Goal: Task Accomplishment & Management: Complete application form

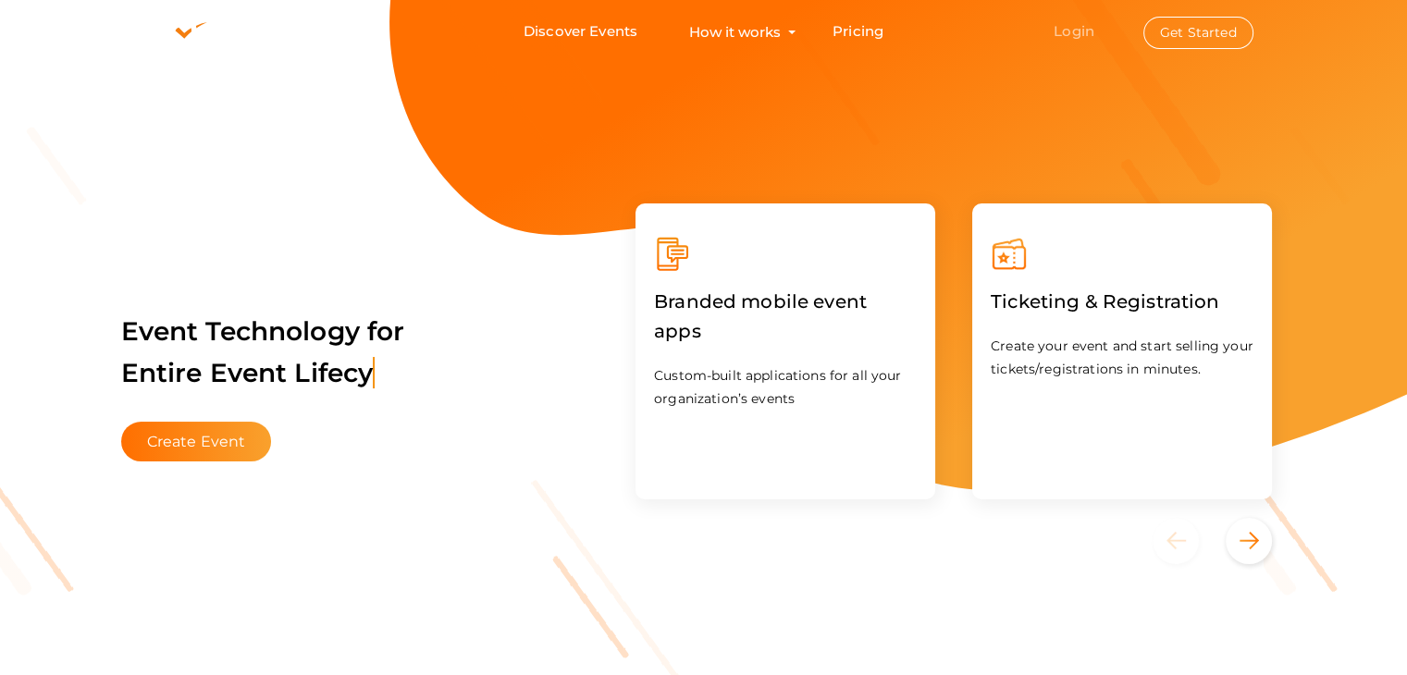
click at [1074, 32] on link "Login" at bounding box center [1074, 31] width 41 height 18
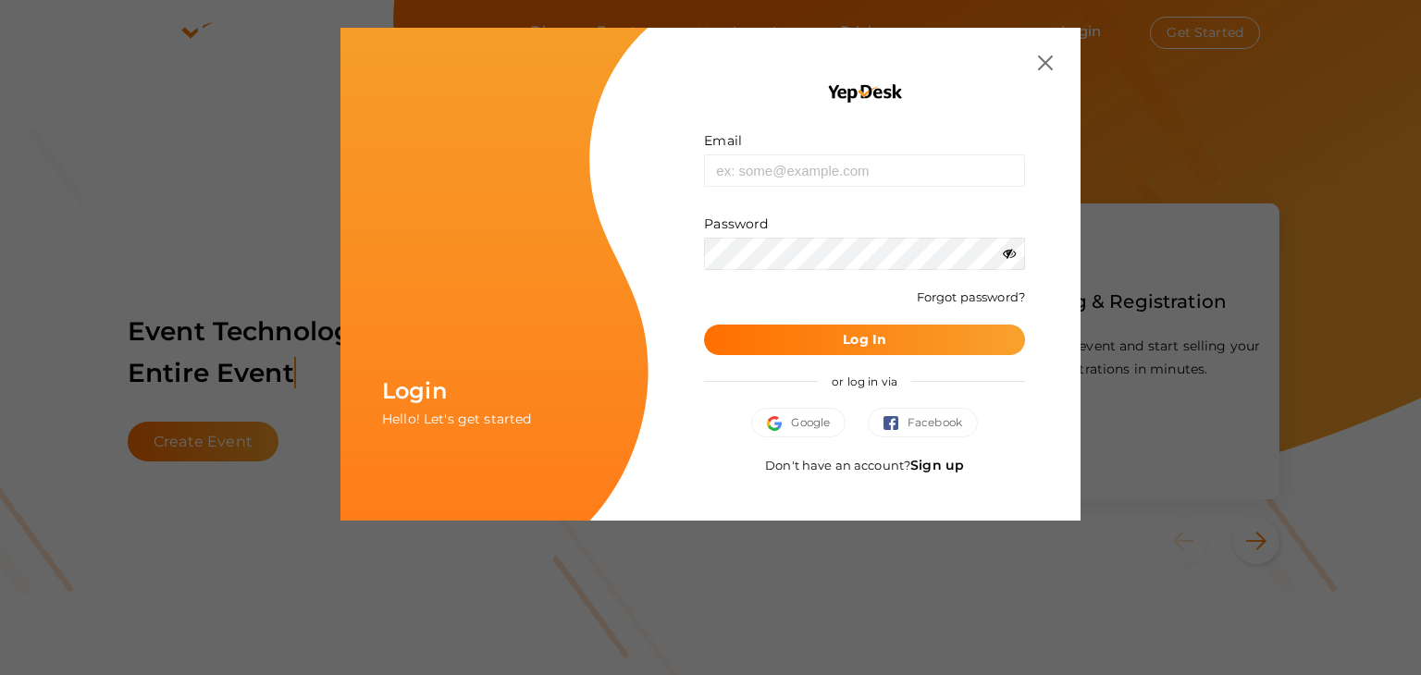
click at [951, 466] on link "Sign up" at bounding box center [937, 465] width 54 height 17
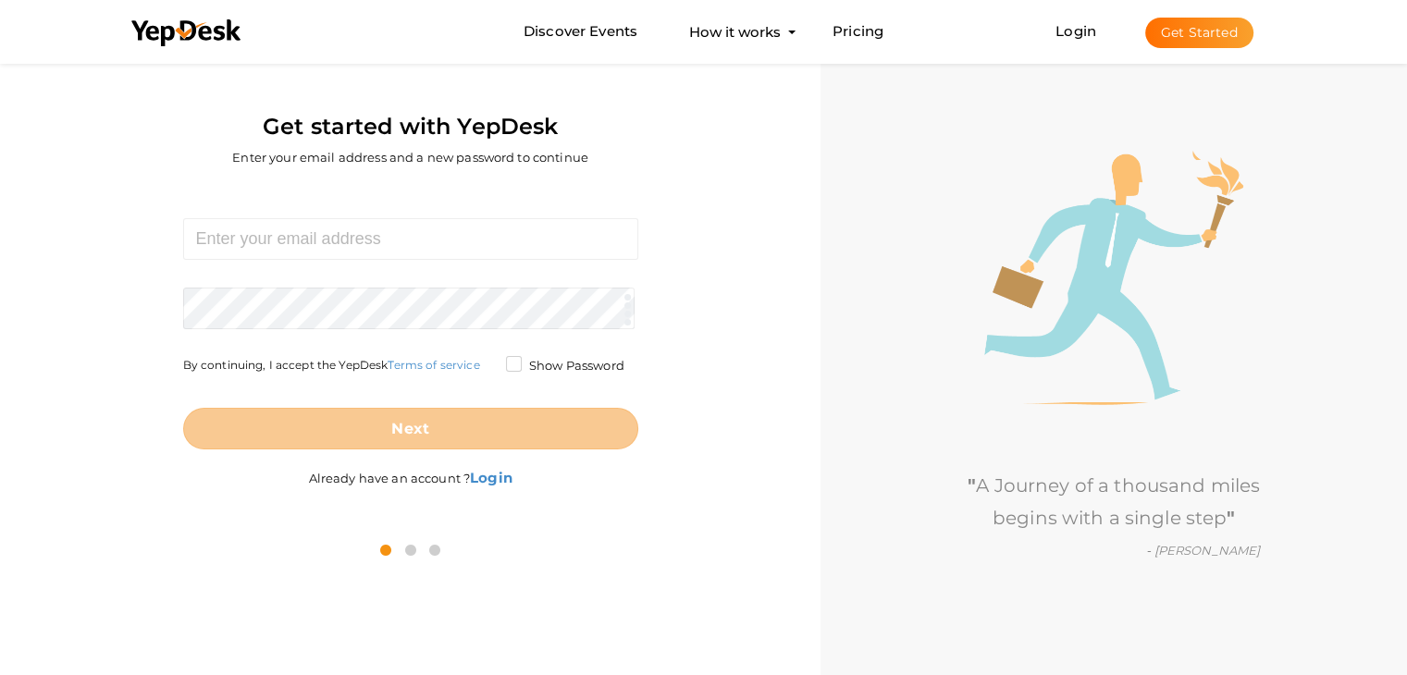
scroll to position [59, 0]
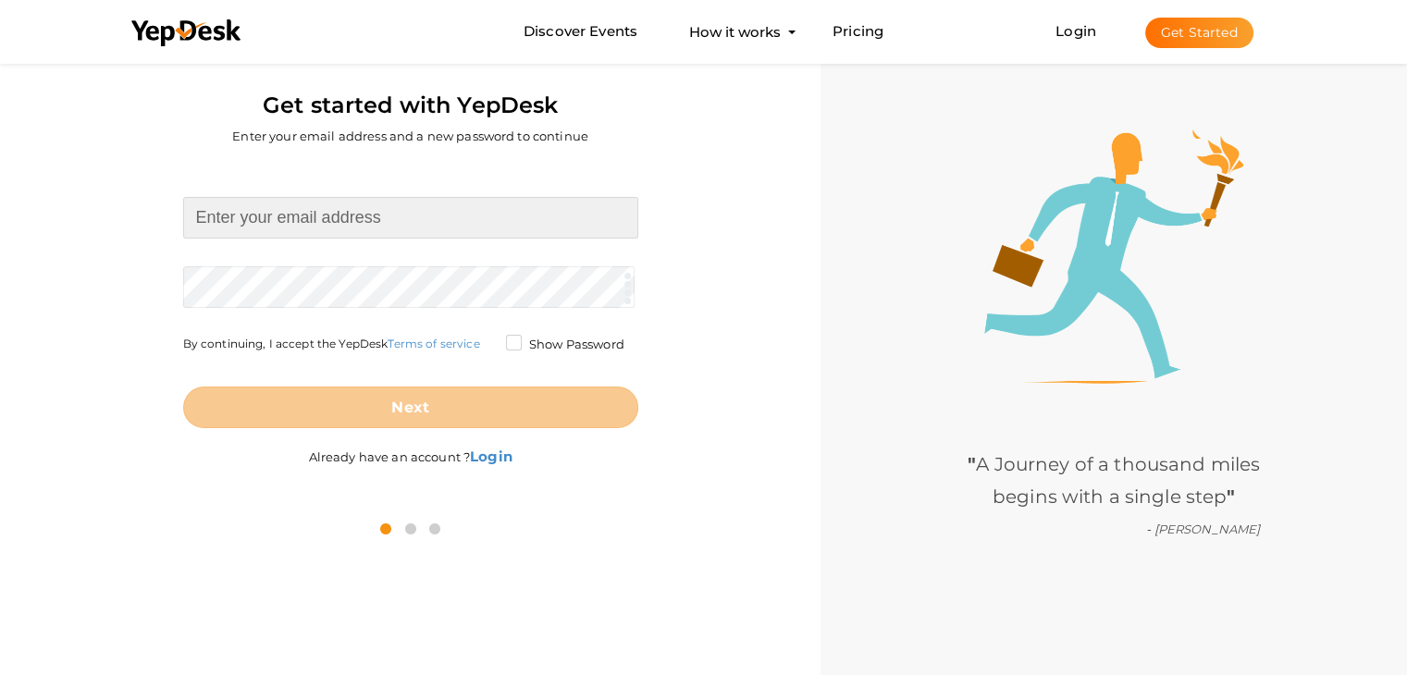
click at [379, 223] on input at bounding box center [410, 218] width 455 height 42
click at [586, 222] on input at bounding box center [410, 218] width 455 height 42
paste input "[EMAIL_ADDRESS][DOMAIN_NAME]"
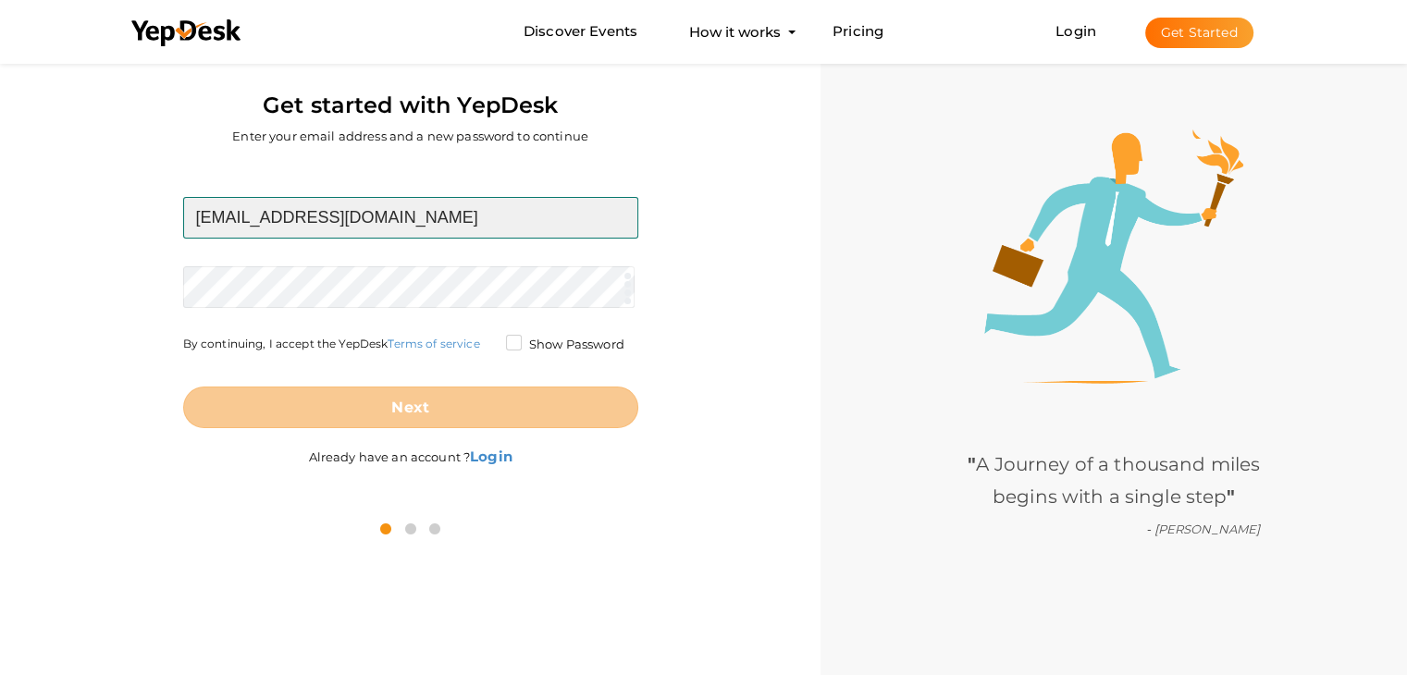
type input "[EMAIL_ADDRESS][DOMAIN_NAME]"
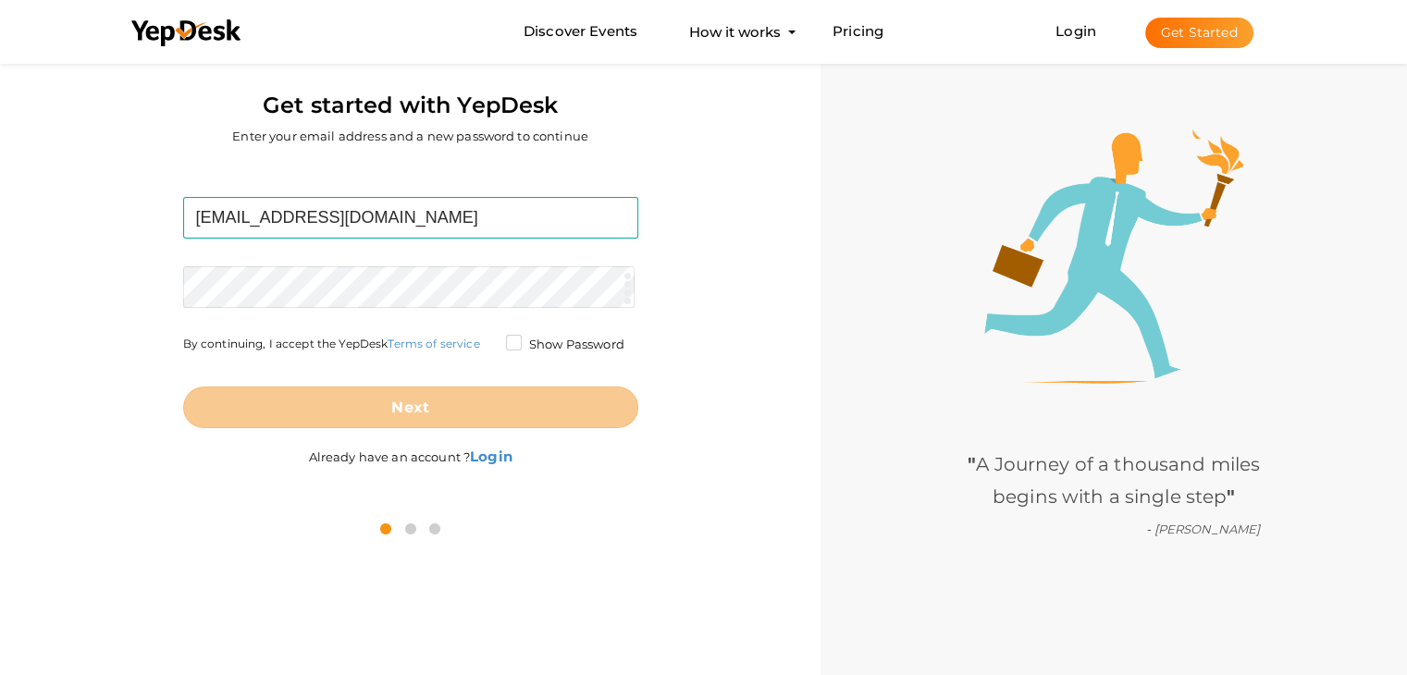
click at [350, 284] on form "godrejdblplots@gmail.com Required. Invalid email. Checking You already have a Y…" at bounding box center [410, 312] width 455 height 231
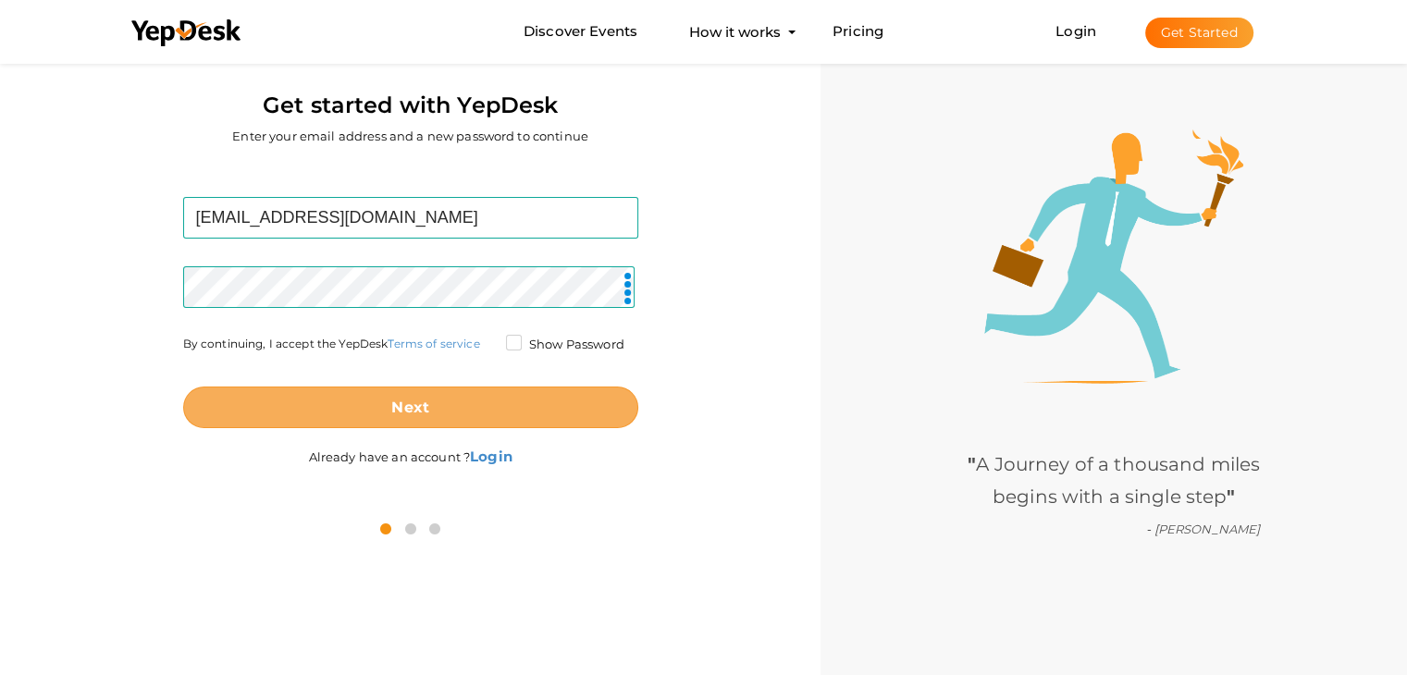
click at [413, 408] on b "Next" at bounding box center [410, 408] width 38 height 18
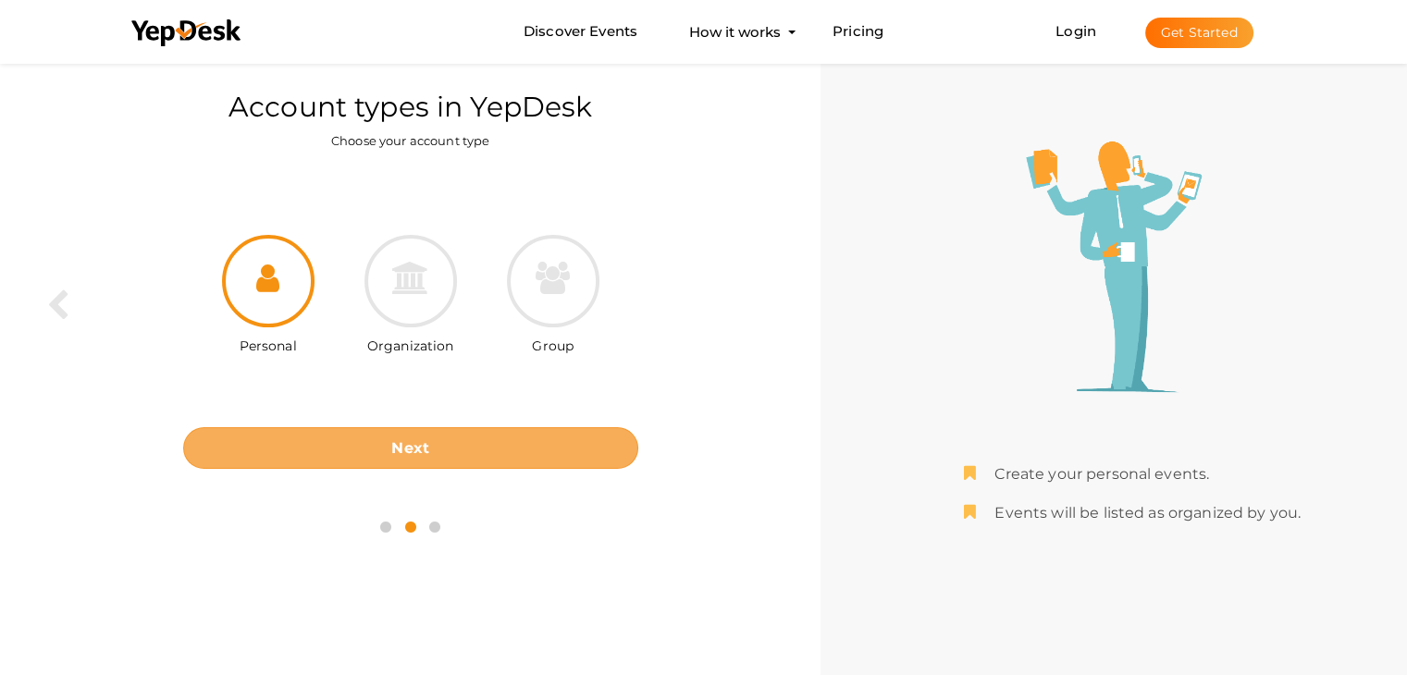
click at [380, 441] on button "Next" at bounding box center [410, 448] width 455 height 42
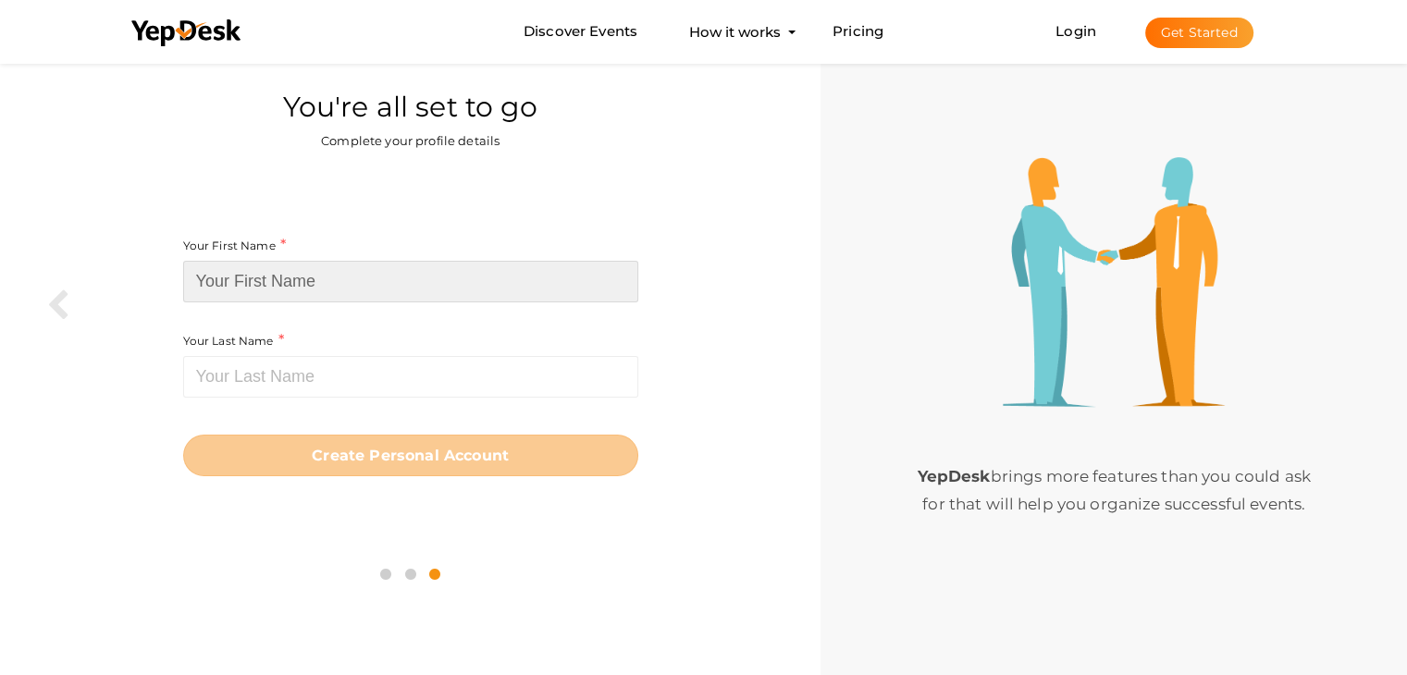
click at [287, 277] on input at bounding box center [410, 282] width 455 height 42
paste input "Godrej [GEOGRAPHIC_DATA] Plots"
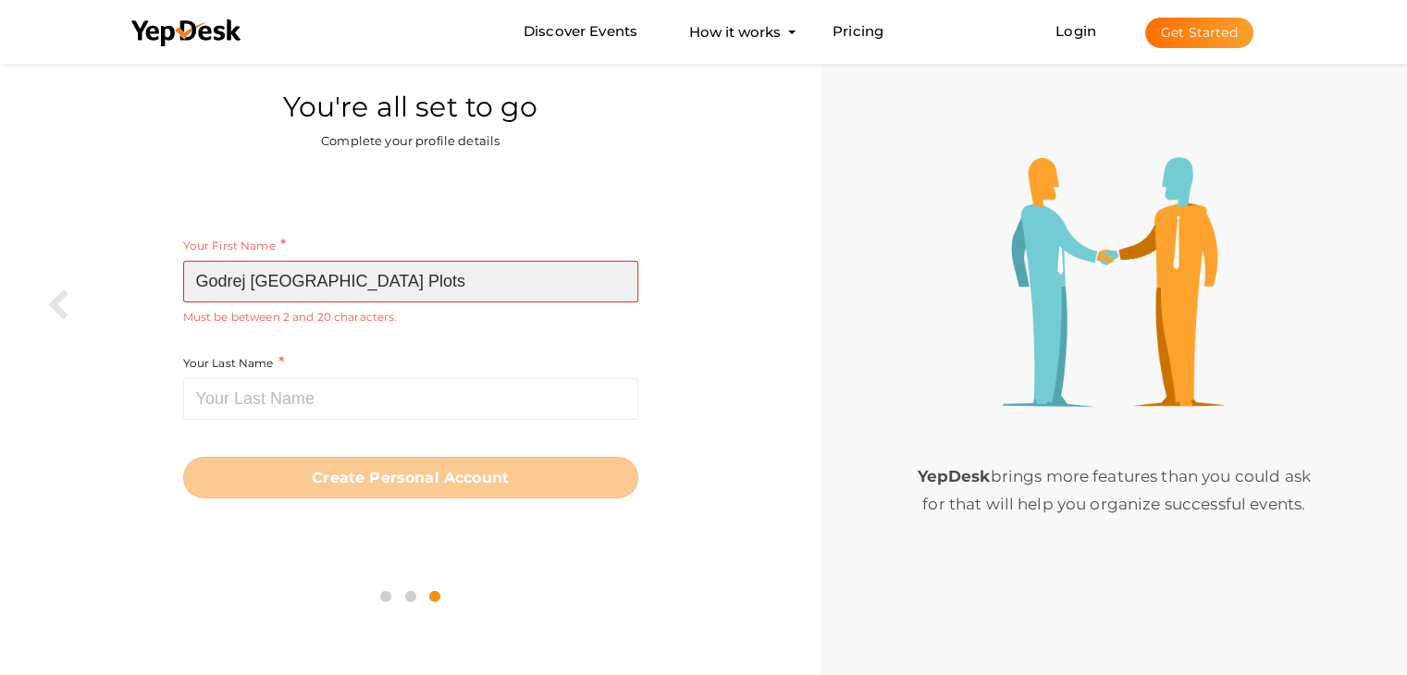
type input "Godrej [GEOGRAPHIC_DATA] Plots"
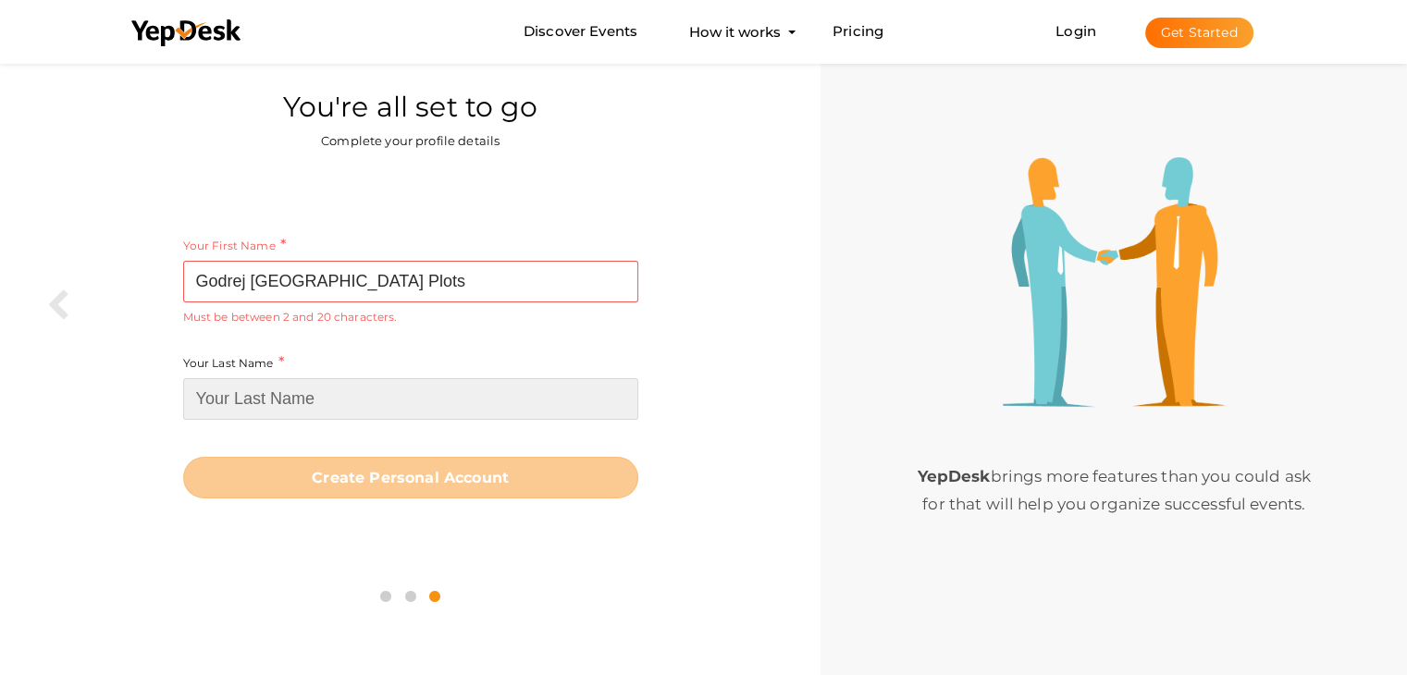
click at [283, 389] on input at bounding box center [410, 399] width 455 height 42
paste input "Godrej [GEOGRAPHIC_DATA] Plots"
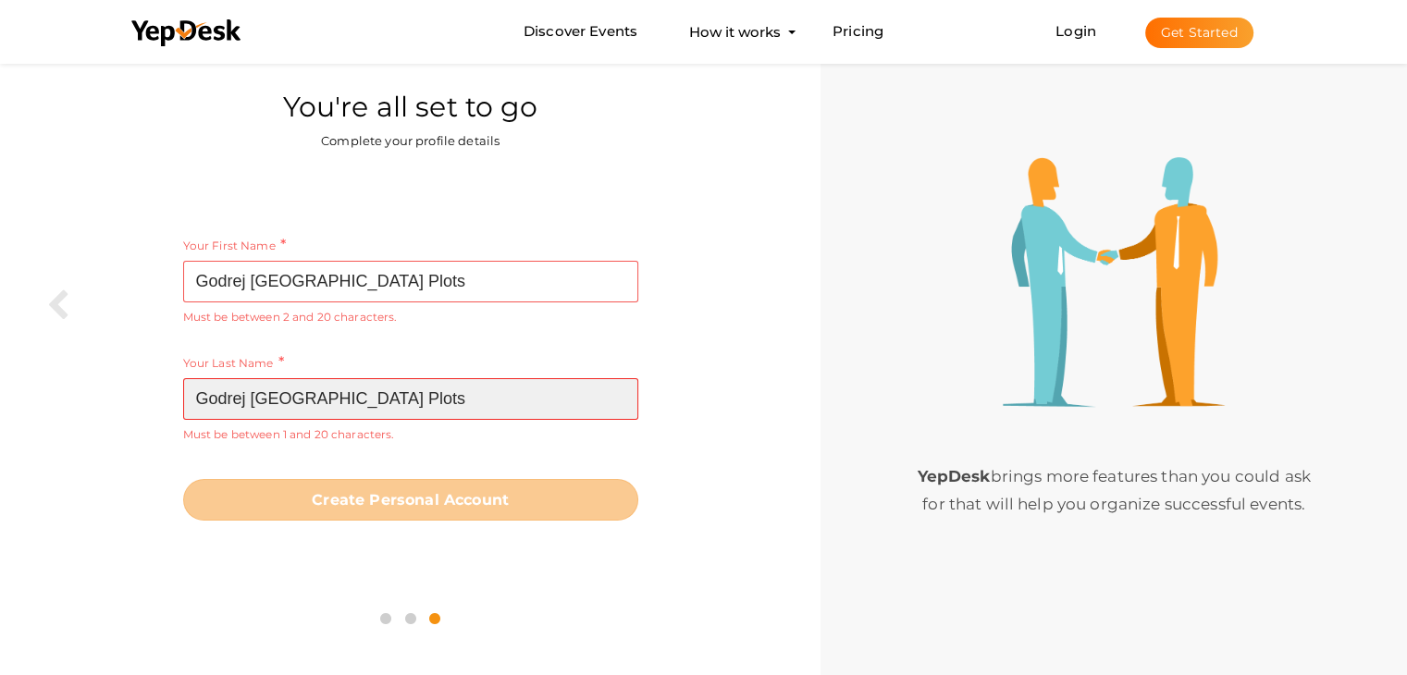
type input "Godrej [GEOGRAPHIC_DATA] Plots"
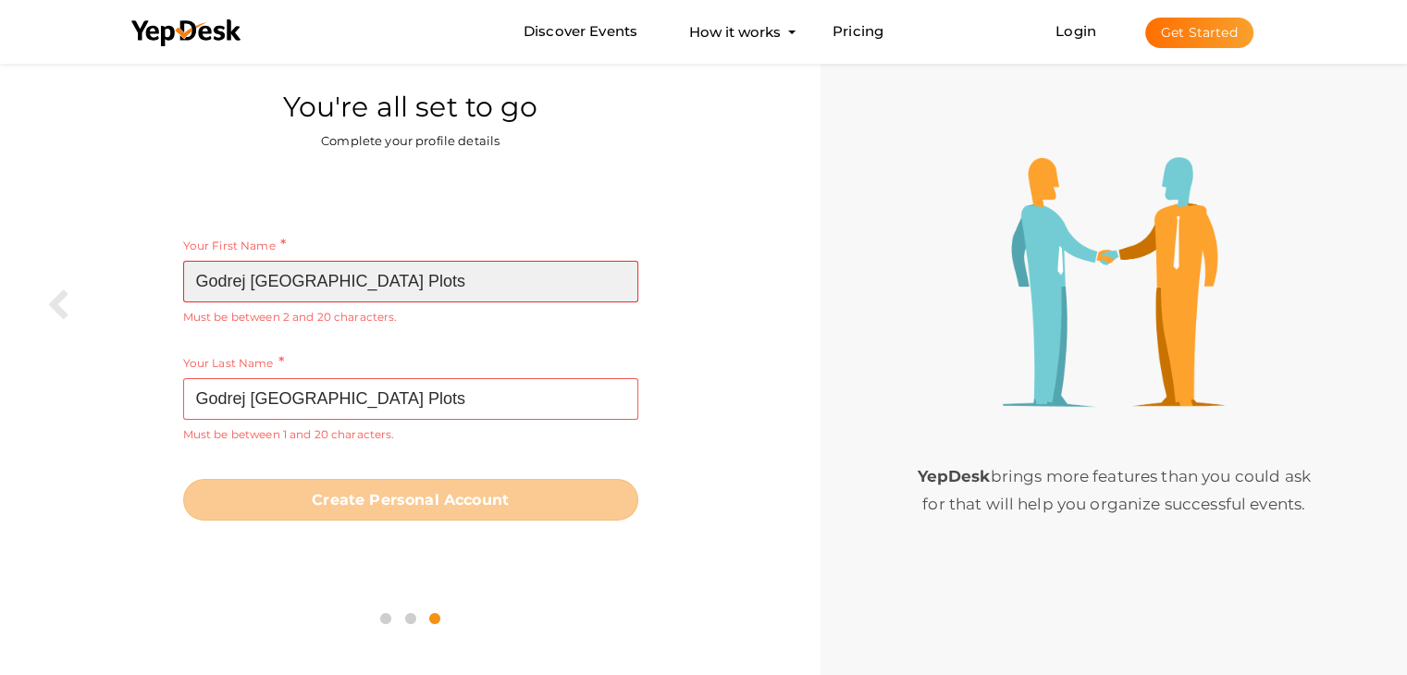
drag, startPoint x: 253, startPoint y: 281, endPoint x: 444, endPoint y: 281, distance: 190.5
click at [444, 281] on input "Godrej [GEOGRAPHIC_DATA] Plots" at bounding box center [410, 282] width 455 height 42
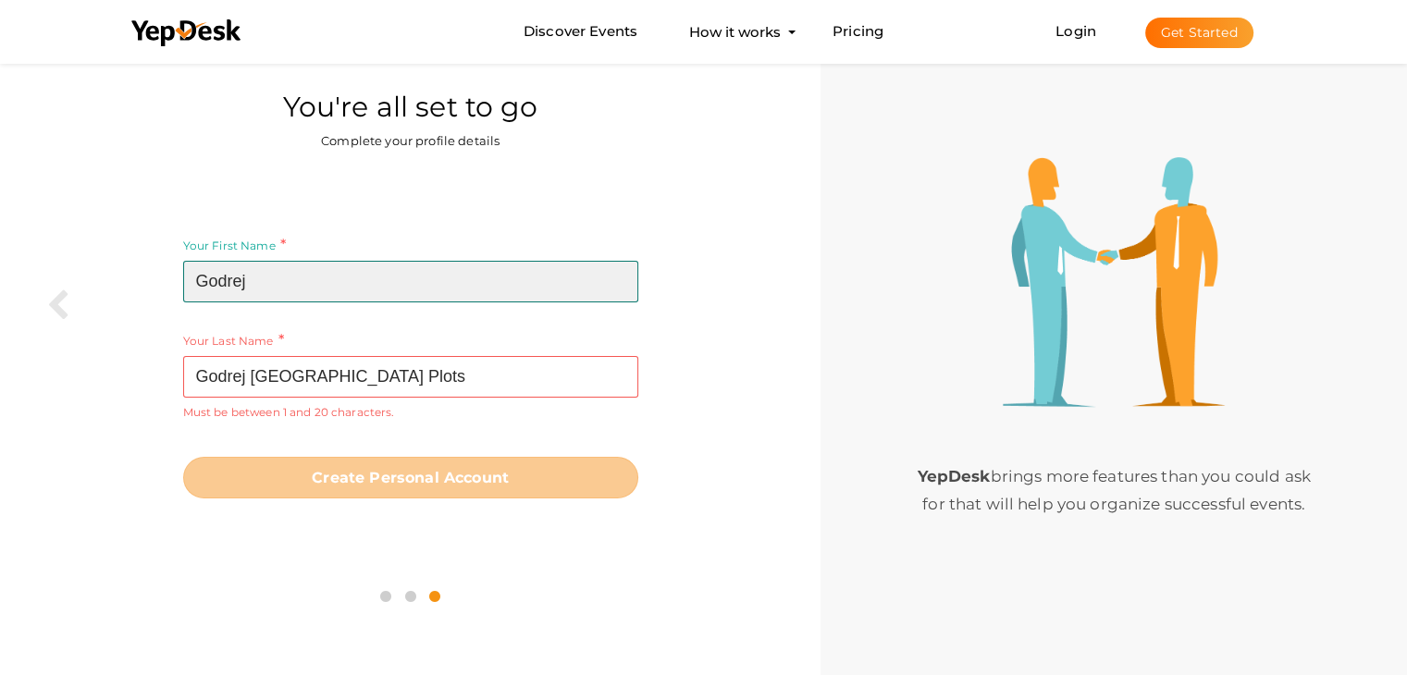
type input "Godrej"
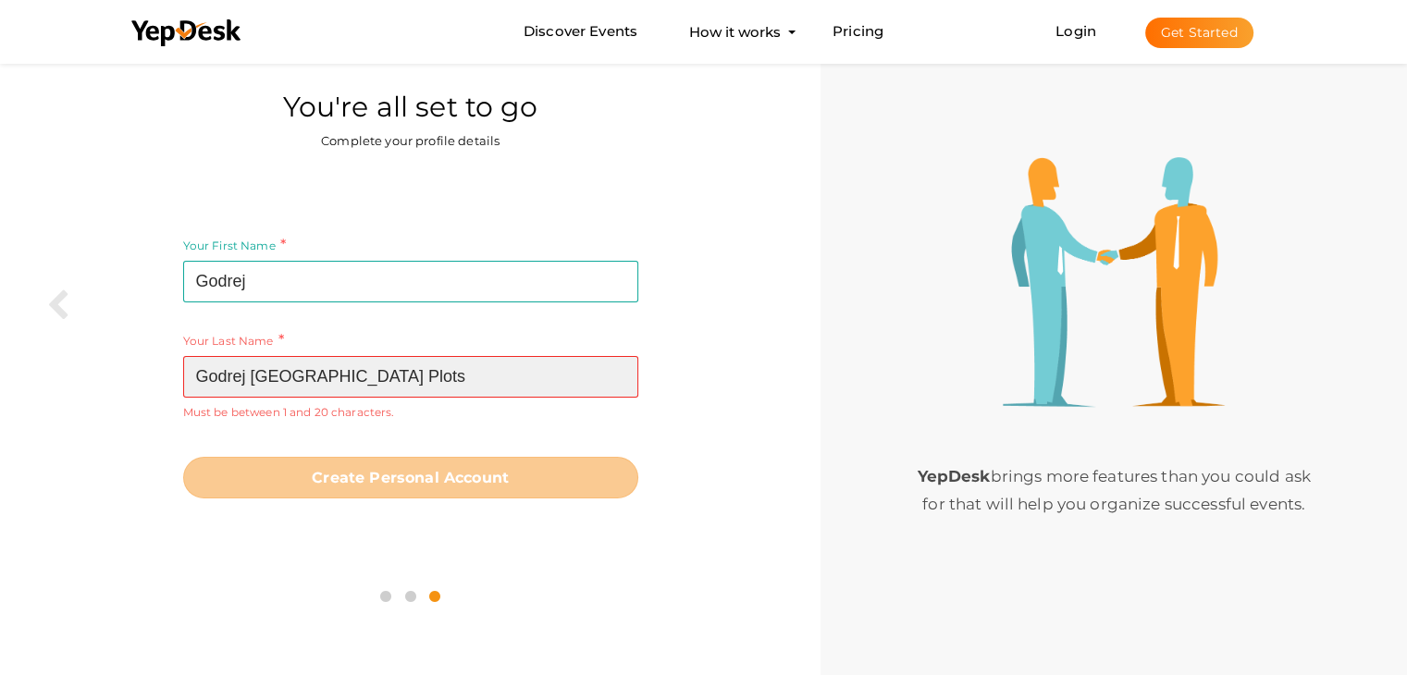
click at [254, 364] on input "Godrej [GEOGRAPHIC_DATA] Plots" at bounding box center [410, 377] width 455 height 42
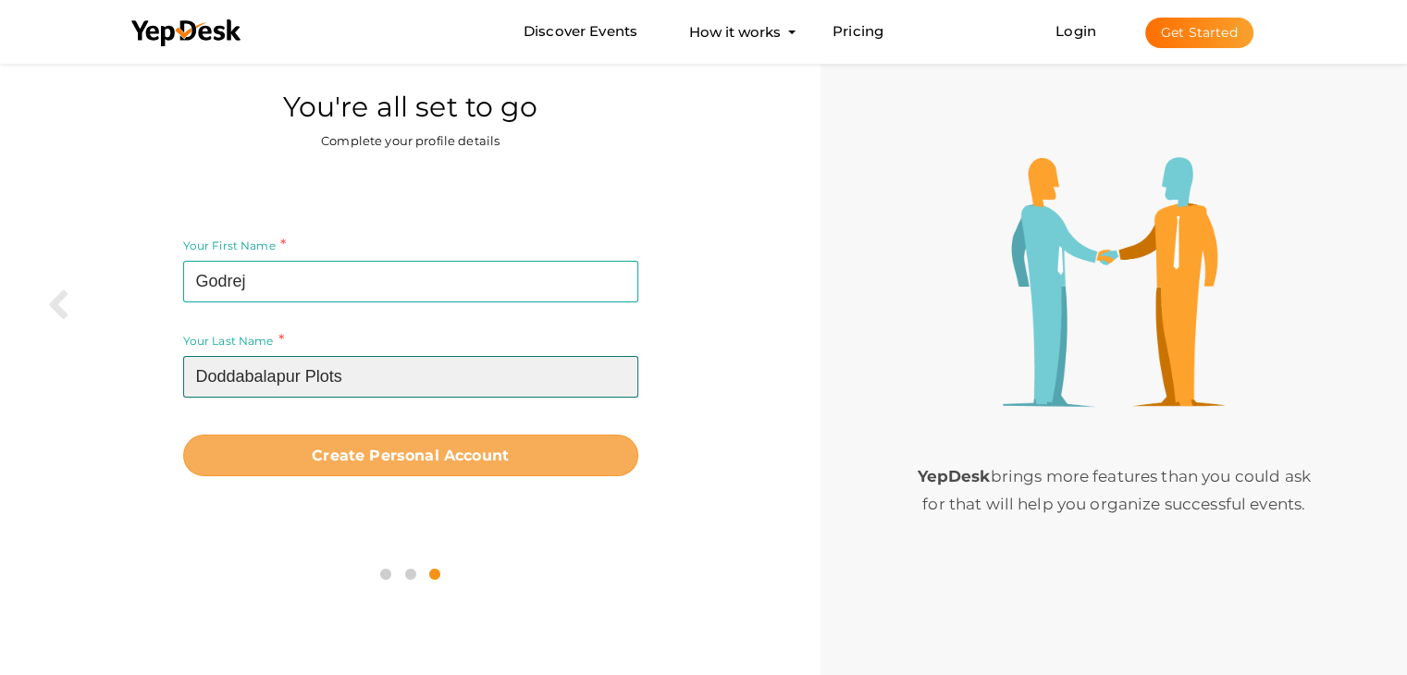
type input "Doddabalapur Plots"
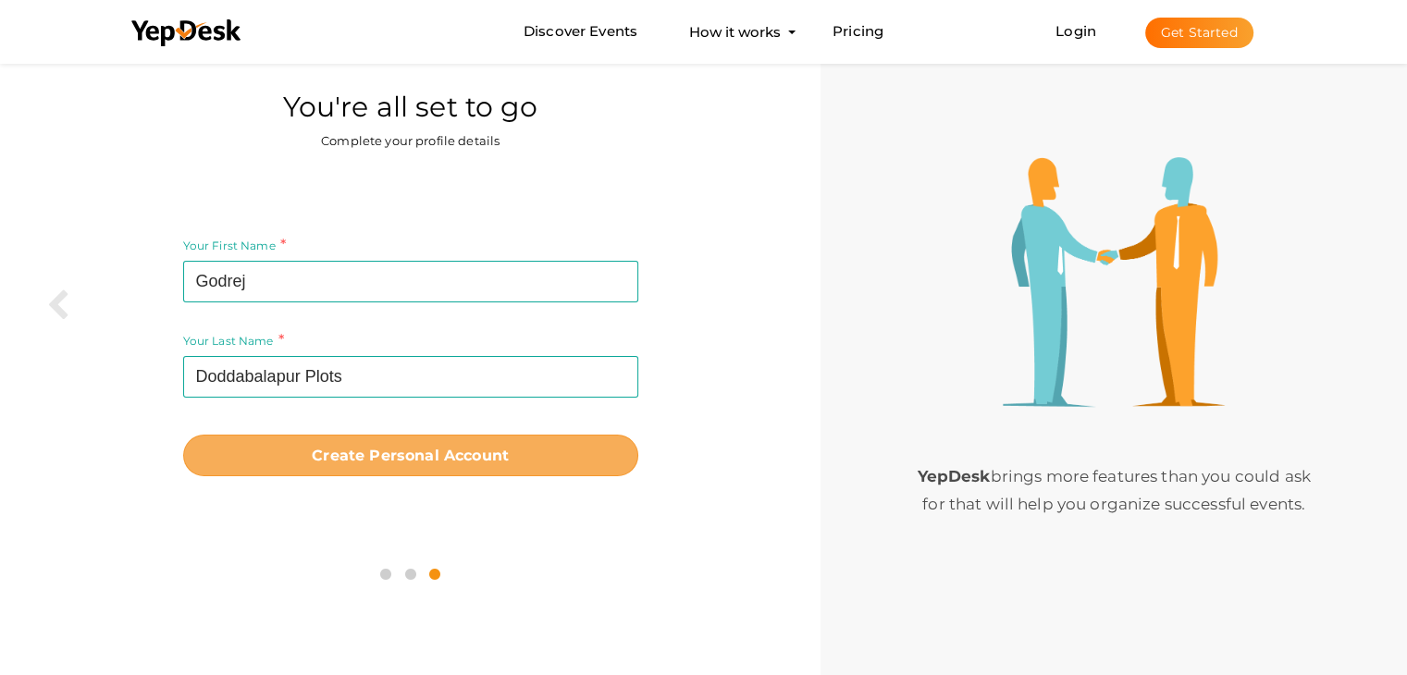
click at [427, 452] on b "Create Personal Account" at bounding box center [410, 456] width 197 height 18
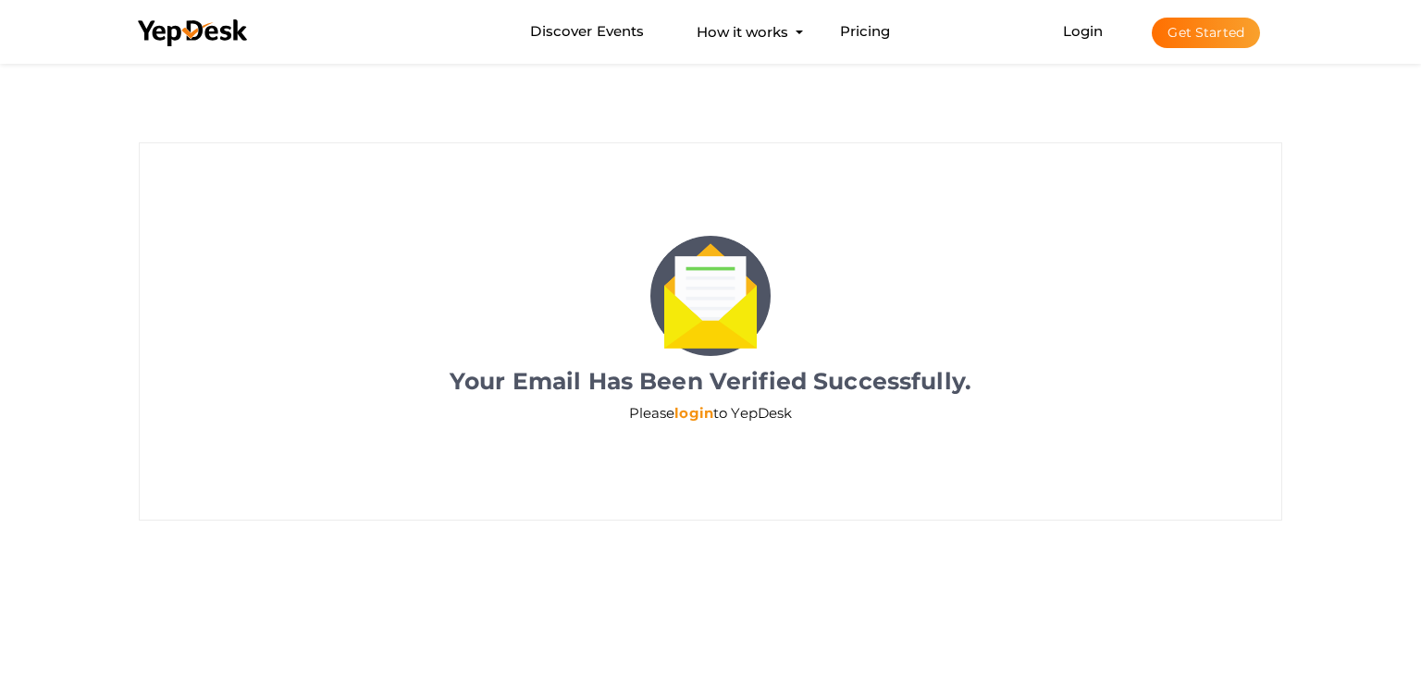
click at [694, 413] on link "login" at bounding box center [693, 413] width 39 height 18
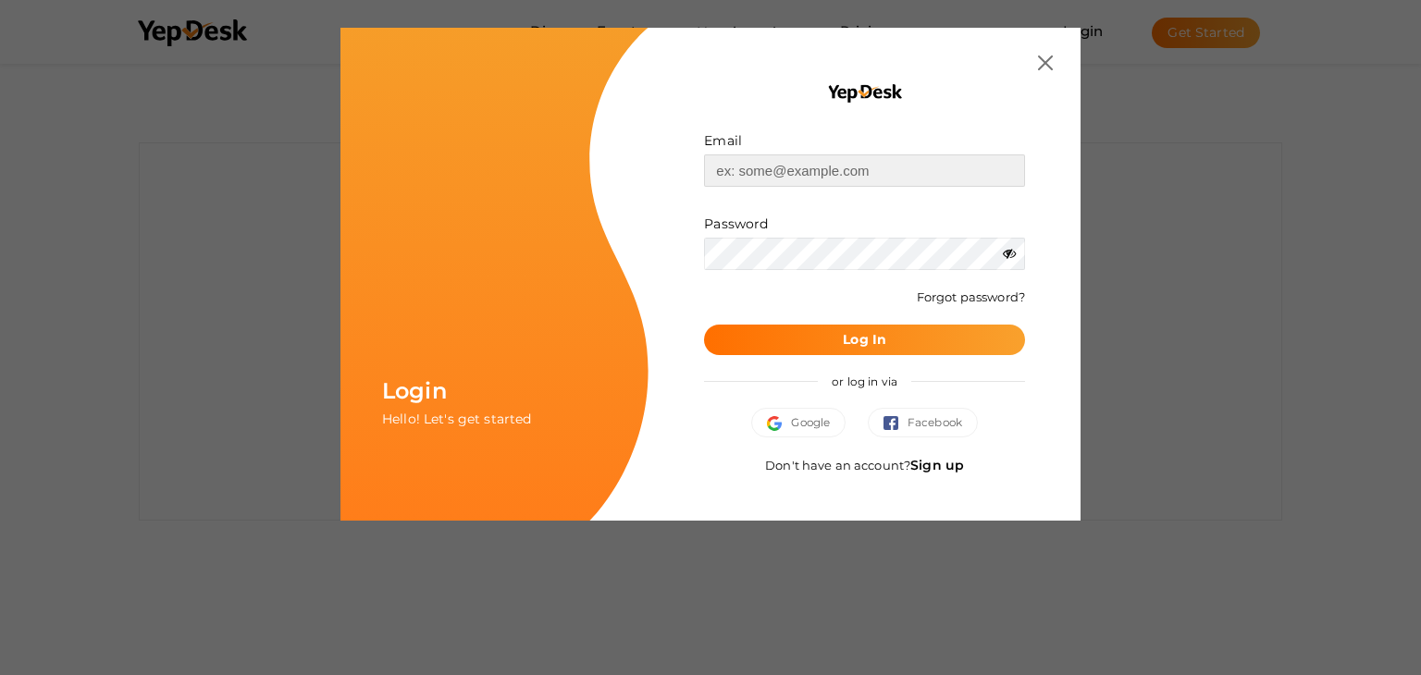
click at [762, 171] on input "text" at bounding box center [864, 170] width 321 height 32
paste input "godrejdblplots@gmail.com"
type input "godrejdblplots@gmail.com"
click at [808, 344] on button "Log In" at bounding box center [864, 340] width 321 height 31
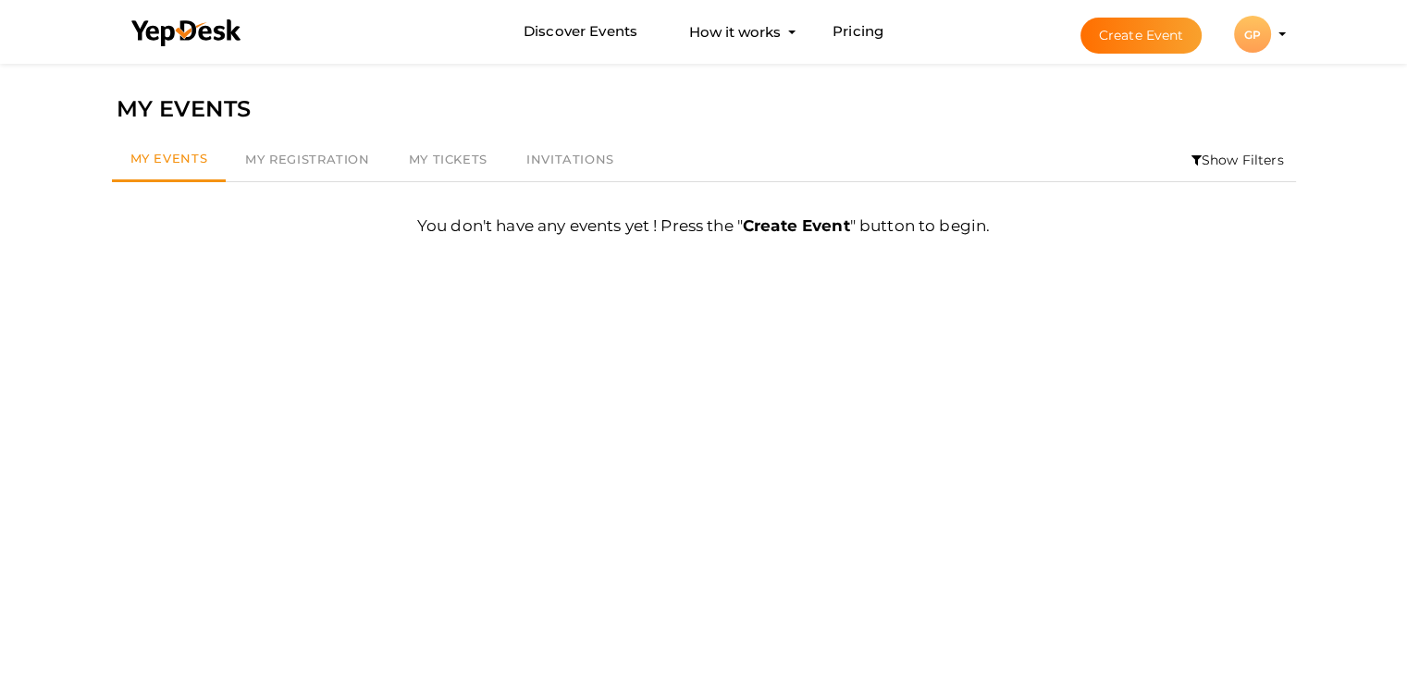
click at [1276, 32] on li "Create Event GP GP Godrej Doddabalapur Plots godrejdblplots@gmail.com Personal …" at bounding box center [1166, 34] width 247 height 67
click at [1271, 33] on profile-pic "GP" at bounding box center [1252, 35] width 37 height 14
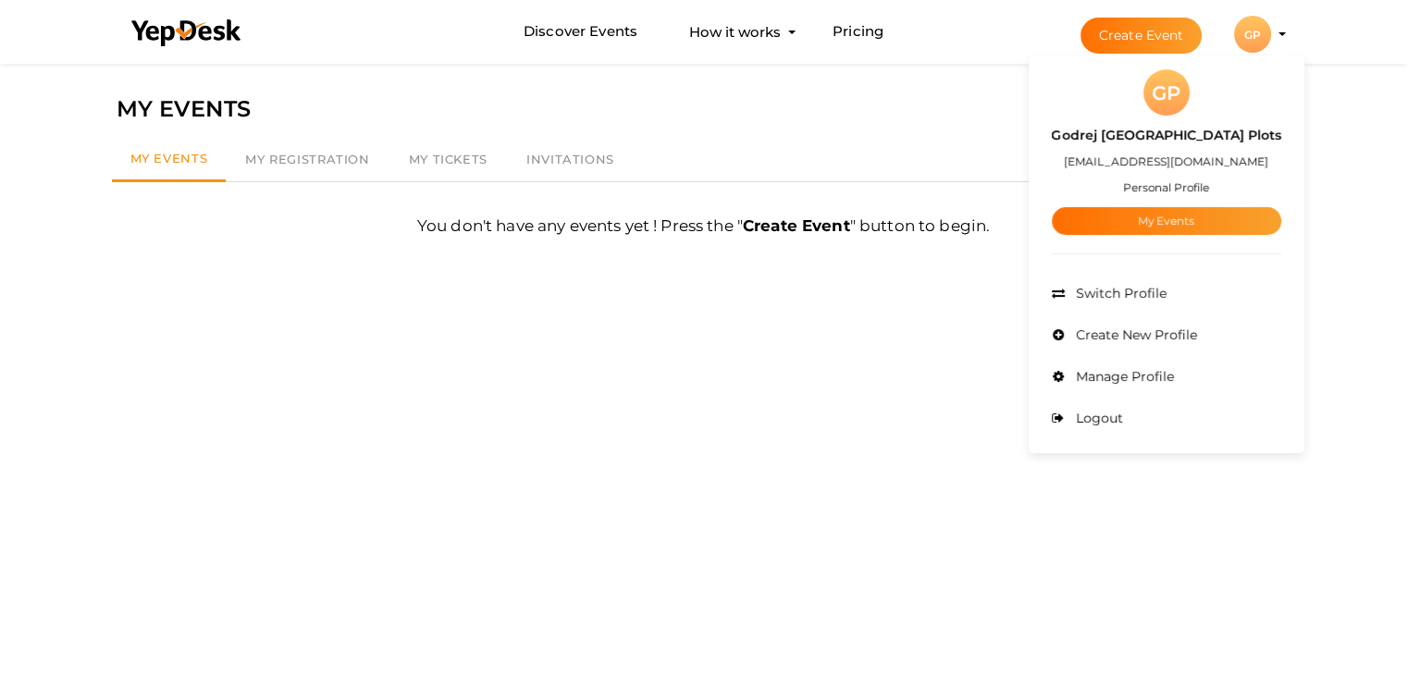
click at [1135, 39] on button "Create Event" at bounding box center [1141, 36] width 122 height 36
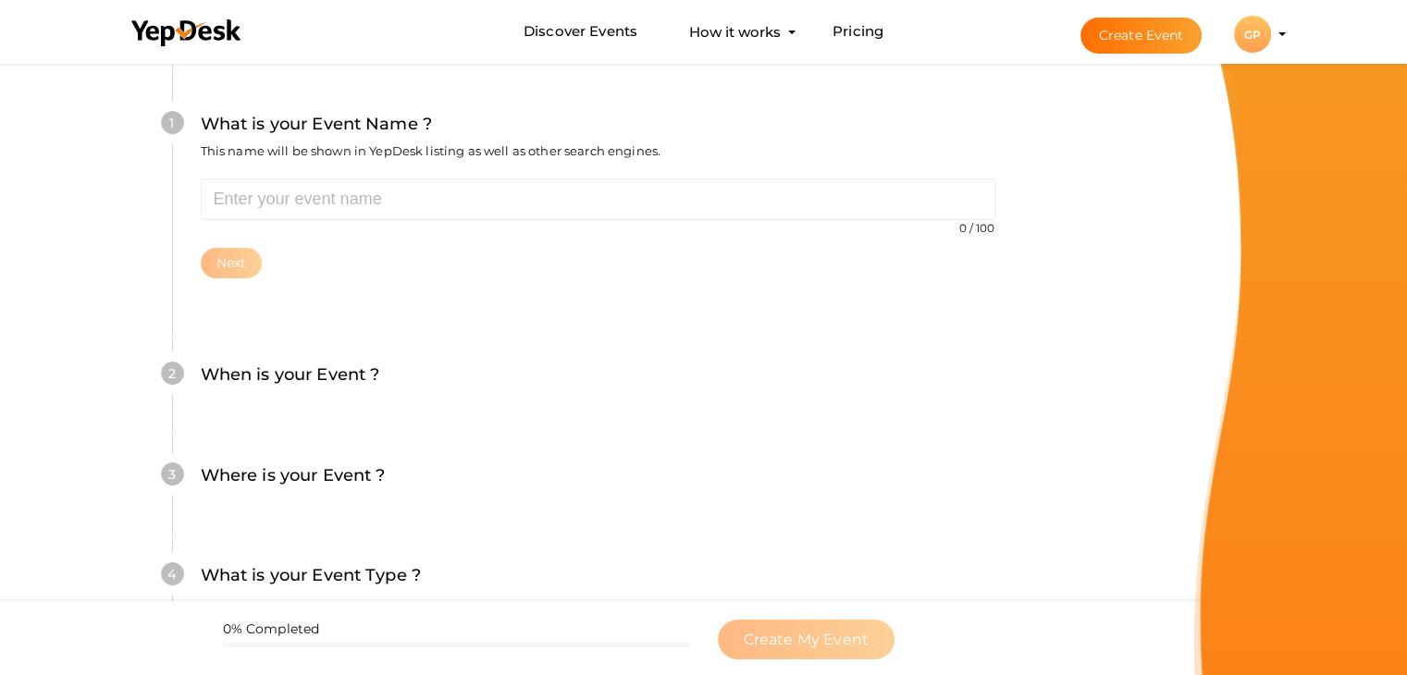
scroll to position [185, 0]
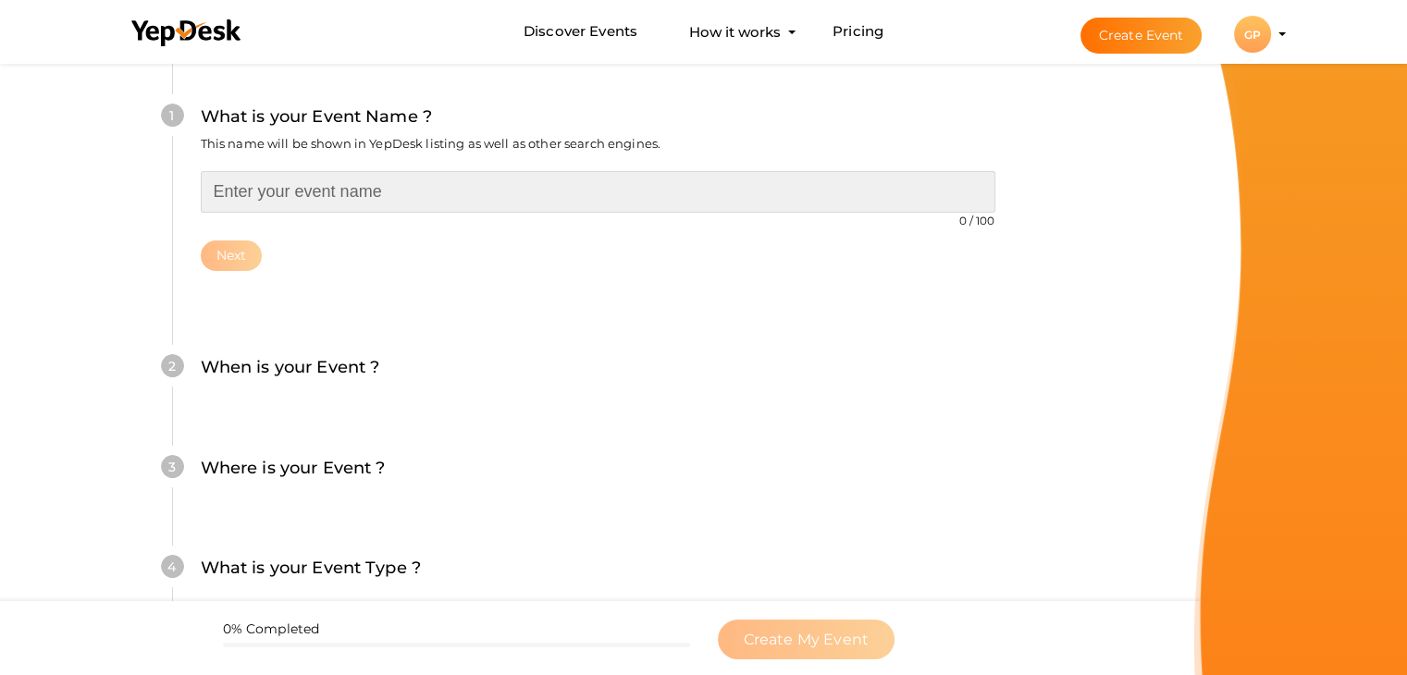
click at [339, 193] on input "text" at bounding box center [598, 192] width 795 height 42
paste input "Godrej [GEOGRAPHIC_DATA] Plots"
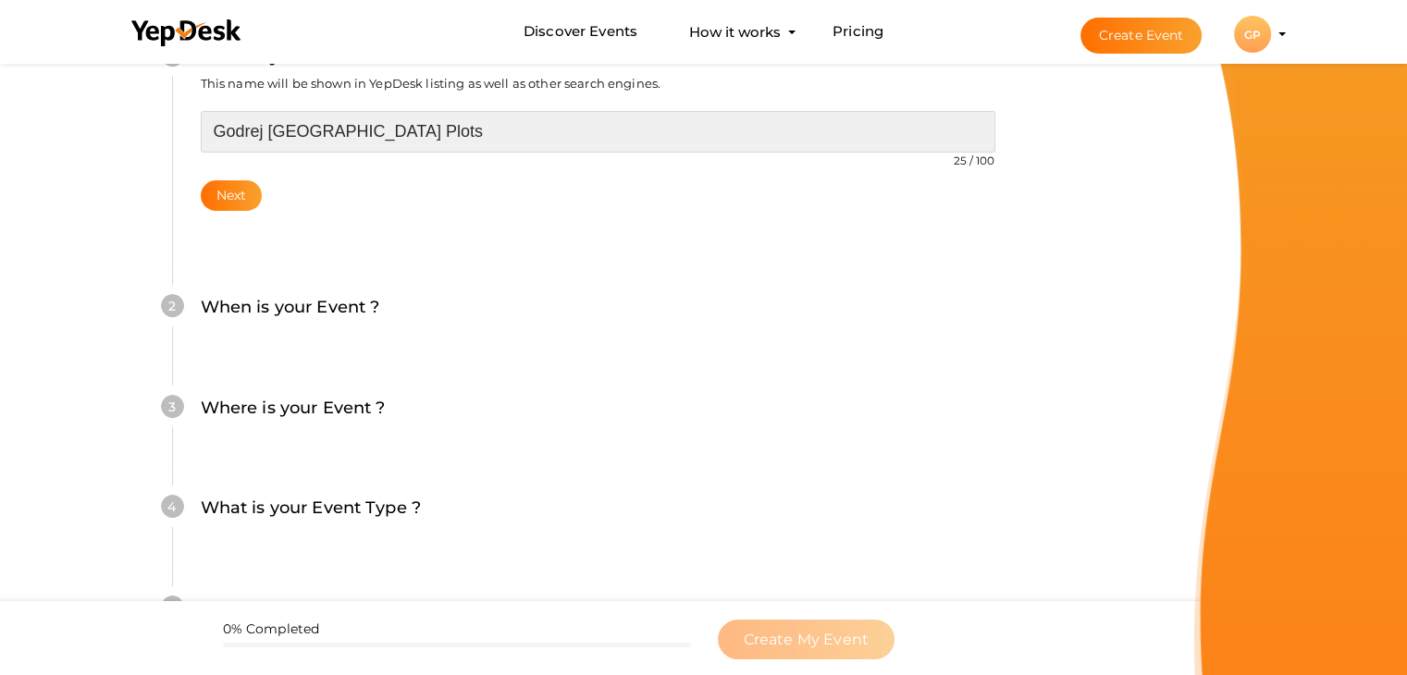
scroll to position [277, 0]
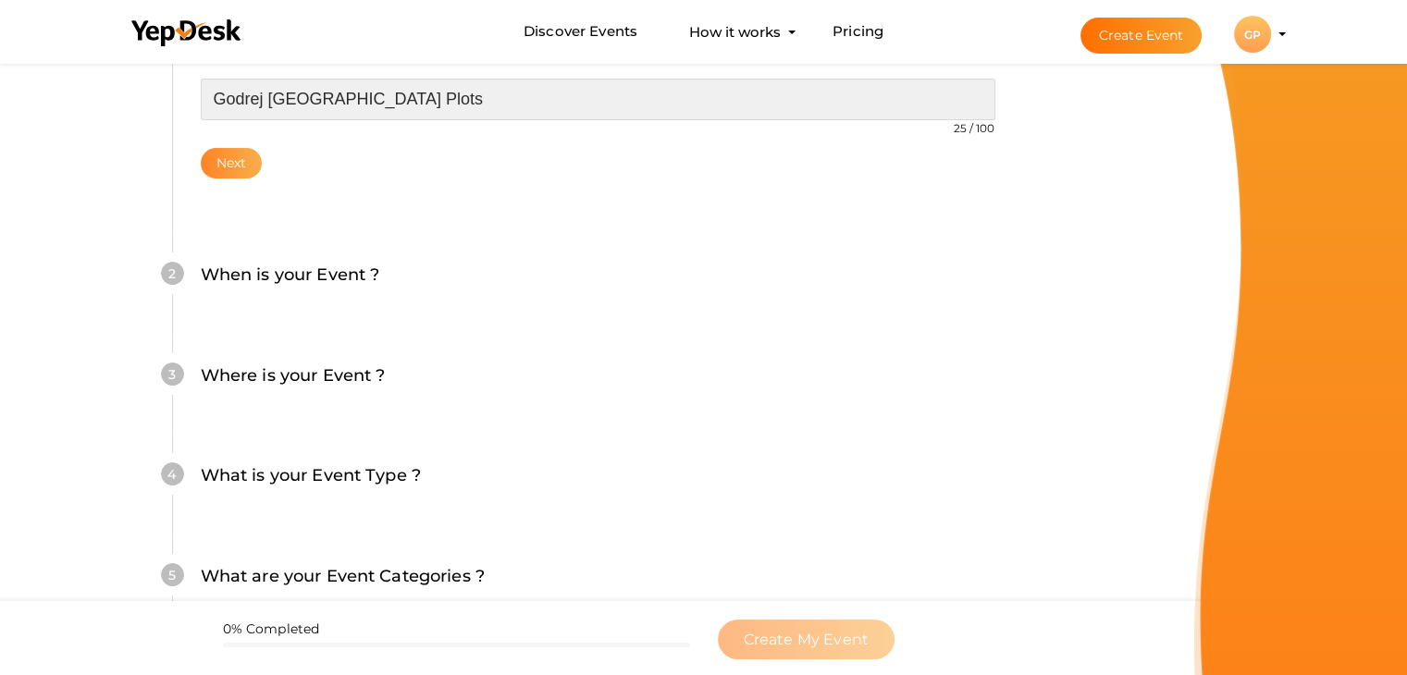
type input "Godrej [GEOGRAPHIC_DATA] Plots"
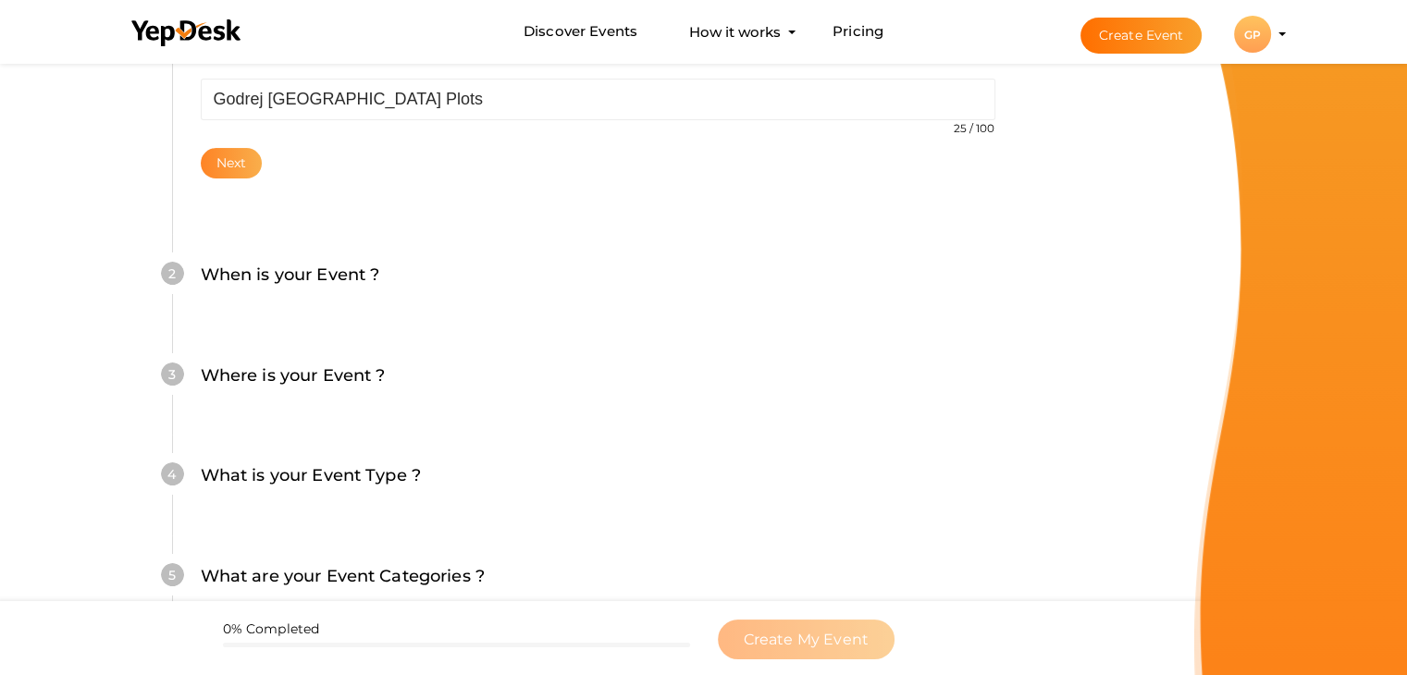
click at [235, 166] on button "Next" at bounding box center [232, 163] width 62 height 31
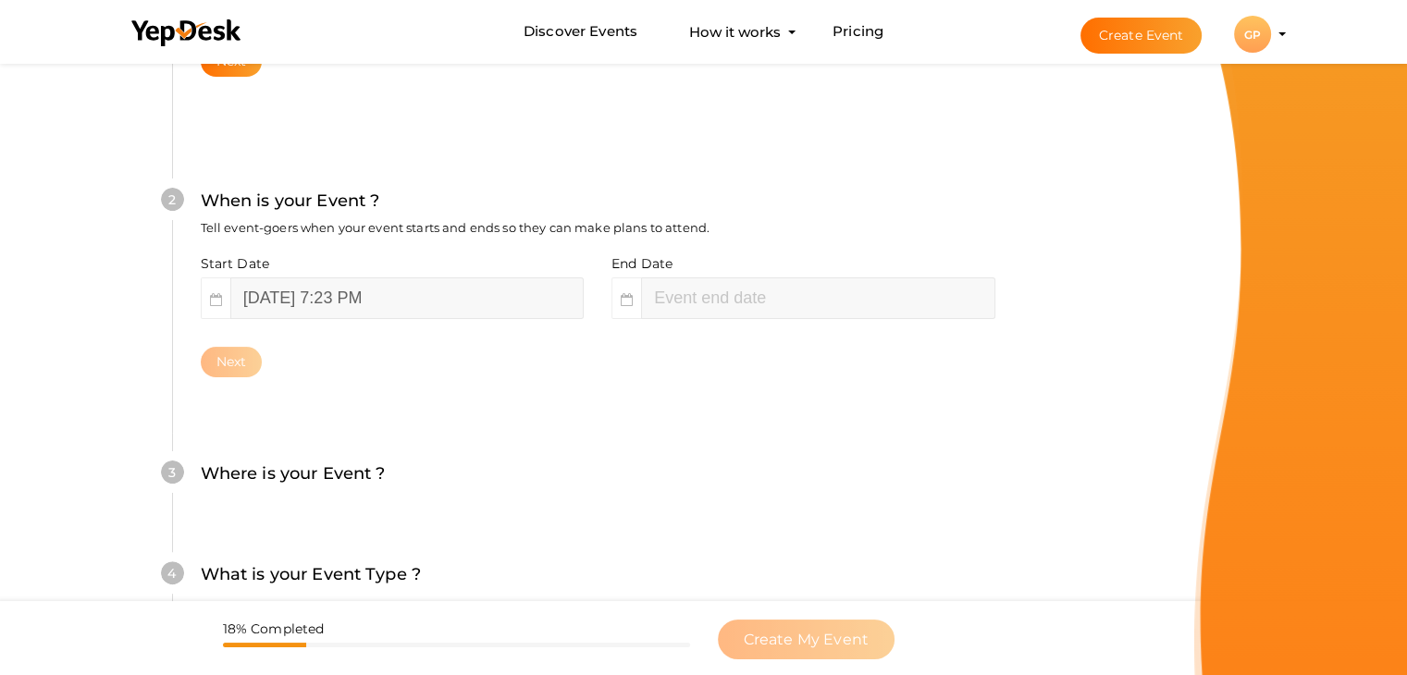
scroll to position [380, 0]
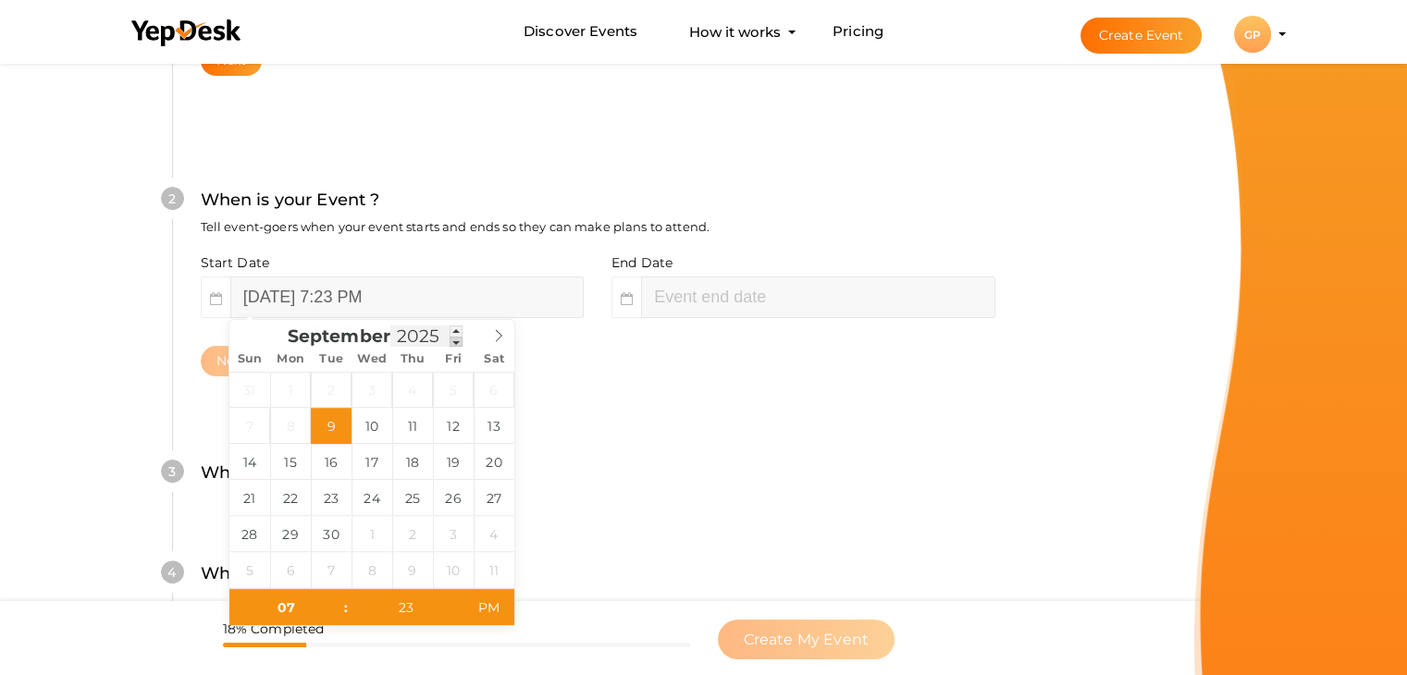
click at [453, 338] on span at bounding box center [456, 342] width 13 height 11
click at [453, 342] on span at bounding box center [456, 342] width 13 height 11
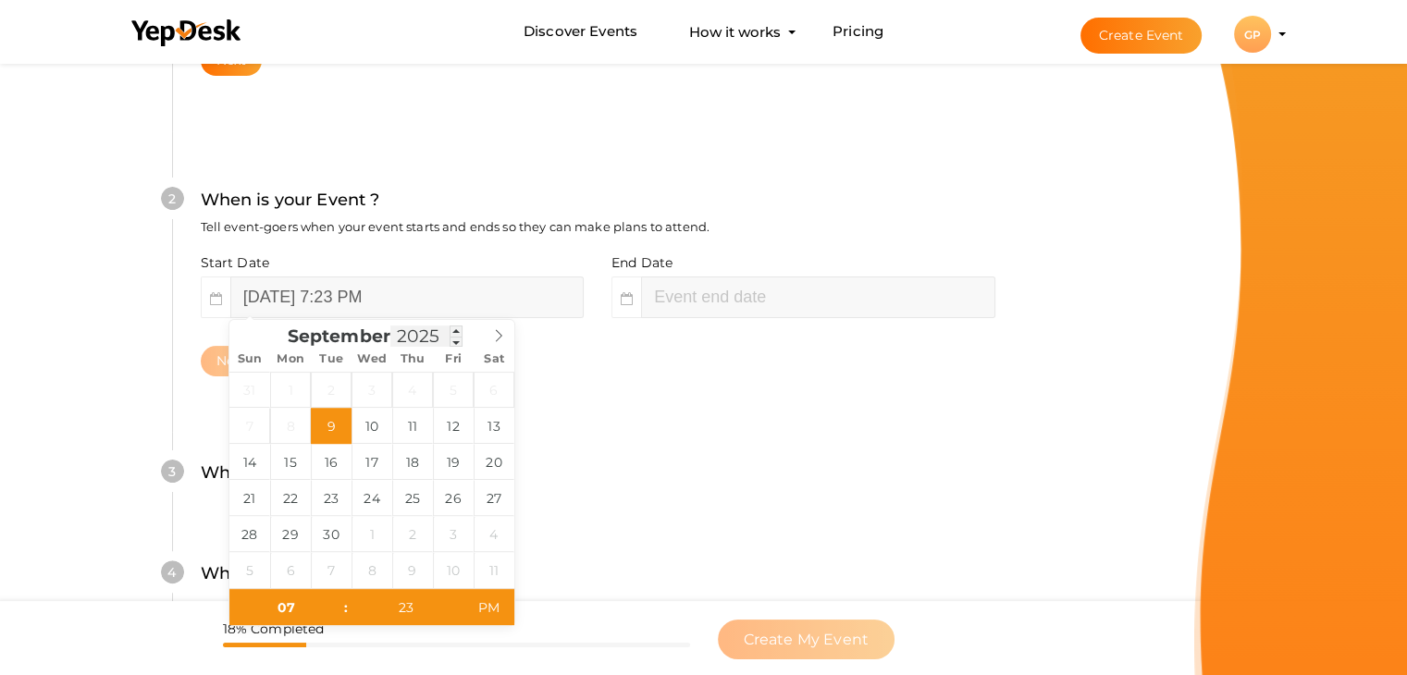
click at [414, 344] on input "2025" at bounding box center [426, 336] width 72 height 21
click at [452, 342] on span at bounding box center [456, 342] width 13 height 11
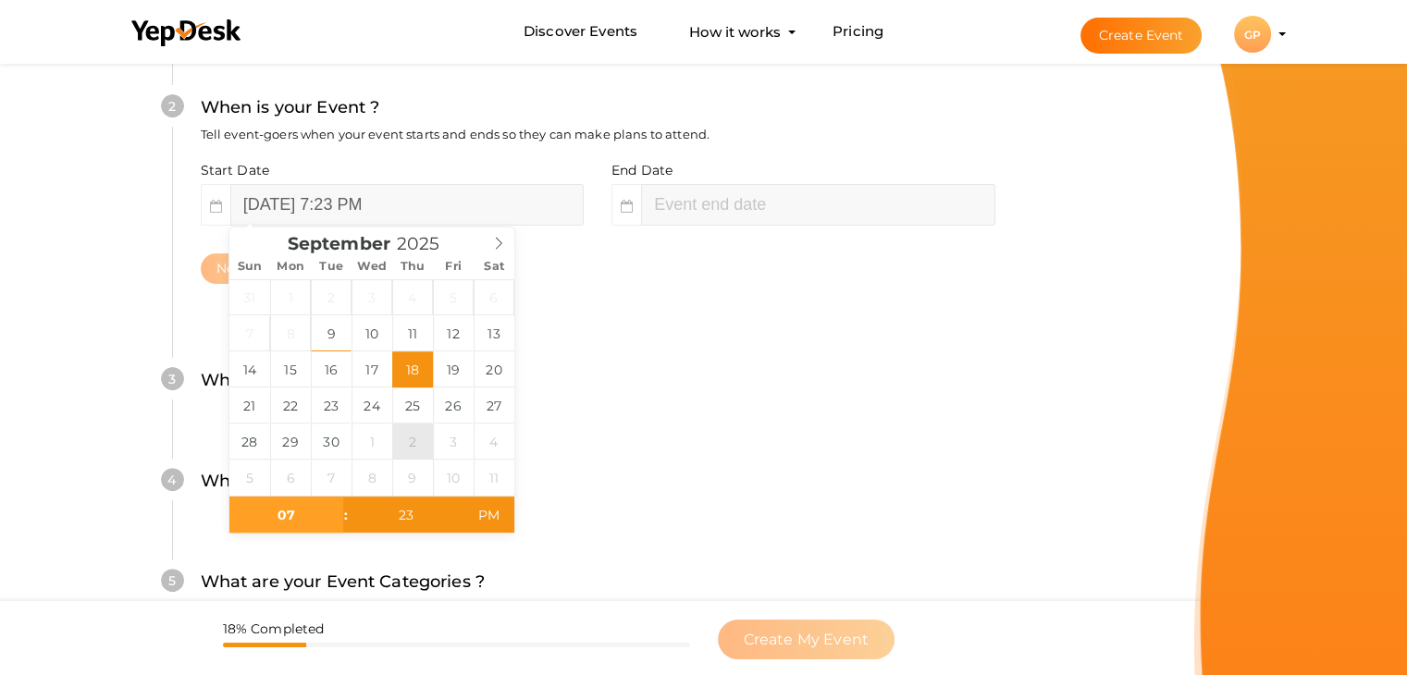
scroll to position [565, 0]
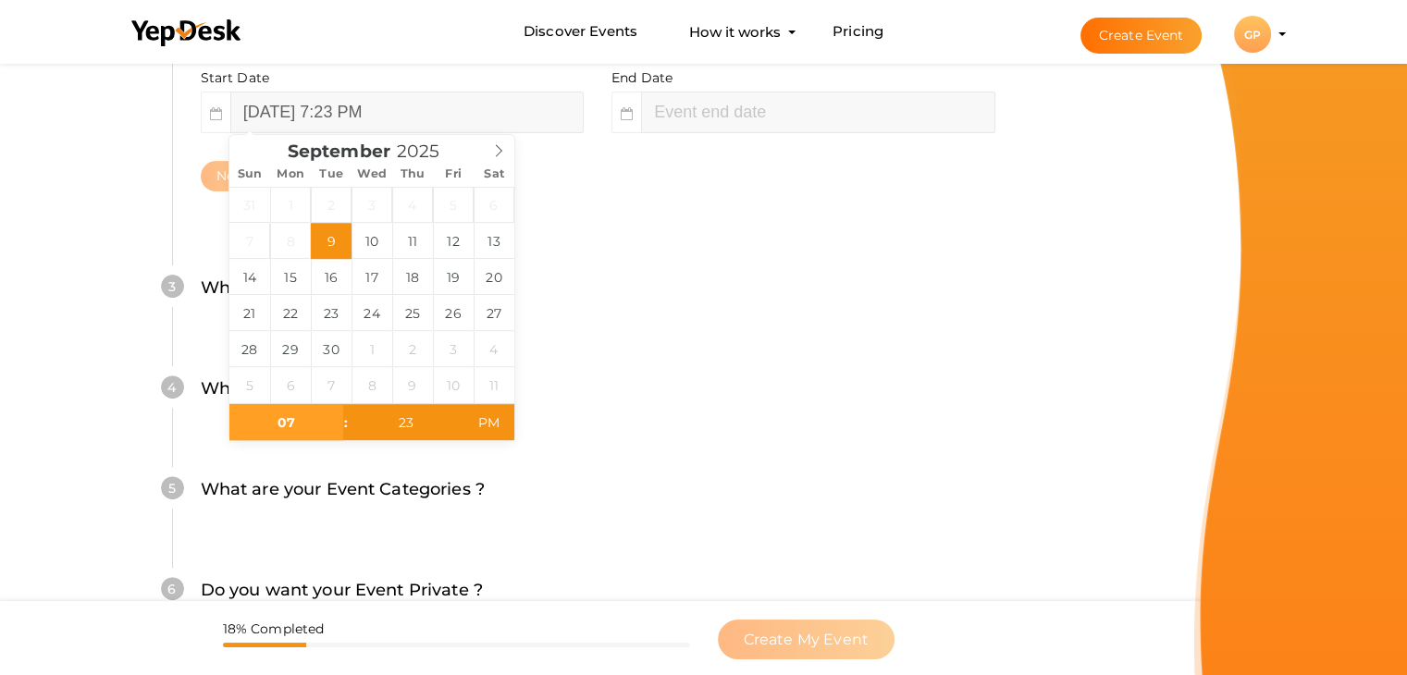
type input "[DATE] 7:23 PM"
type input "09"
type input "23"
click at [727, 117] on input "September 9, 2025 9:23 PM" at bounding box center [817, 113] width 353 height 42
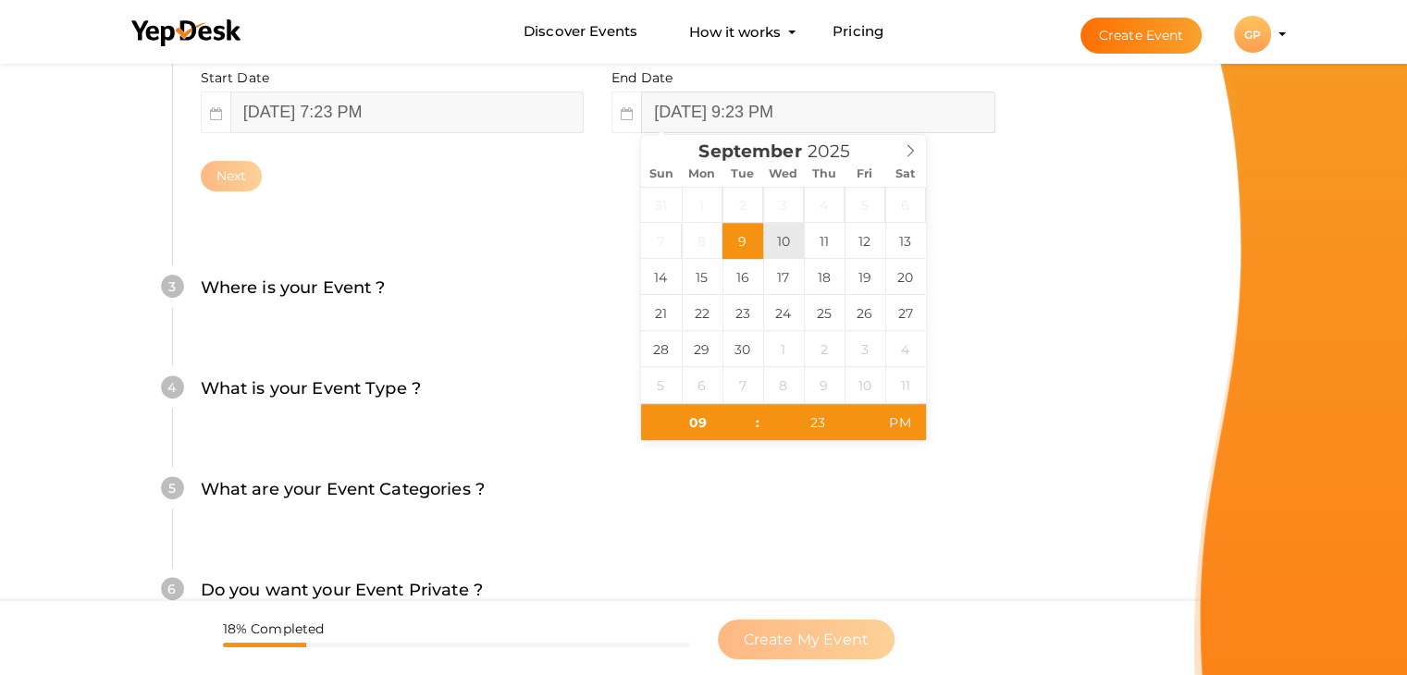
type input "[DATE] 9:23 PM"
click at [1013, 452] on div "5 What are your Event Categories ? Choosing the right categories will help us l…" at bounding box center [597, 499] width 851 height 101
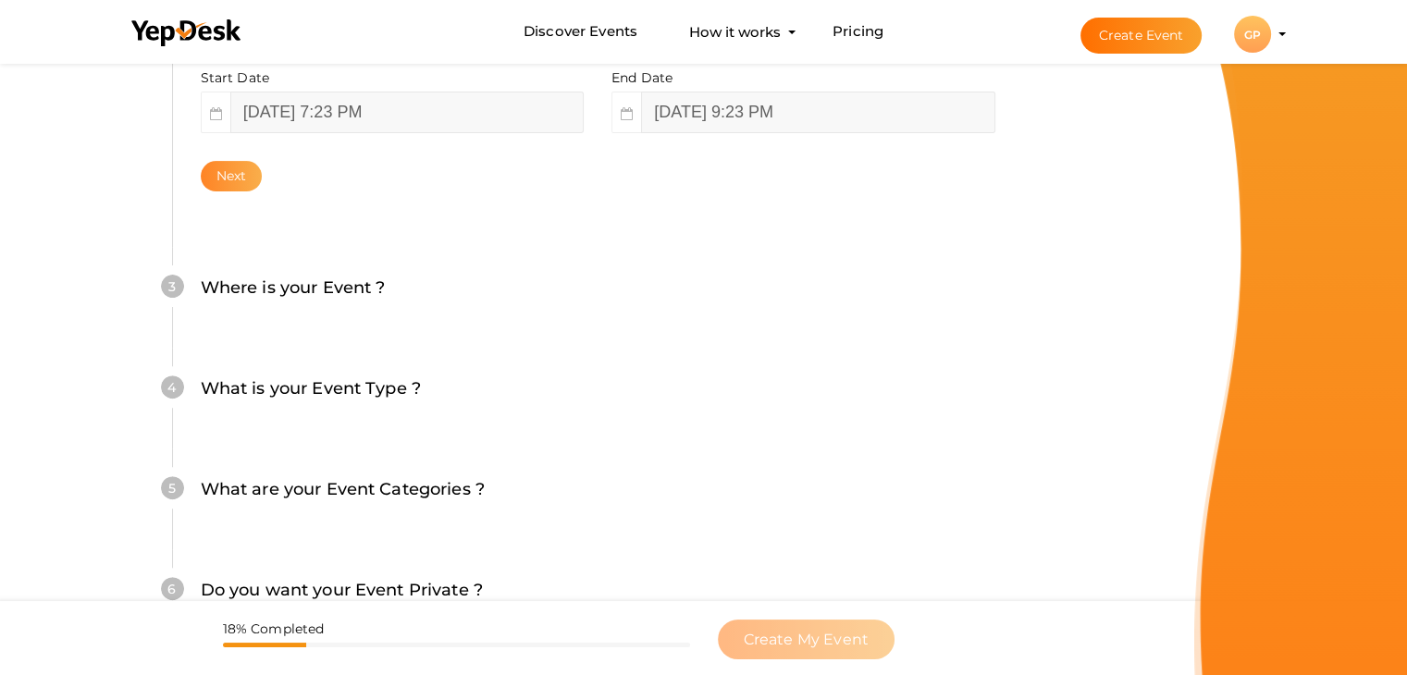
click at [248, 176] on button "Next" at bounding box center [232, 176] width 62 height 31
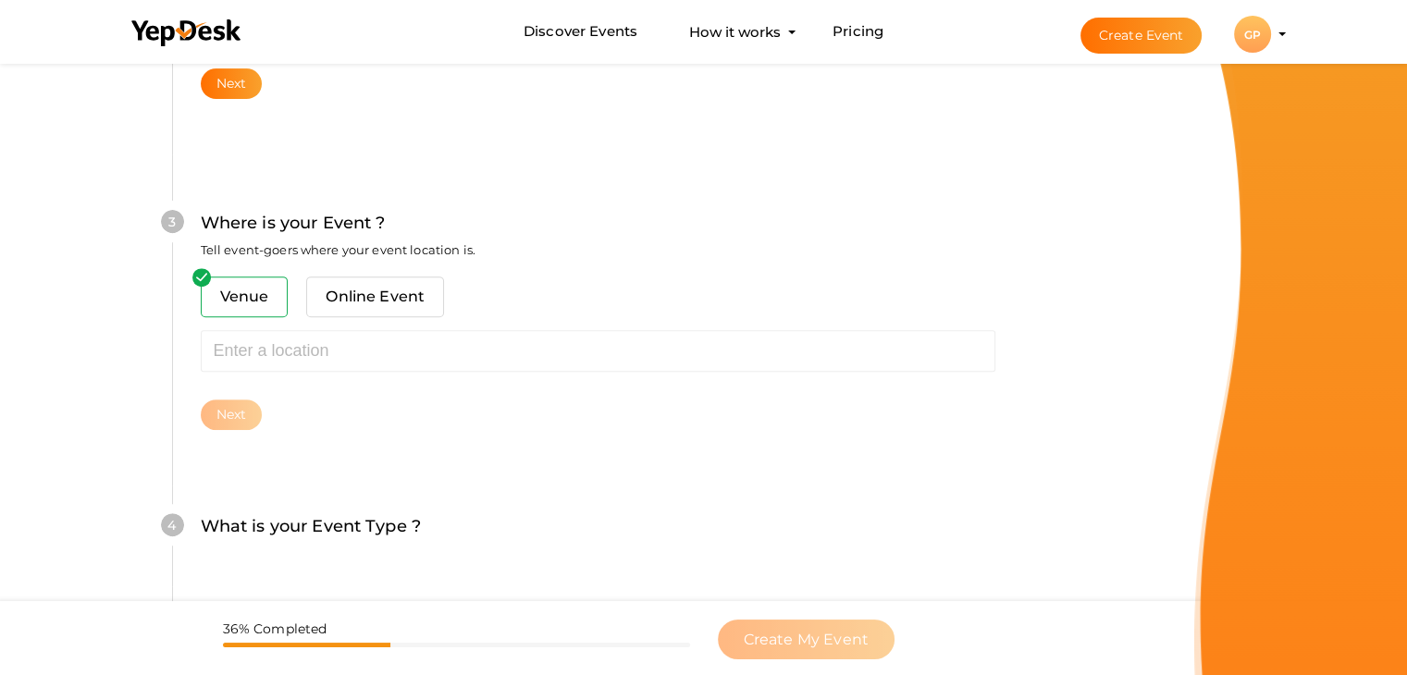
scroll to position [681, 0]
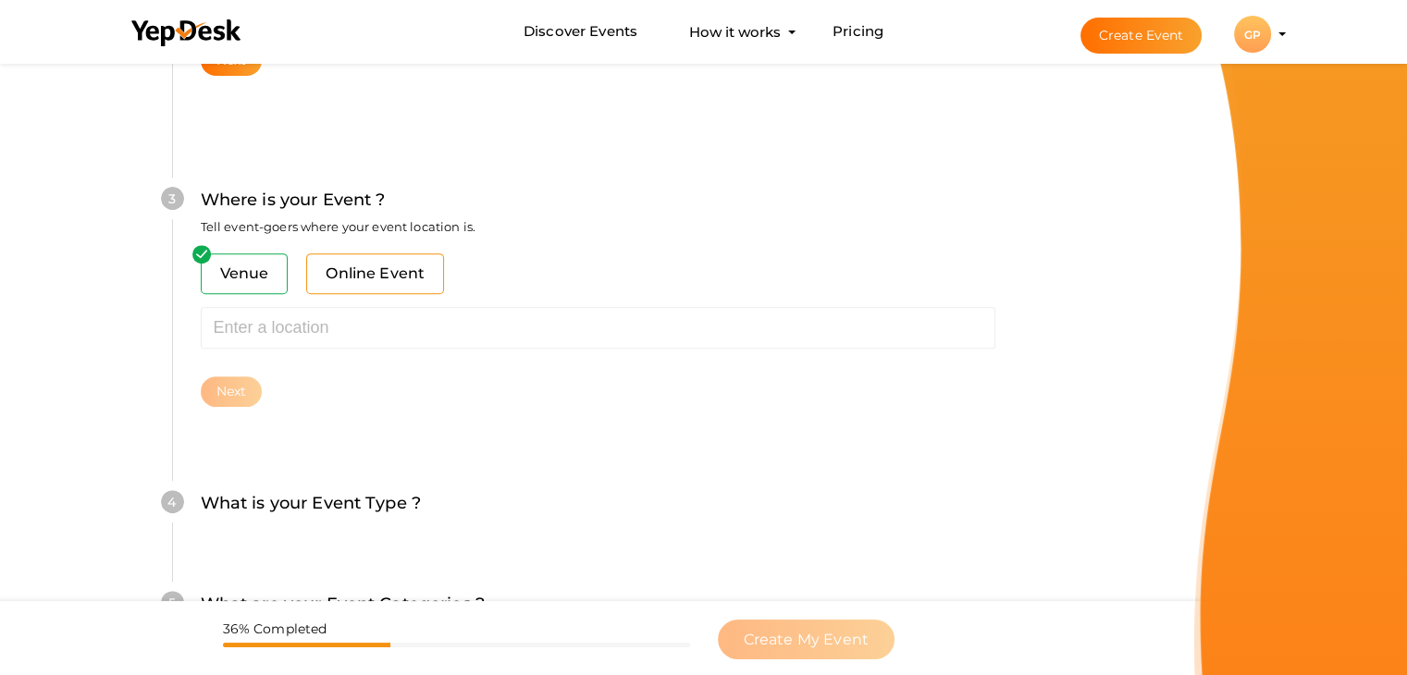
click at [374, 276] on span "Online Event" at bounding box center [375, 273] width 138 height 41
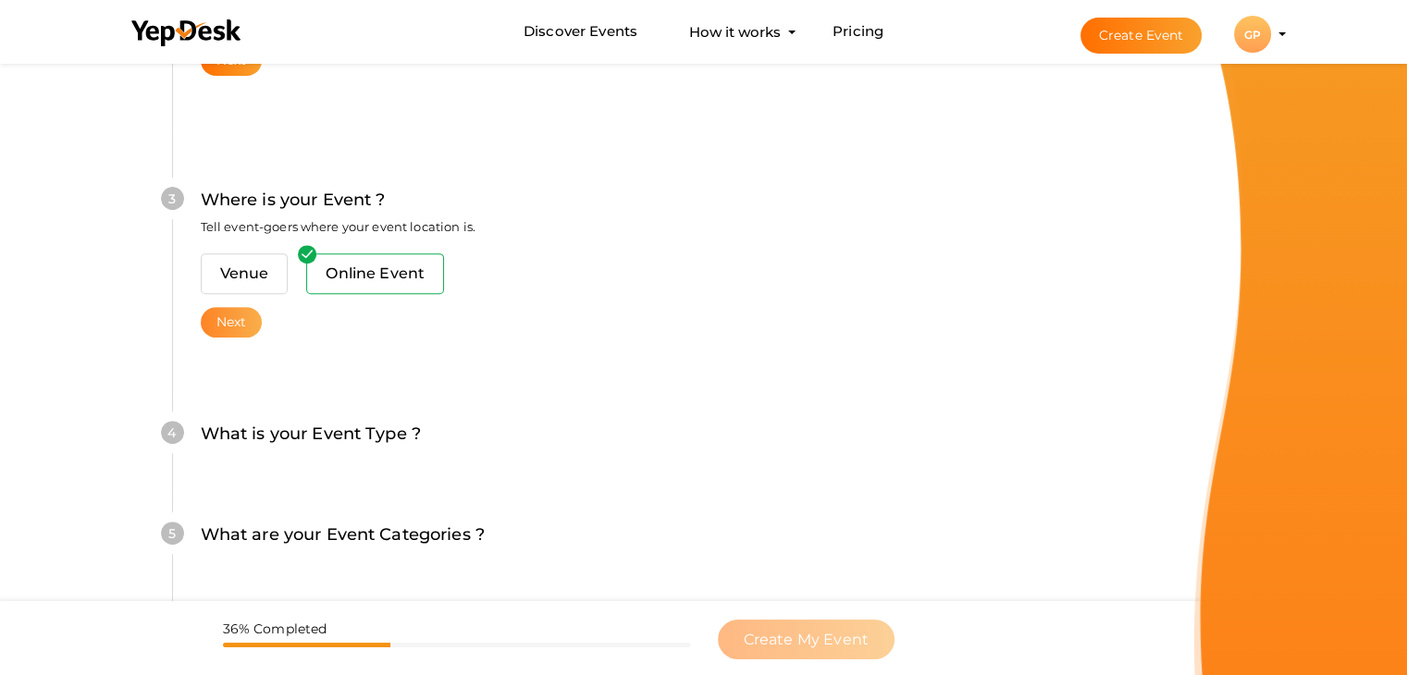
click at [227, 323] on button "Next" at bounding box center [232, 322] width 62 height 31
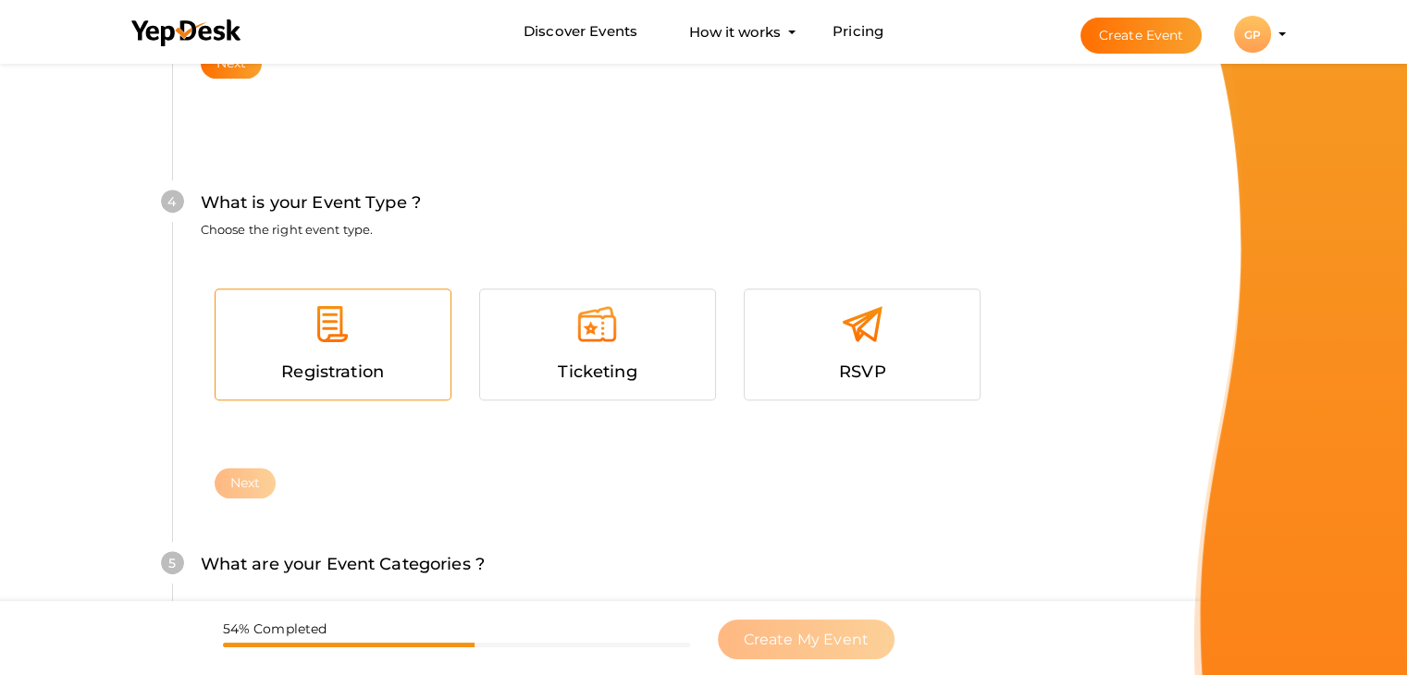
scroll to position [943, 0]
click at [363, 375] on span "Registration" at bounding box center [332, 369] width 103 height 20
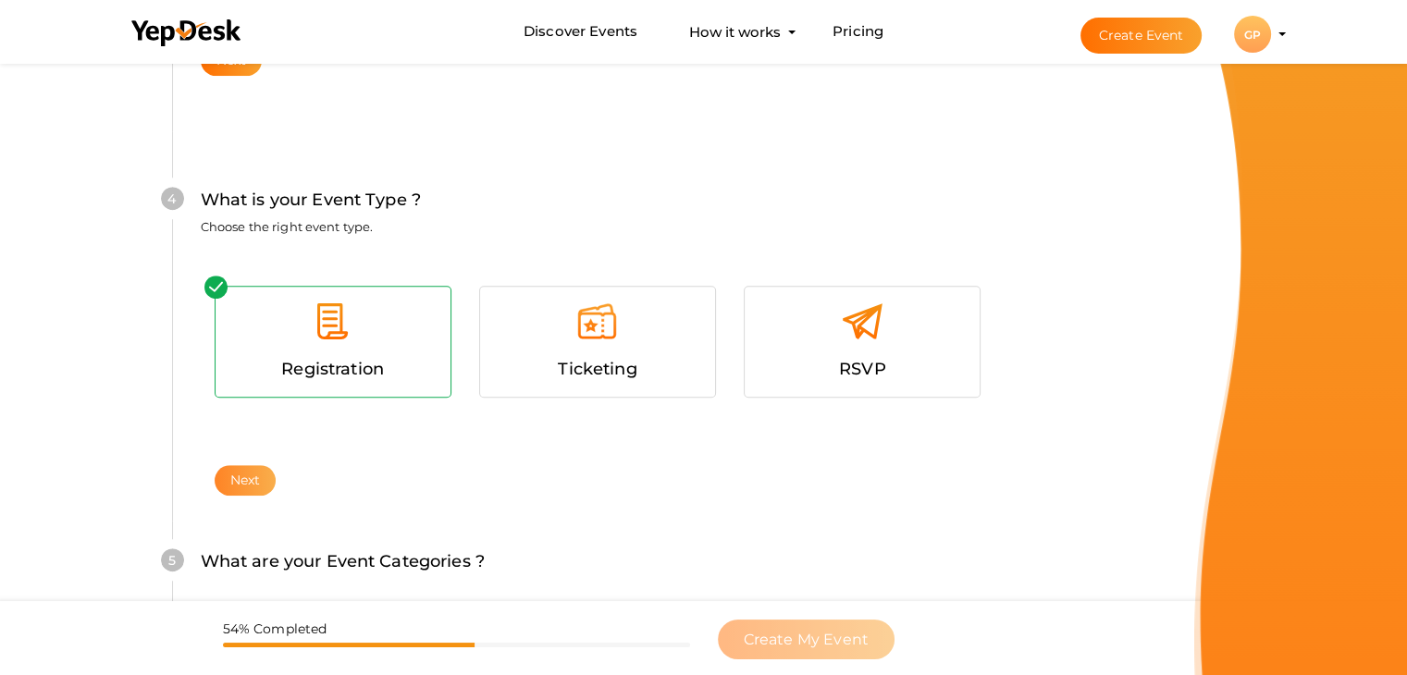
click at [253, 489] on button "Next" at bounding box center [246, 480] width 62 height 31
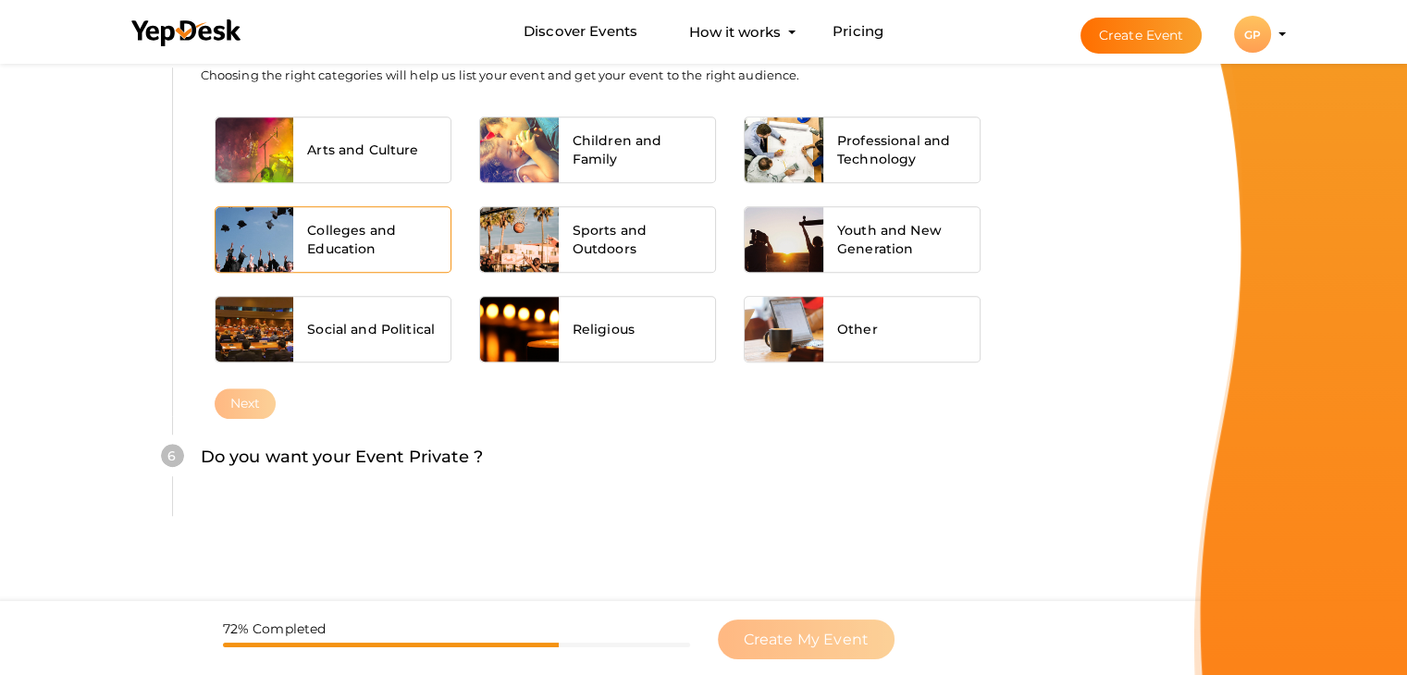
scroll to position [1484, 0]
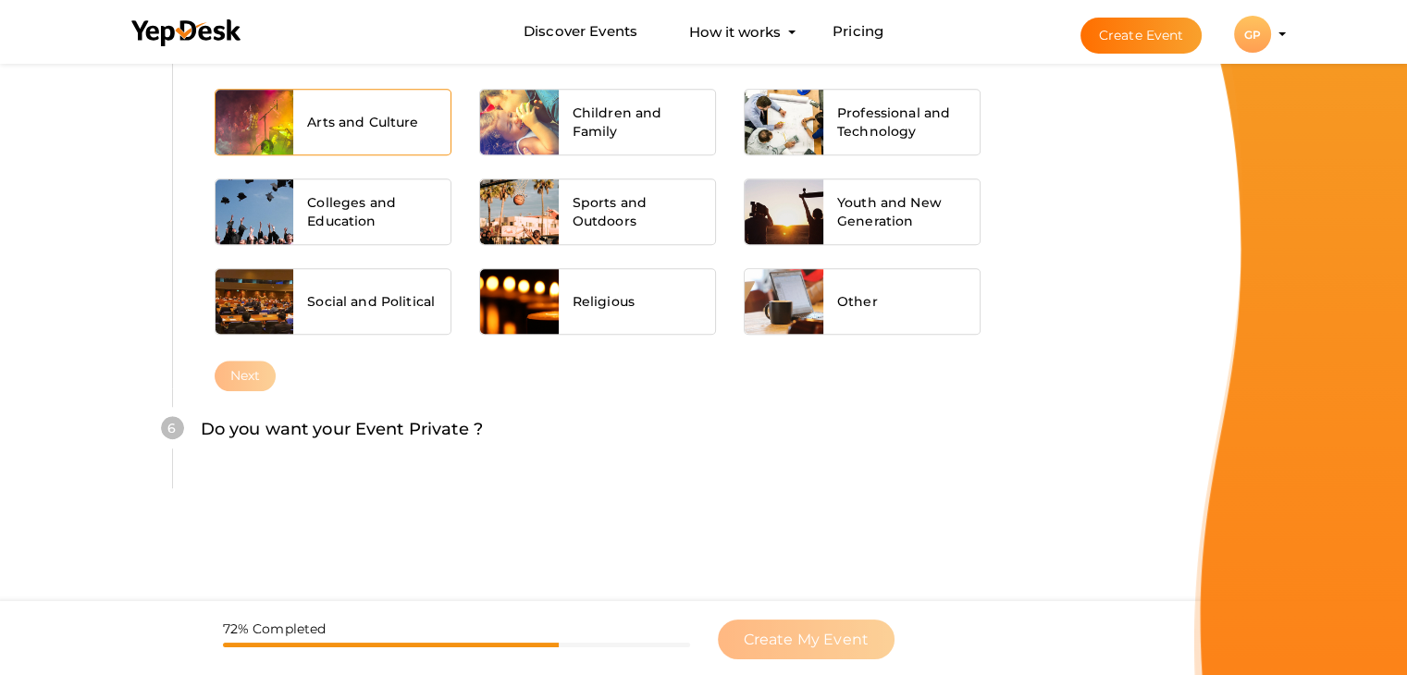
click at [400, 126] on span "Arts and Culture" at bounding box center [362, 122] width 111 height 18
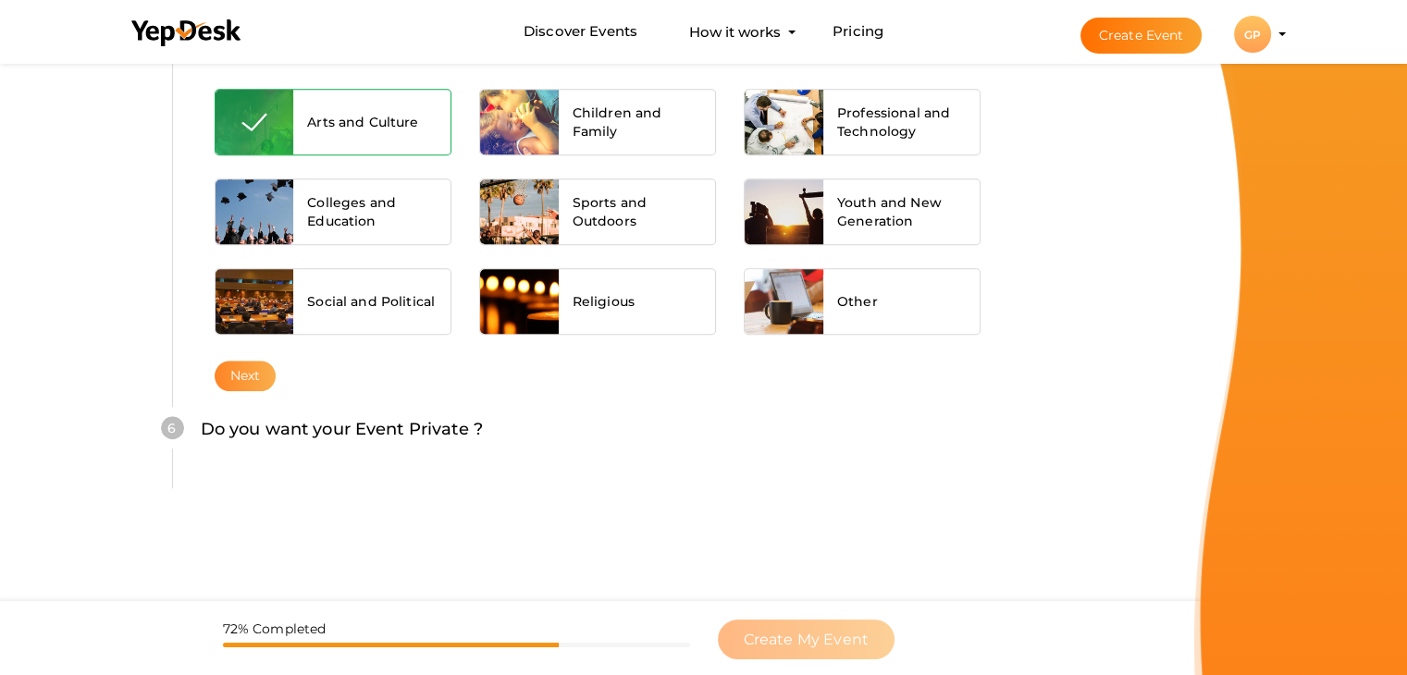
click at [248, 381] on button "Next" at bounding box center [246, 376] width 62 height 31
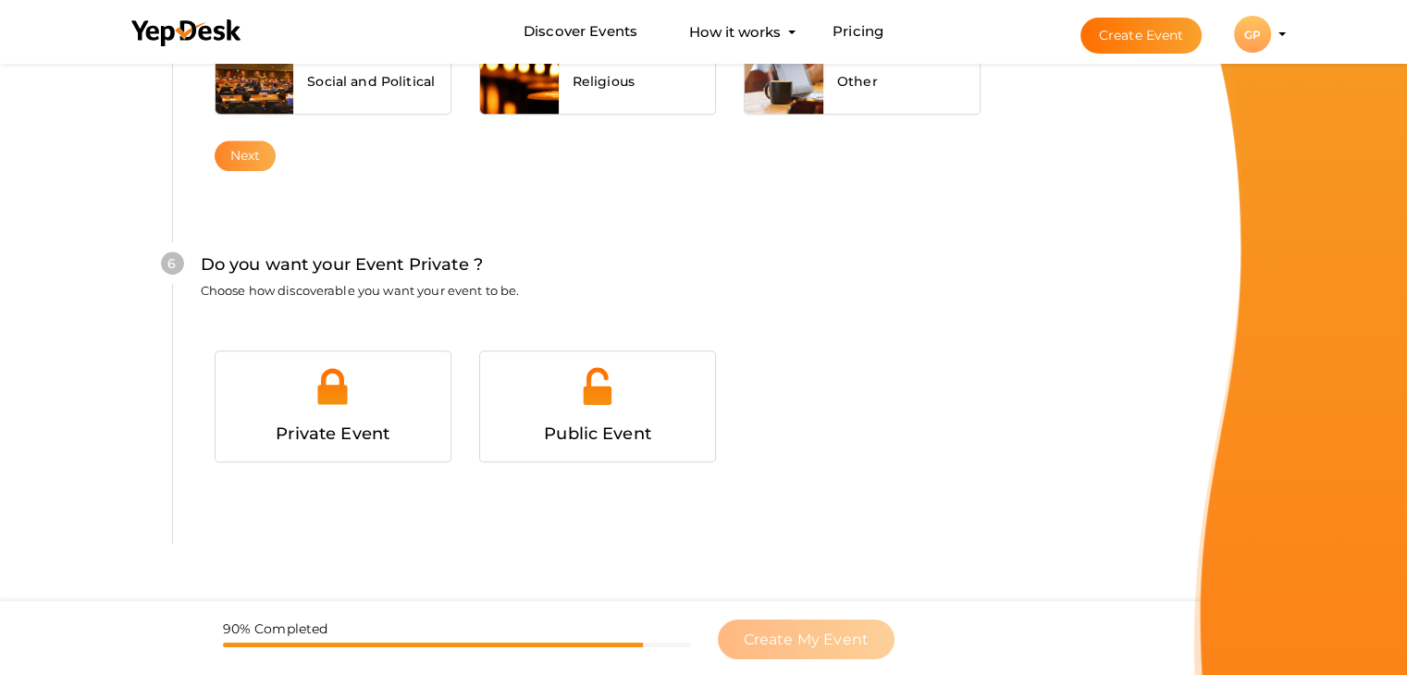
scroll to position [1736, 0]
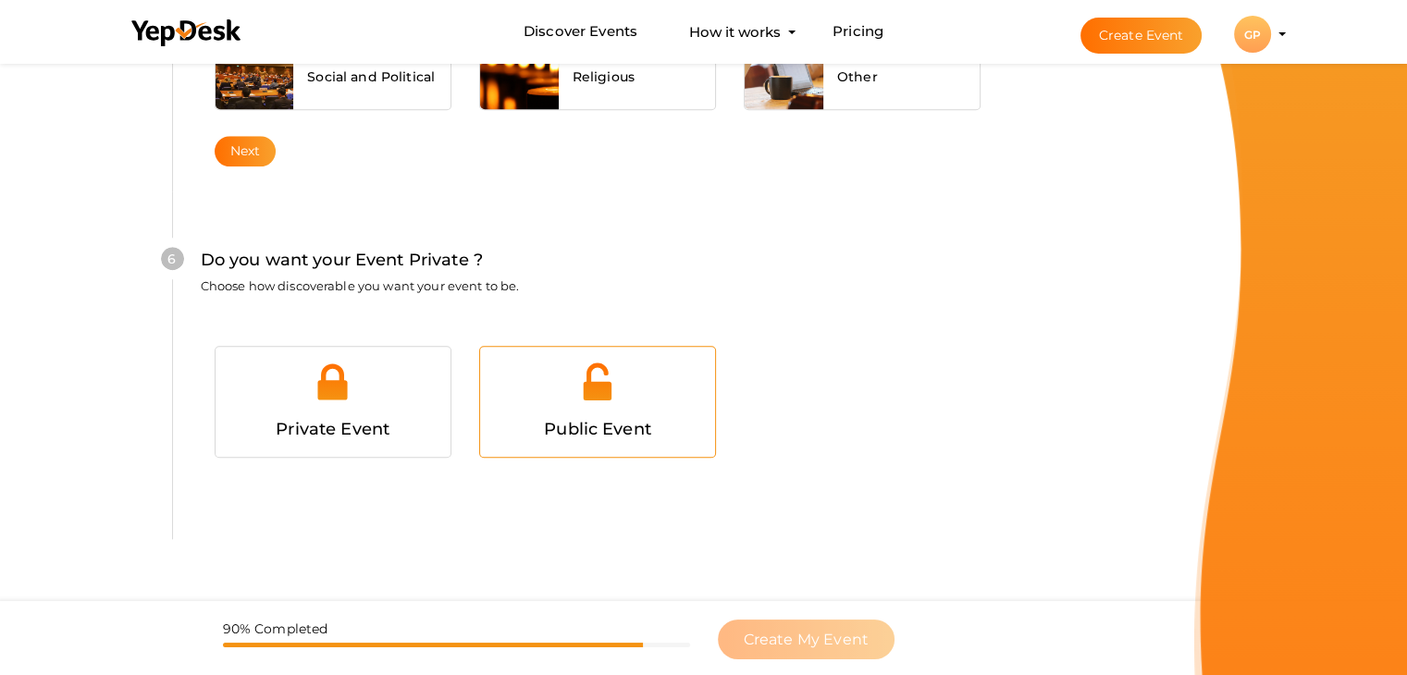
click at [531, 417] on div "Public Event" at bounding box center [597, 429] width 207 height 27
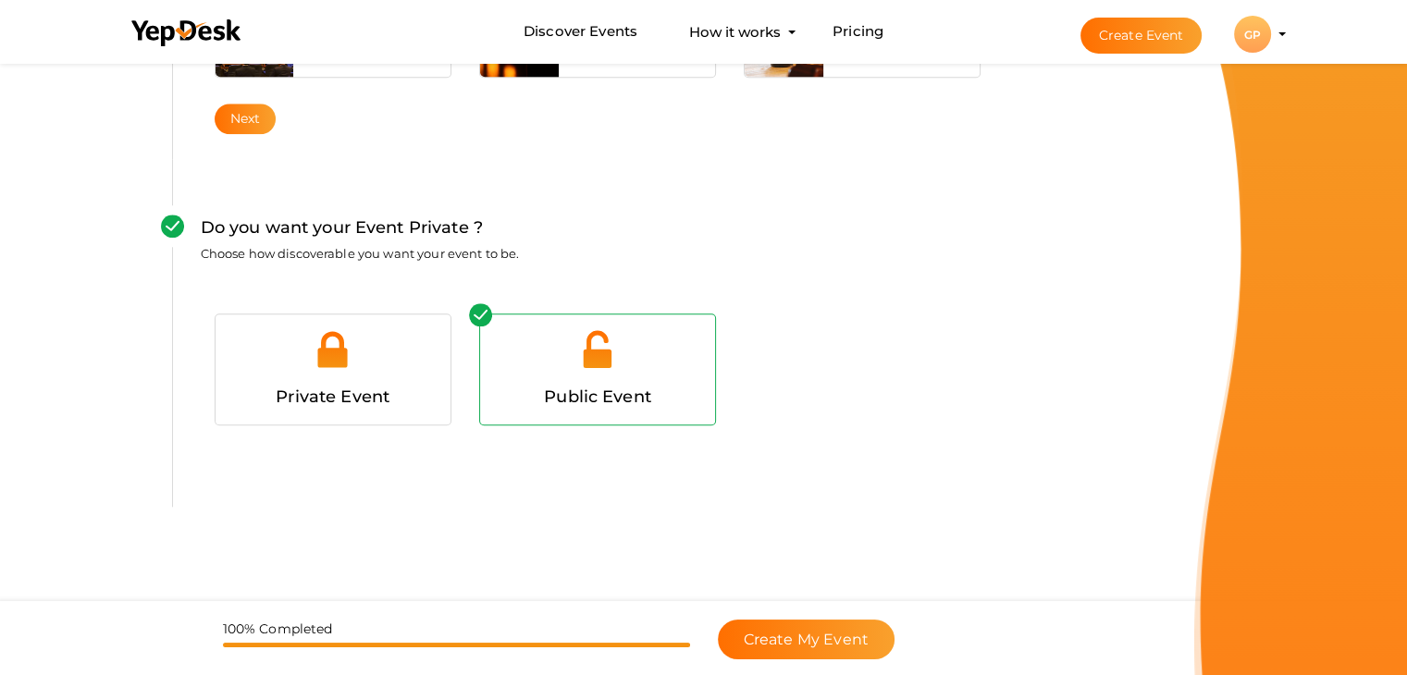
scroll to position [1785, 0]
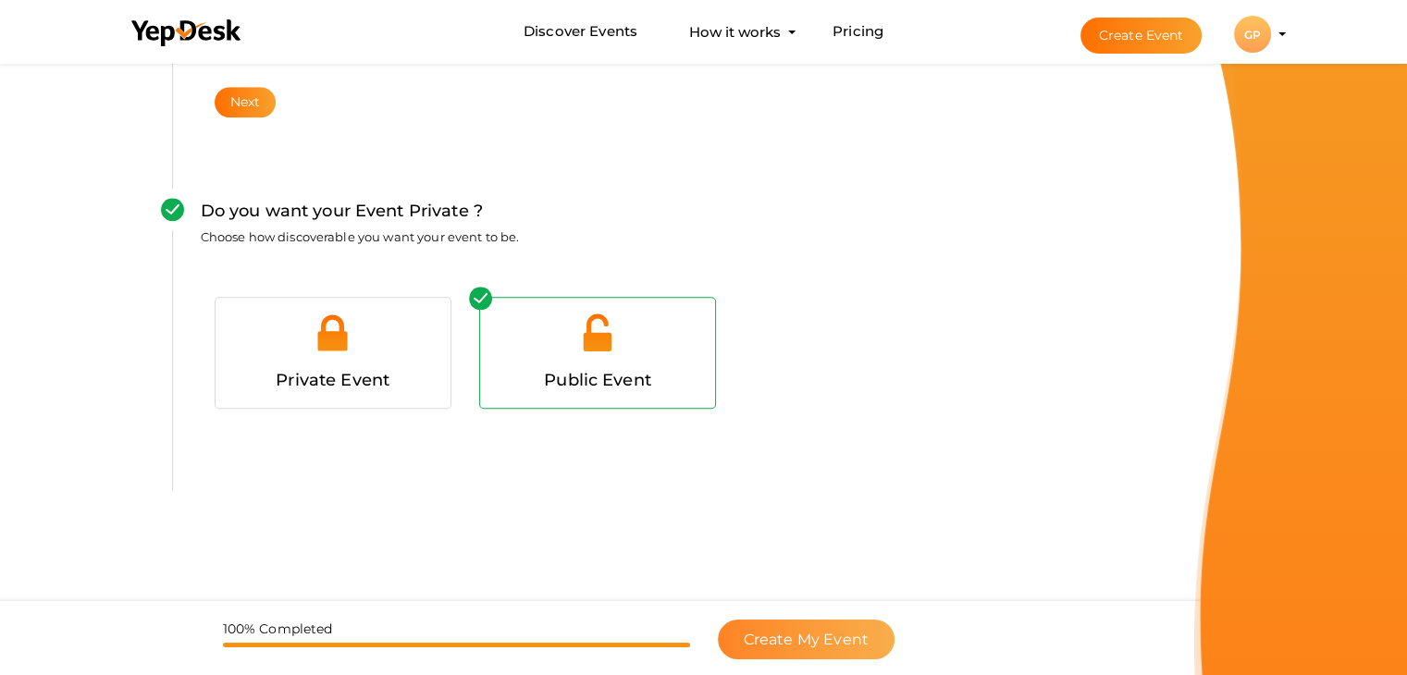
click at [831, 642] on span "Create My Event" at bounding box center [806, 640] width 125 height 18
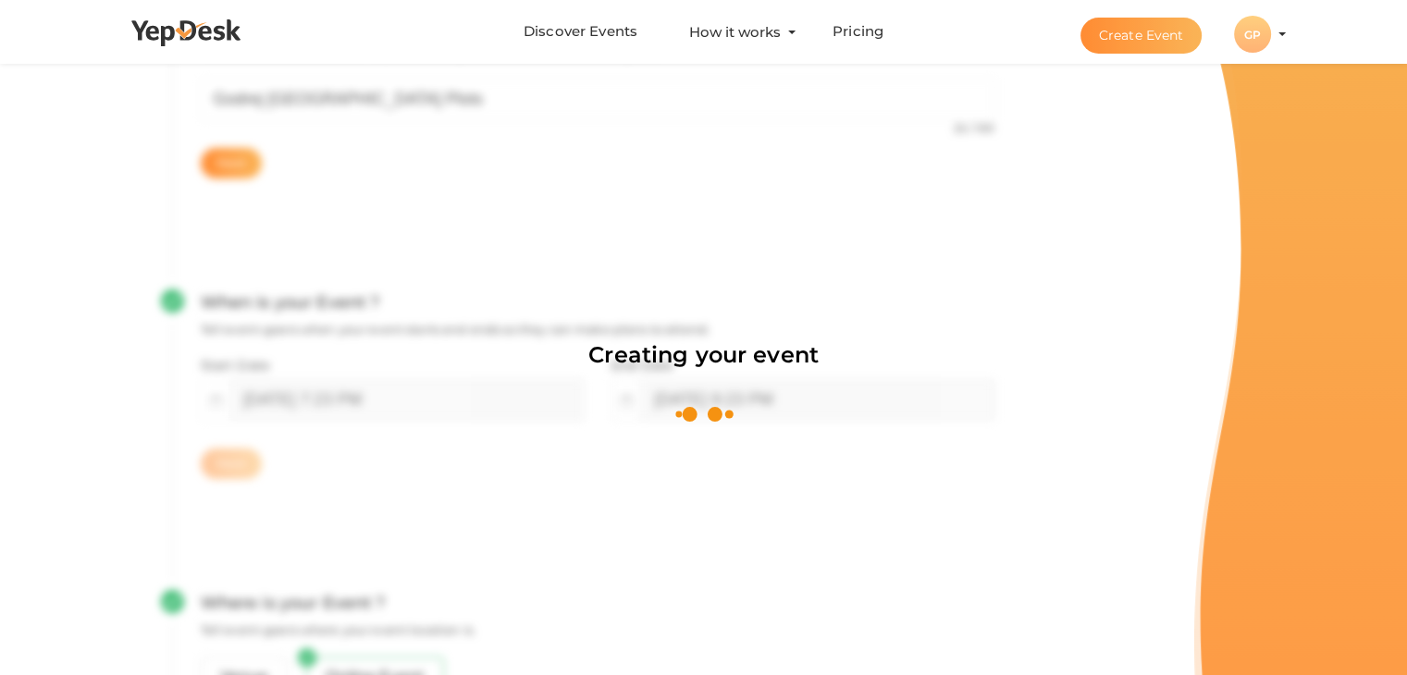
scroll to position [277, 0]
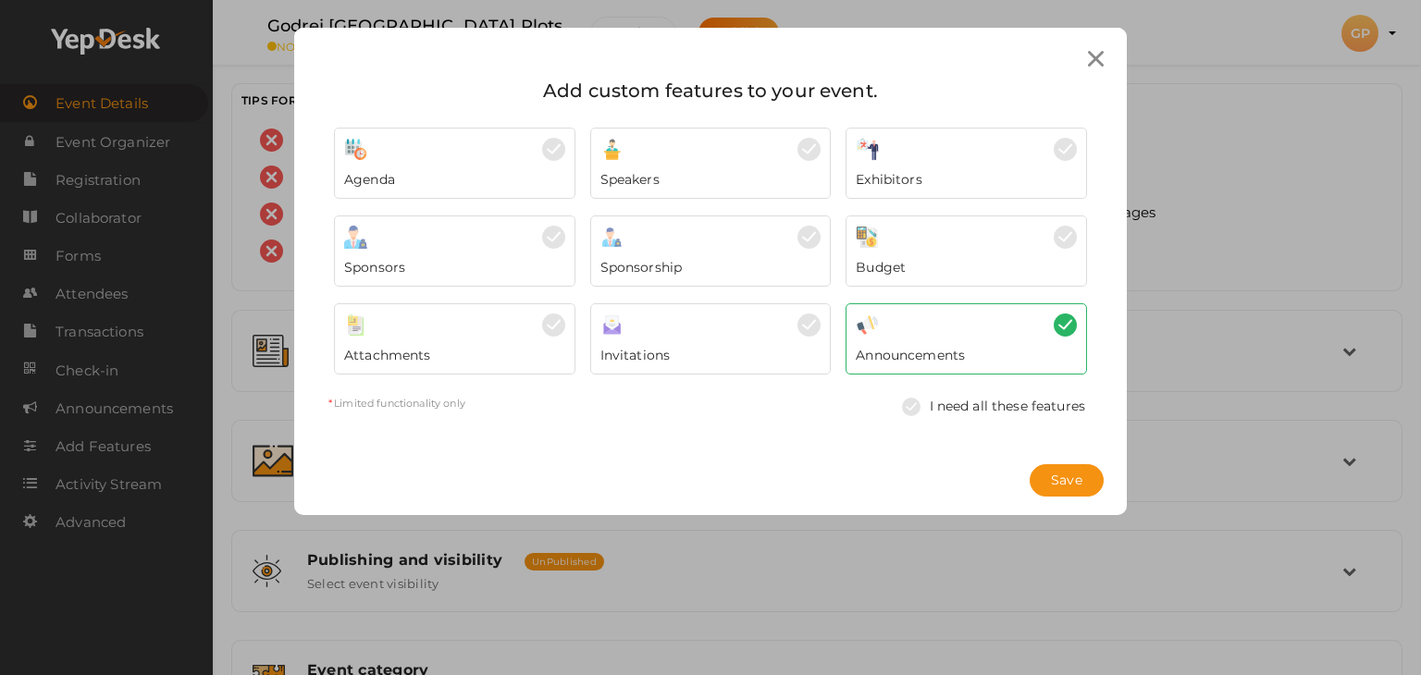
click at [429, 171] on div "Agenda" at bounding box center [454, 175] width 221 height 28
click at [1096, 54] on icon at bounding box center [1096, 59] width 16 height 16
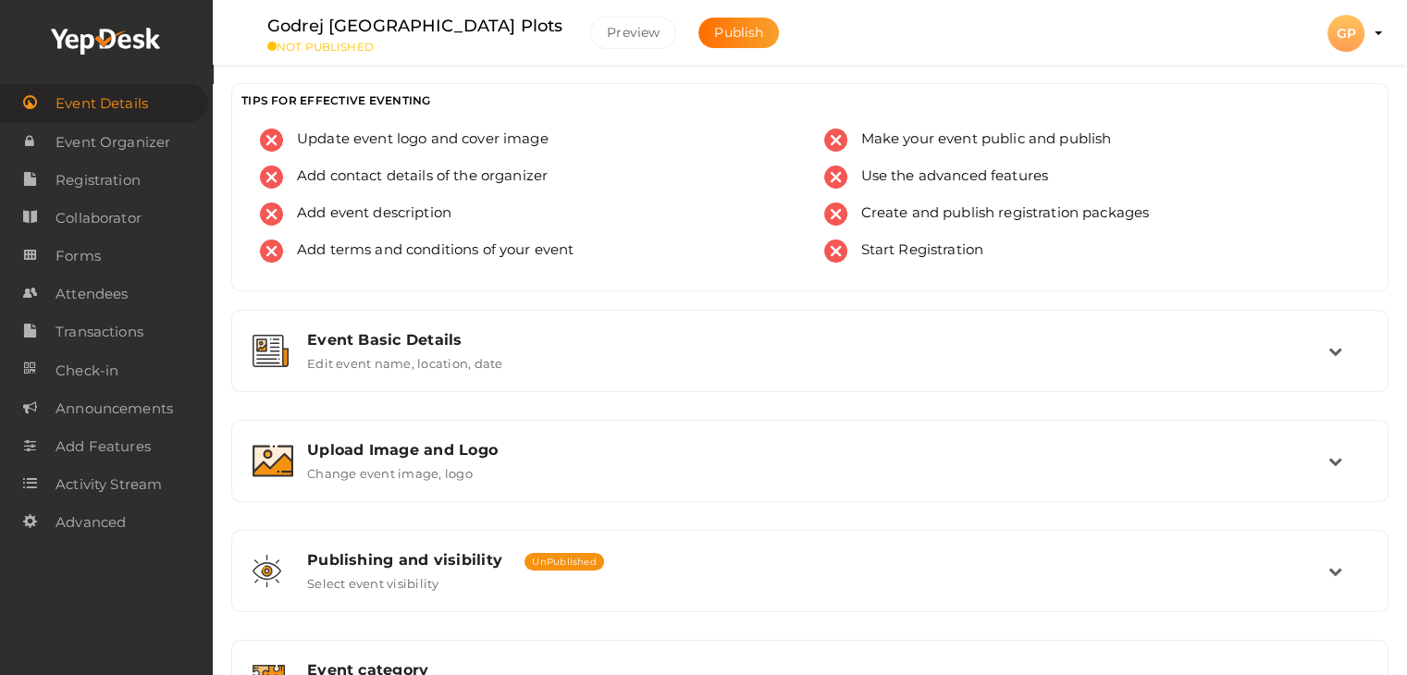
click at [1344, 35] on div "GP" at bounding box center [1345, 33] width 37 height 37
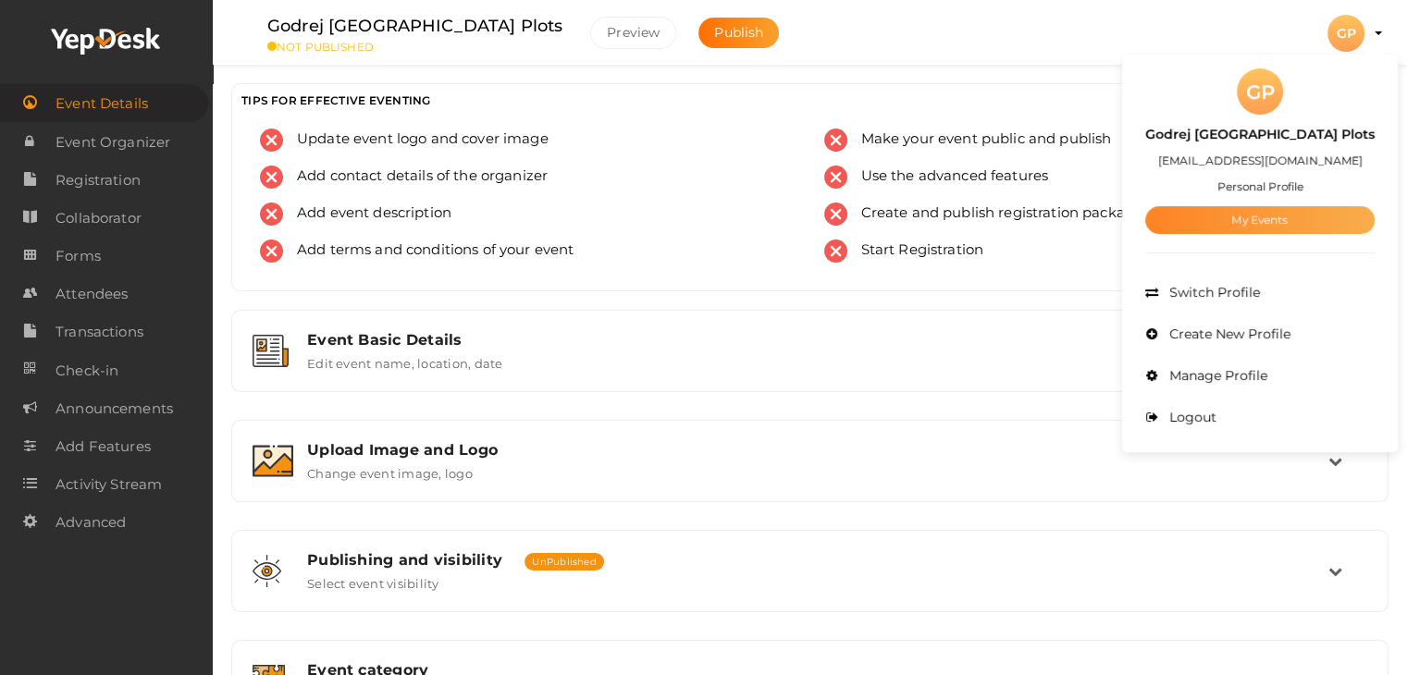
click at [1276, 225] on link "My Events" at bounding box center [1259, 220] width 229 height 28
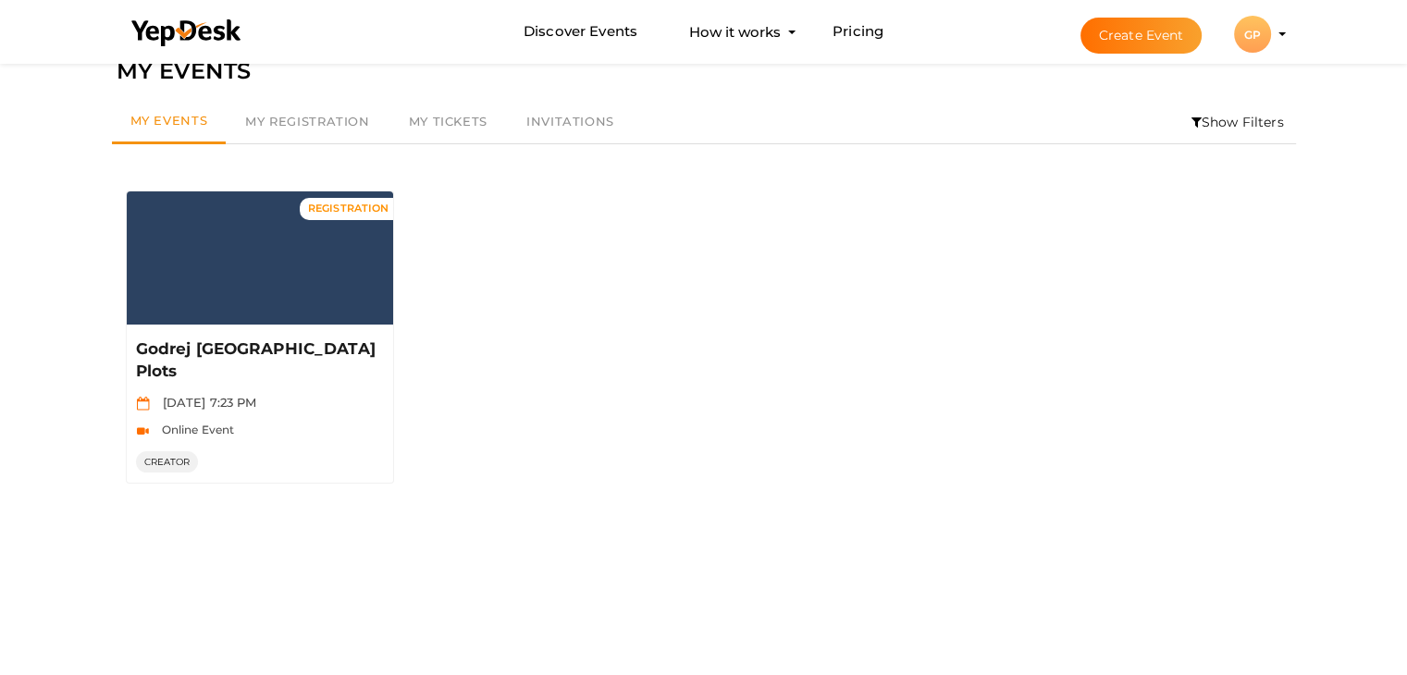
scroll to position [59, 0]
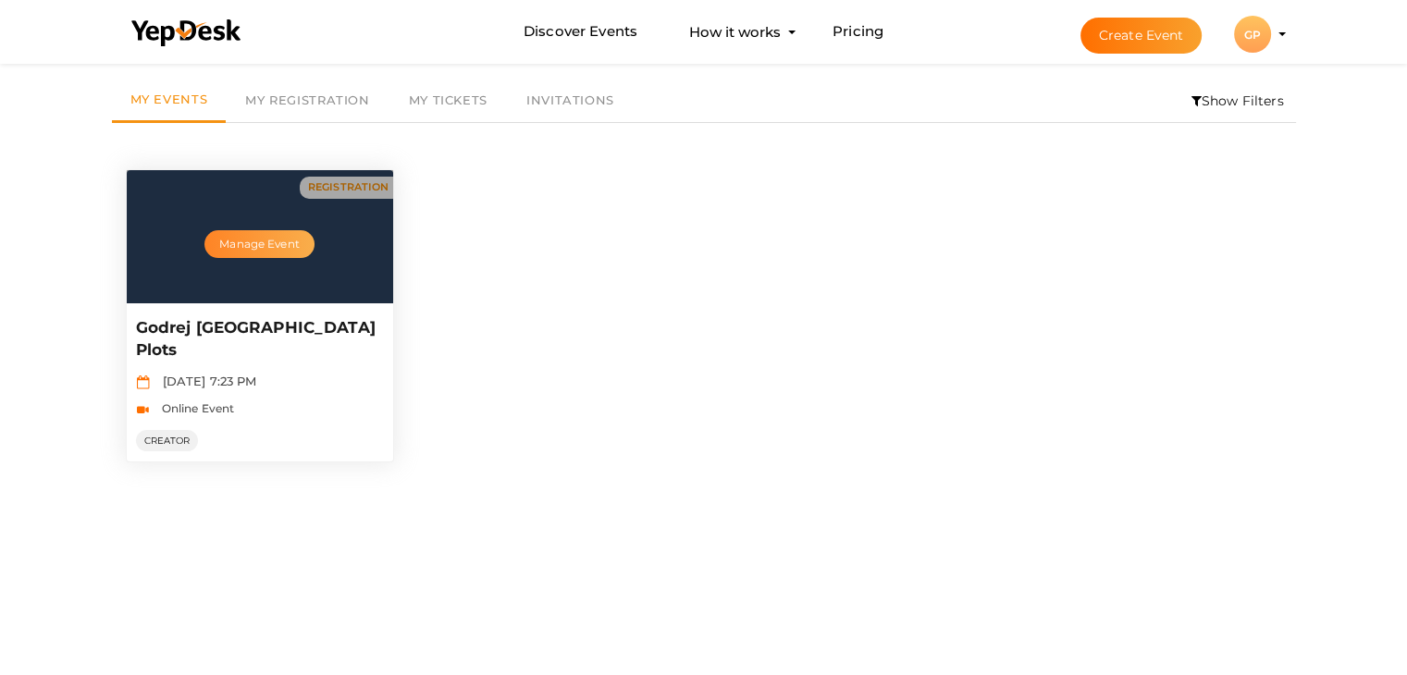
click at [271, 246] on button "Manage Event" at bounding box center [258, 244] width 109 height 28
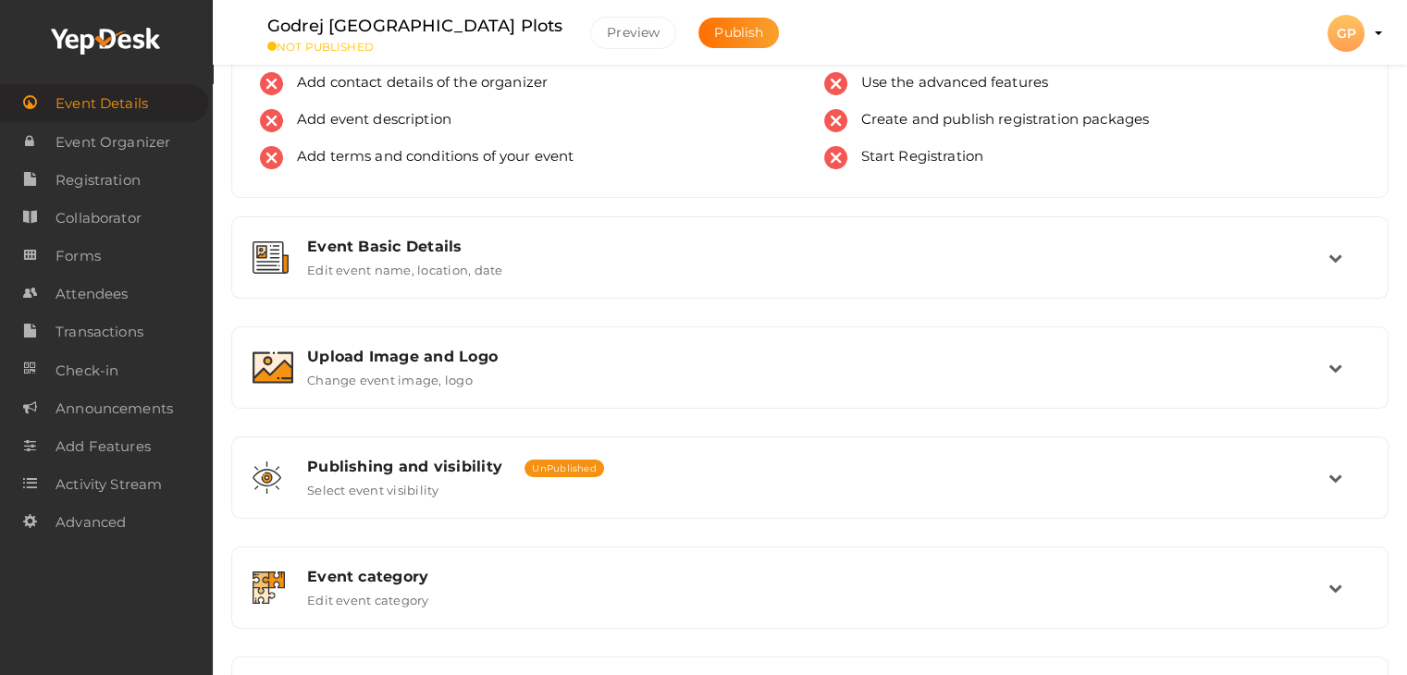
scroll to position [34, 0]
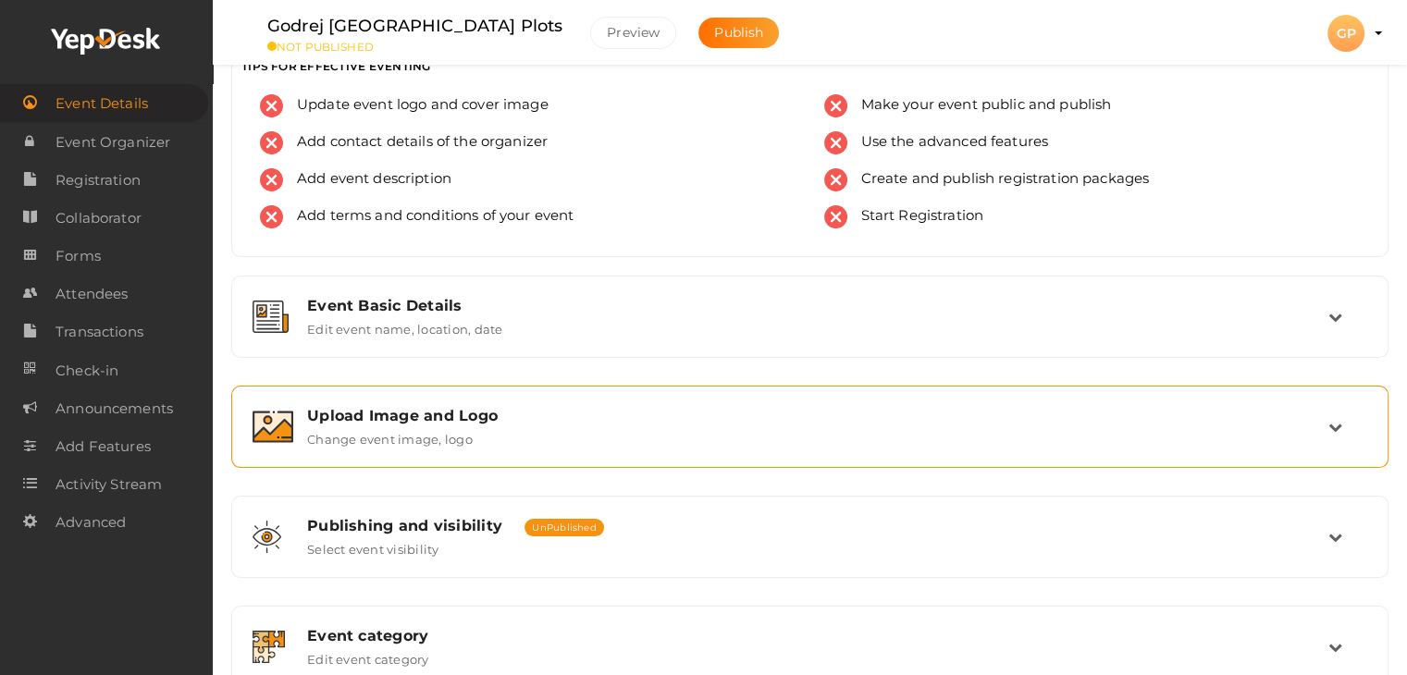
click at [403, 422] on div "Upload Image and Logo" at bounding box center [817, 416] width 1021 height 18
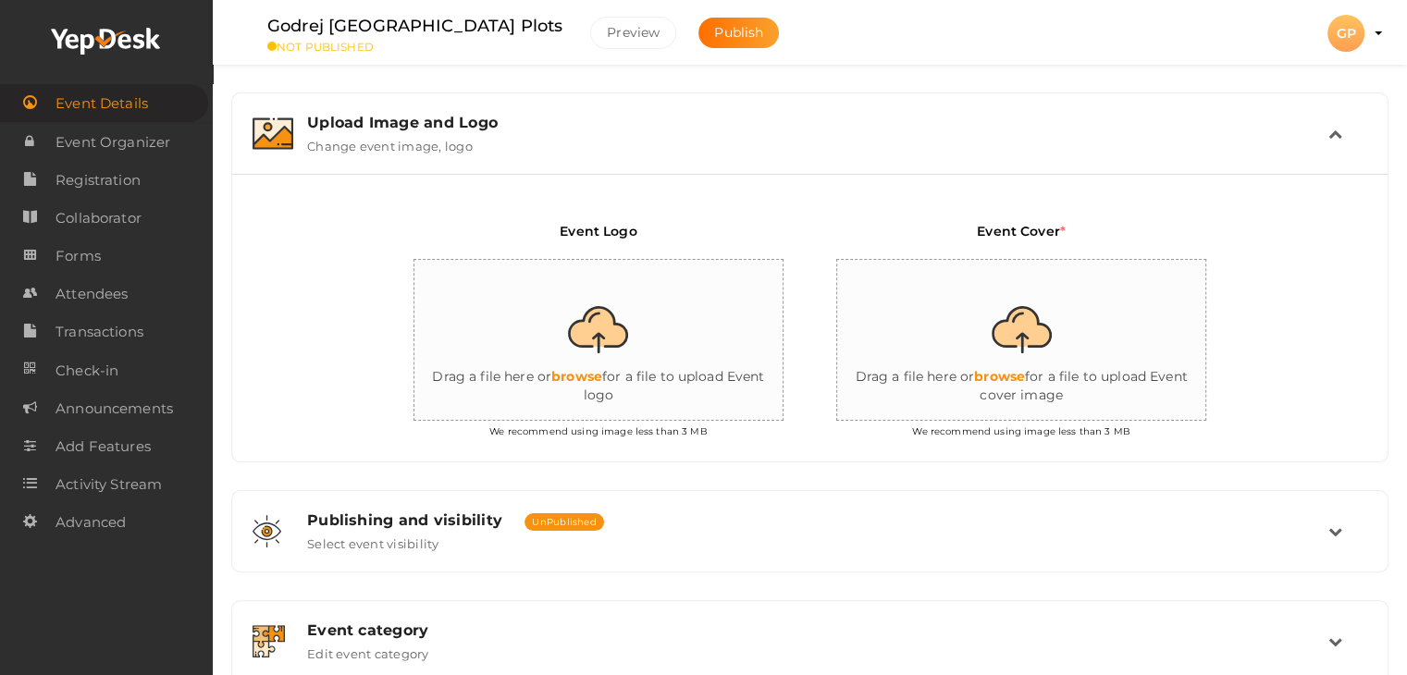
scroll to position [320, 0]
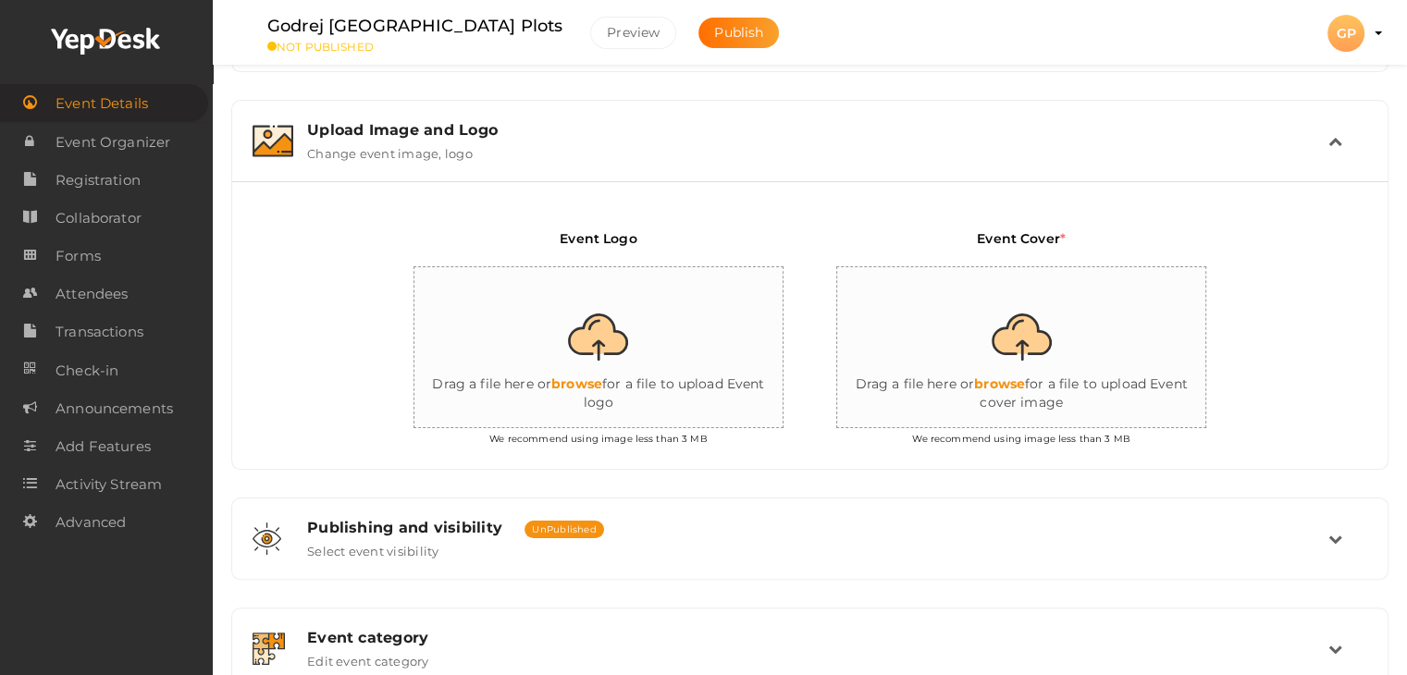
click at [104, 102] on span "Event Details" at bounding box center [101, 103] width 92 height 37
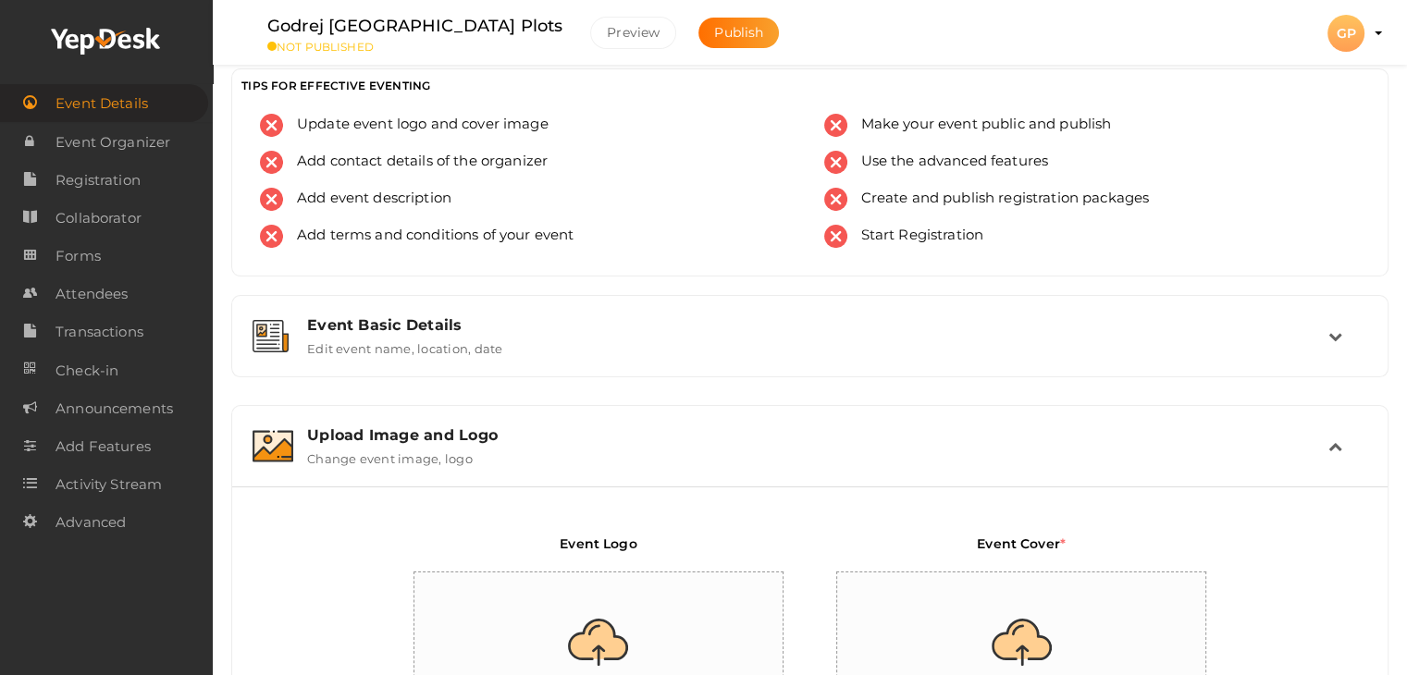
scroll to position [0, 0]
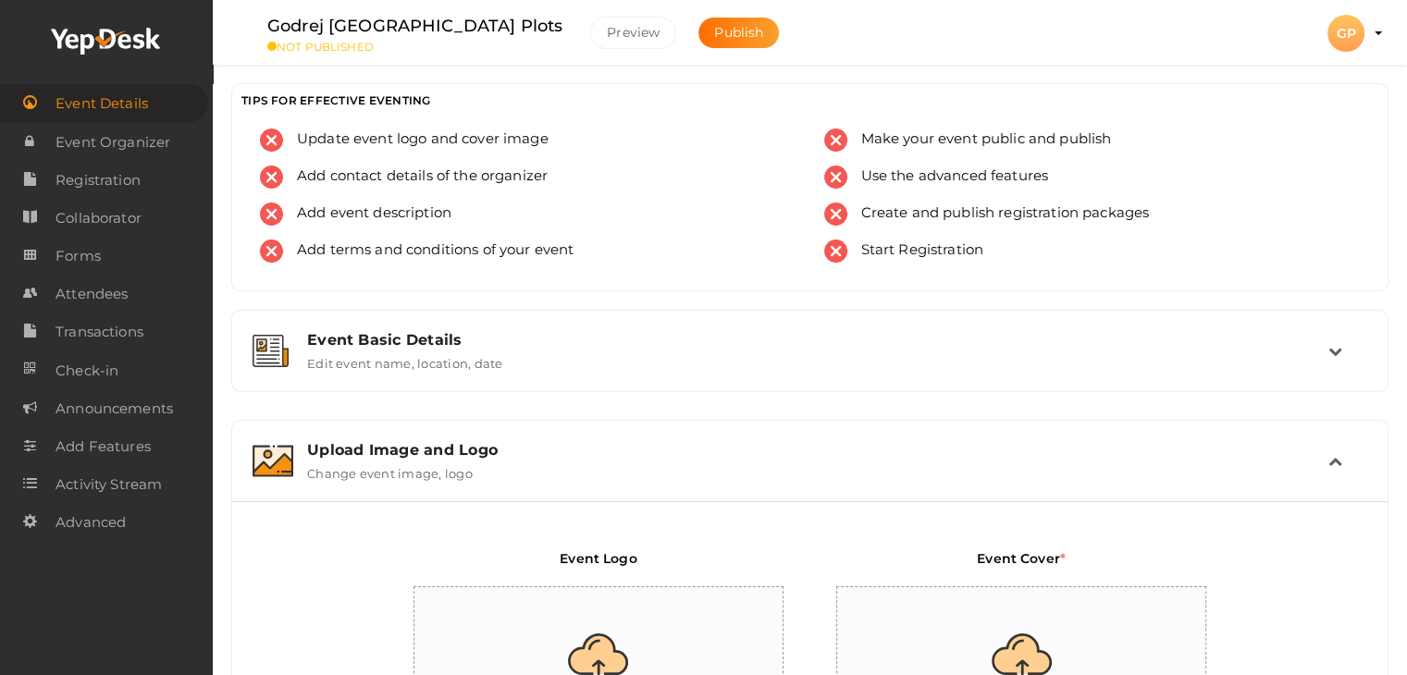
click at [1358, 32] on div "GP" at bounding box center [1345, 33] width 37 height 37
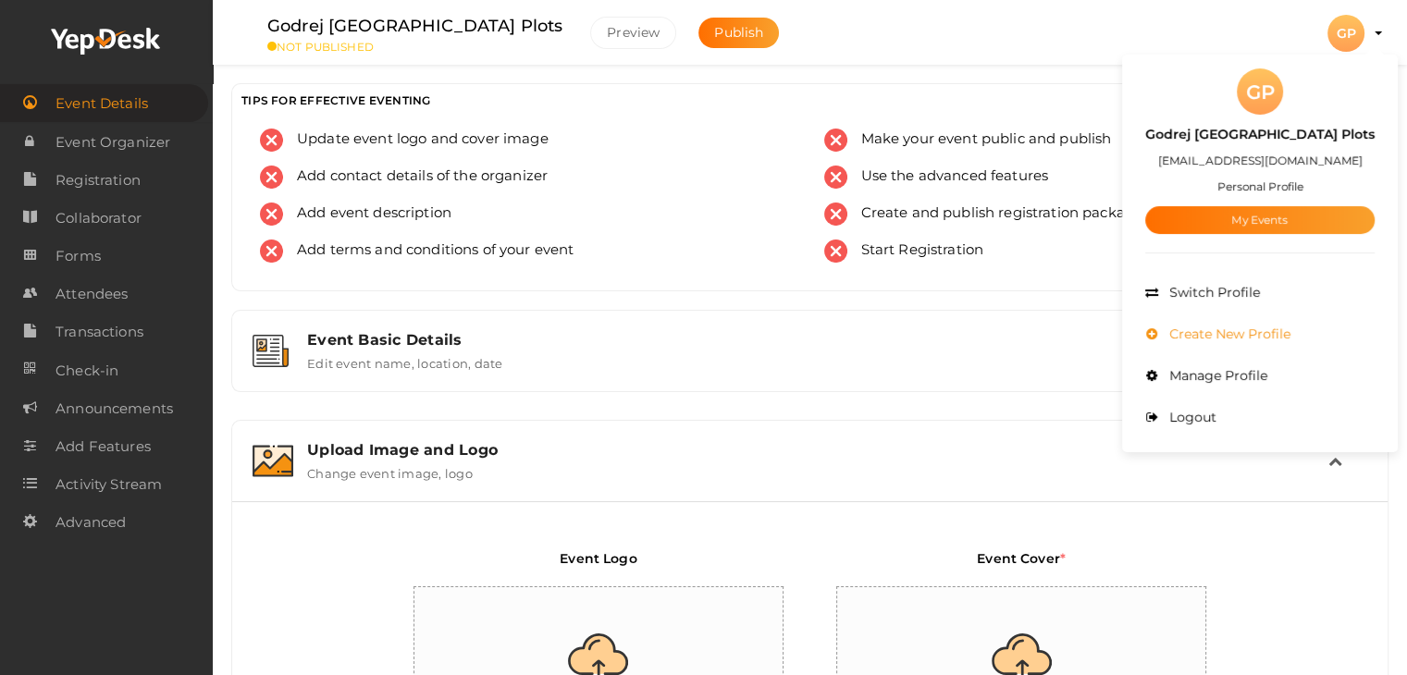
click at [1255, 329] on span "Create New Profile" at bounding box center [1228, 334] width 126 height 17
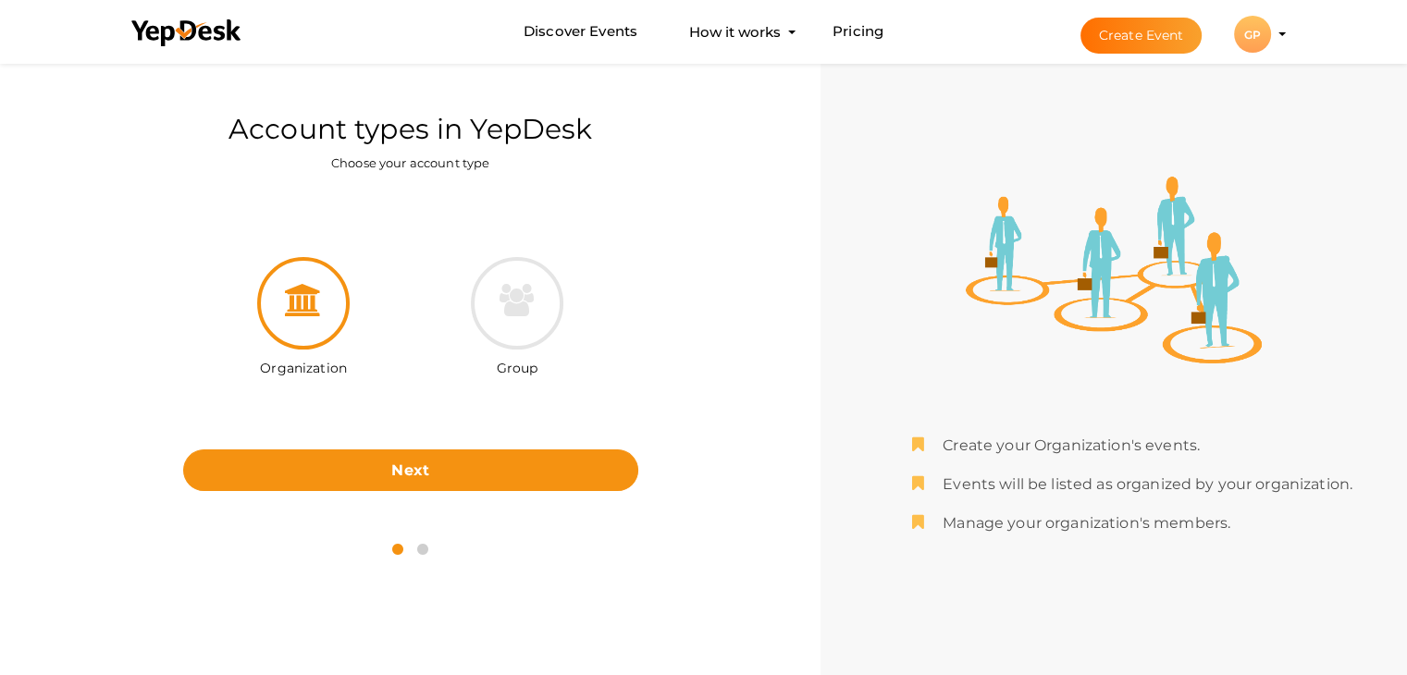
scroll to position [59, 0]
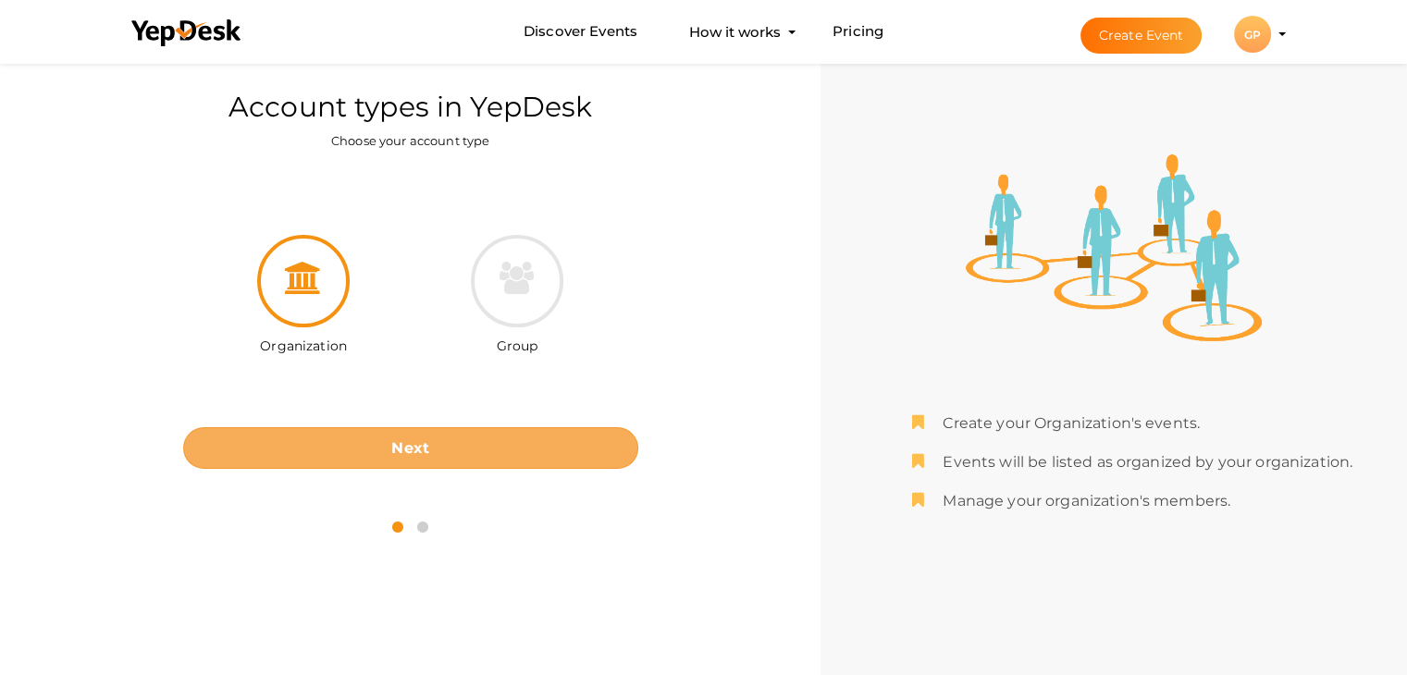
click at [380, 449] on button "Next" at bounding box center [410, 448] width 455 height 42
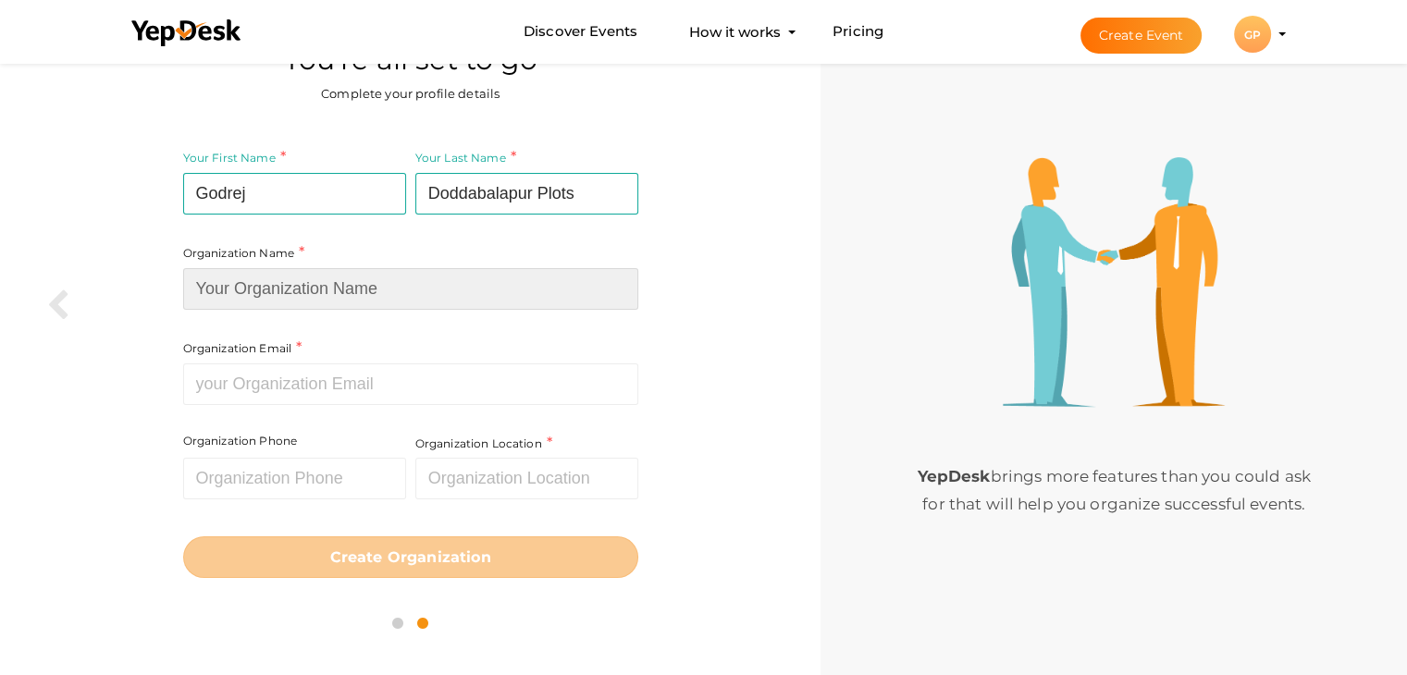
click at [360, 287] on input at bounding box center [410, 289] width 455 height 42
paste input "Godrej [GEOGRAPHIC_DATA] Plots"
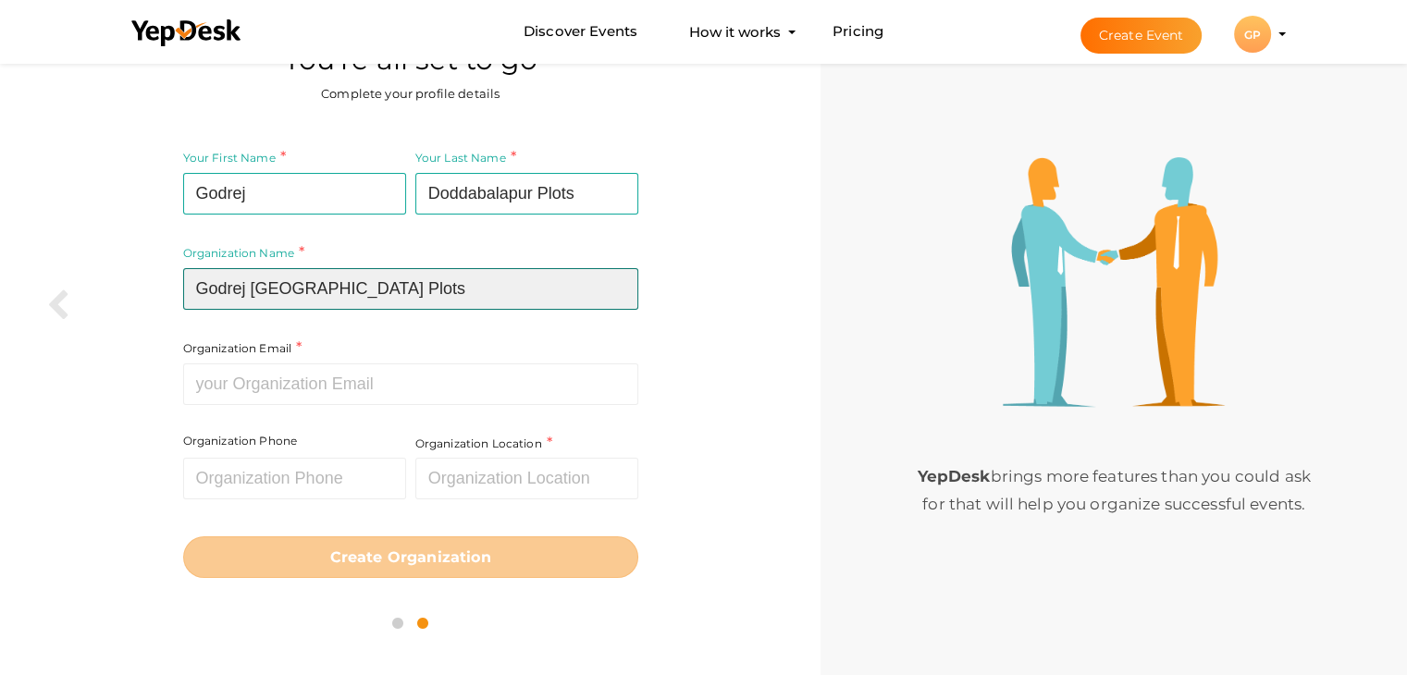
type input "Godrej [GEOGRAPHIC_DATA] Plots"
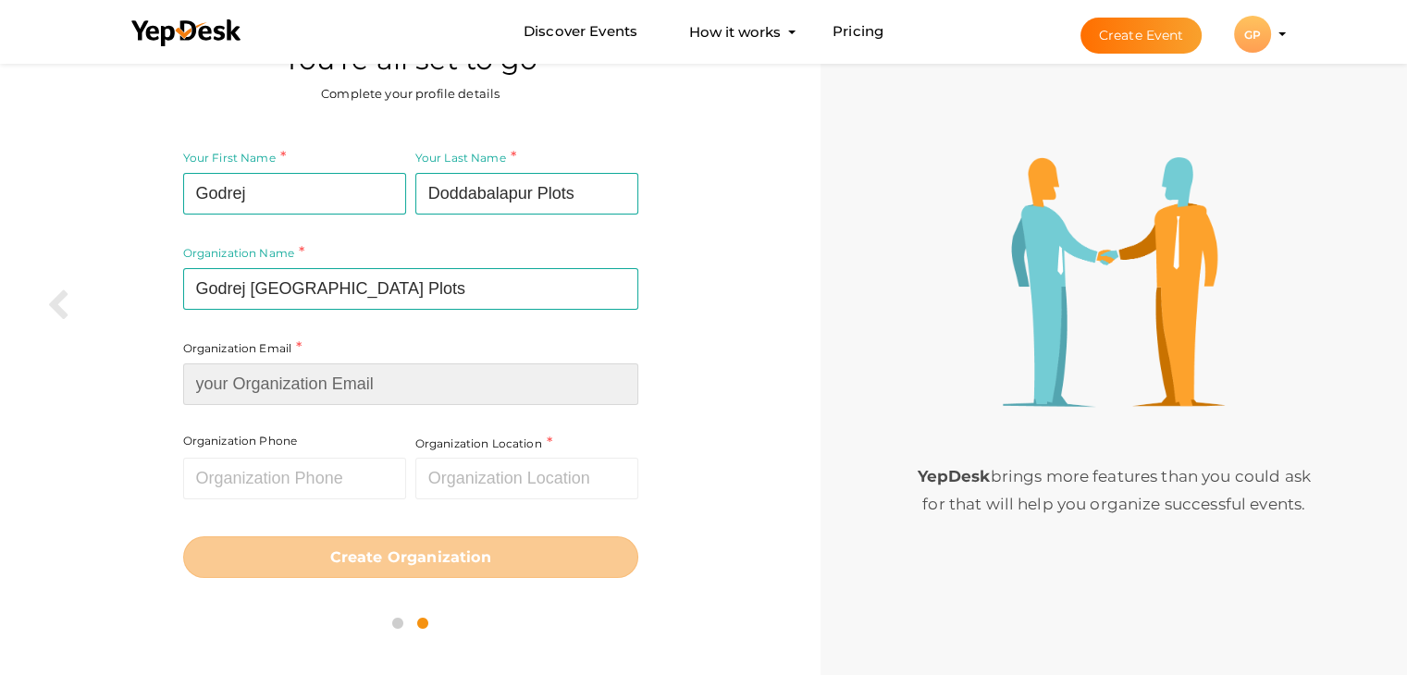
click at [354, 388] on input at bounding box center [410, 385] width 455 height 42
paste input "[EMAIL_ADDRESS][DOMAIN_NAME]"
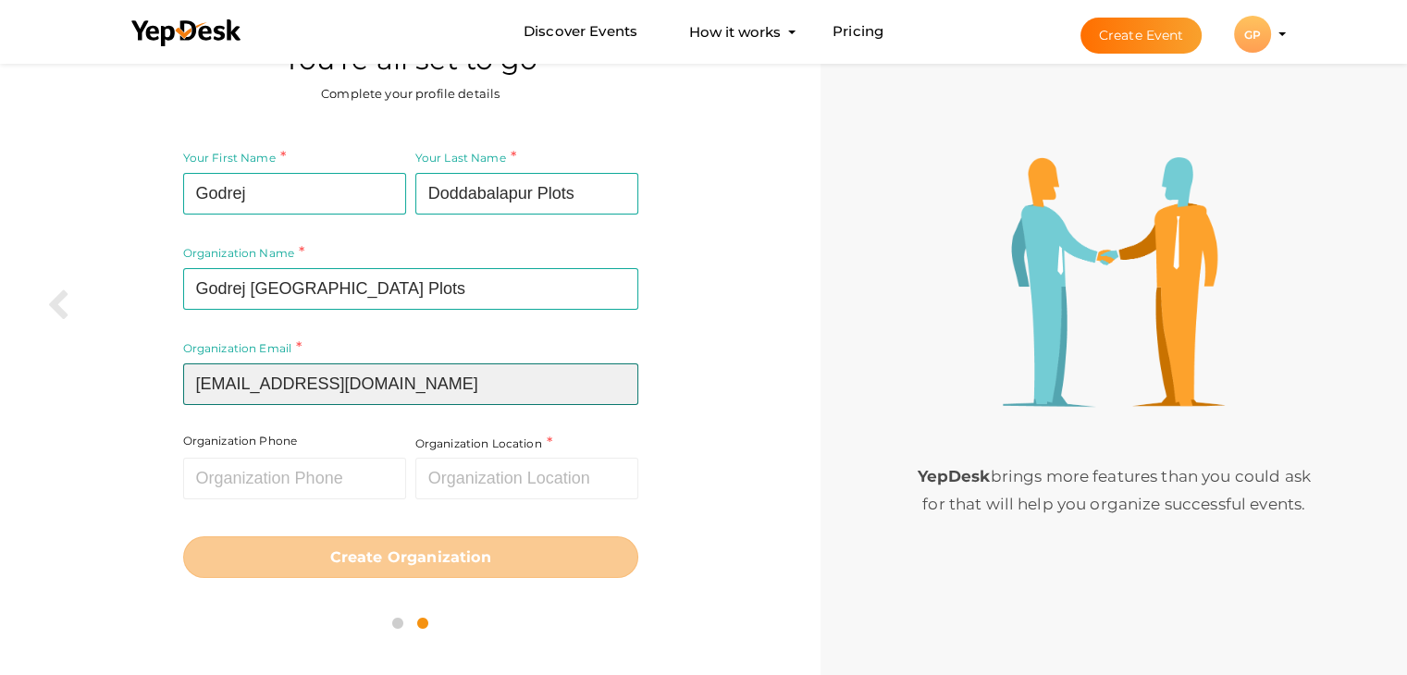
type input "[EMAIL_ADDRESS][DOMAIN_NAME]"
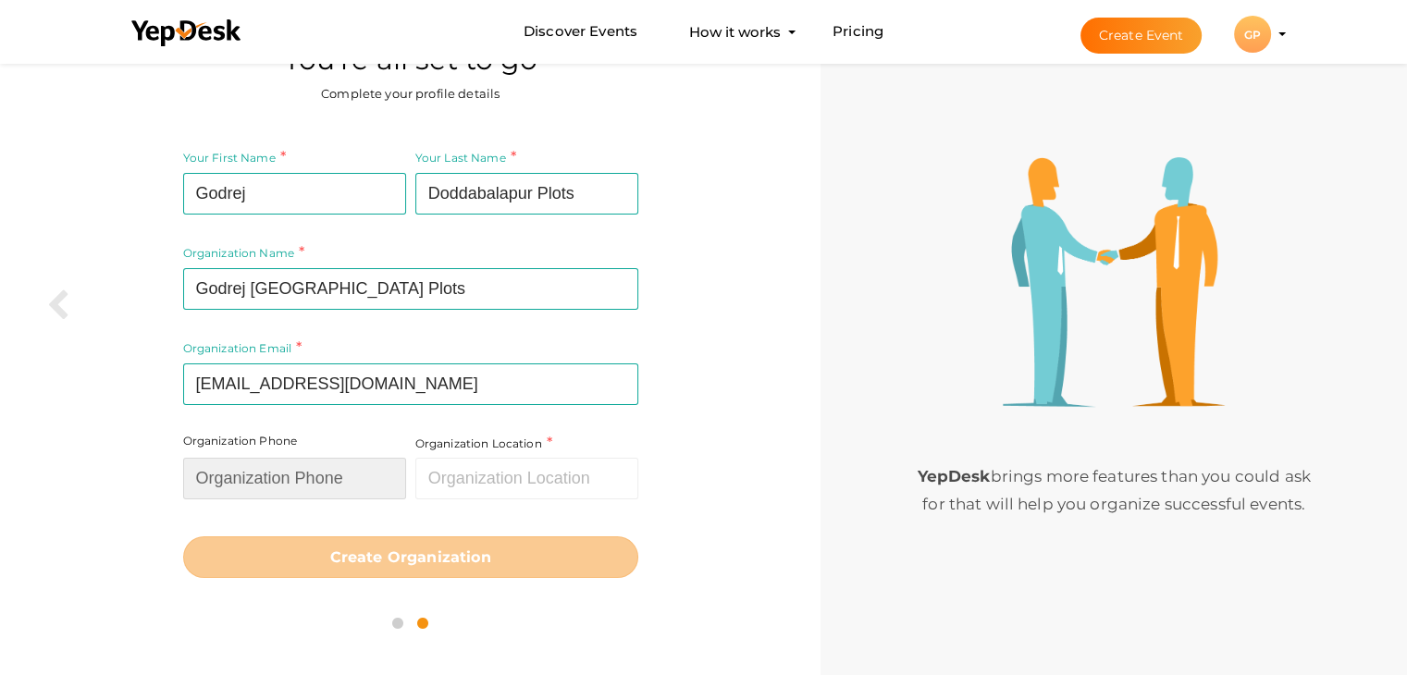
click at [372, 481] on input "text" at bounding box center [294, 479] width 223 height 42
type input "08746911334"
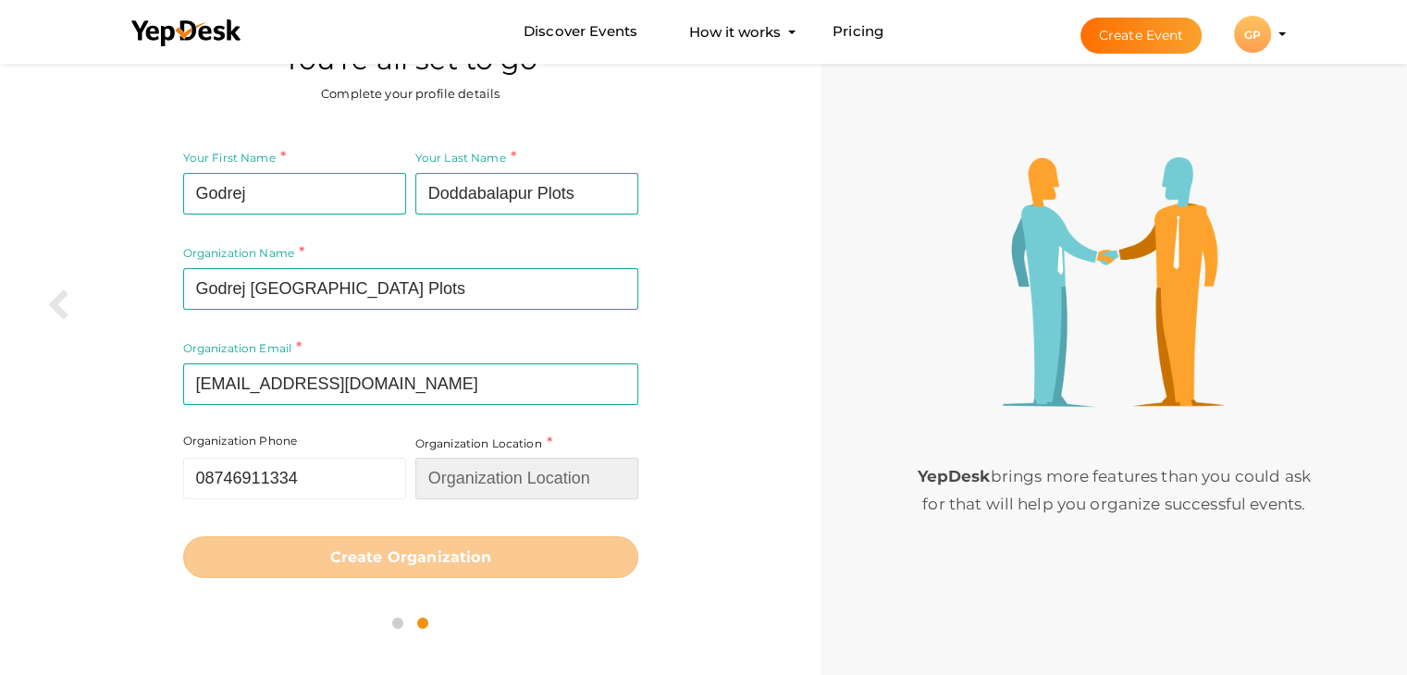
type input "[GEOGRAPHIC_DATA]"
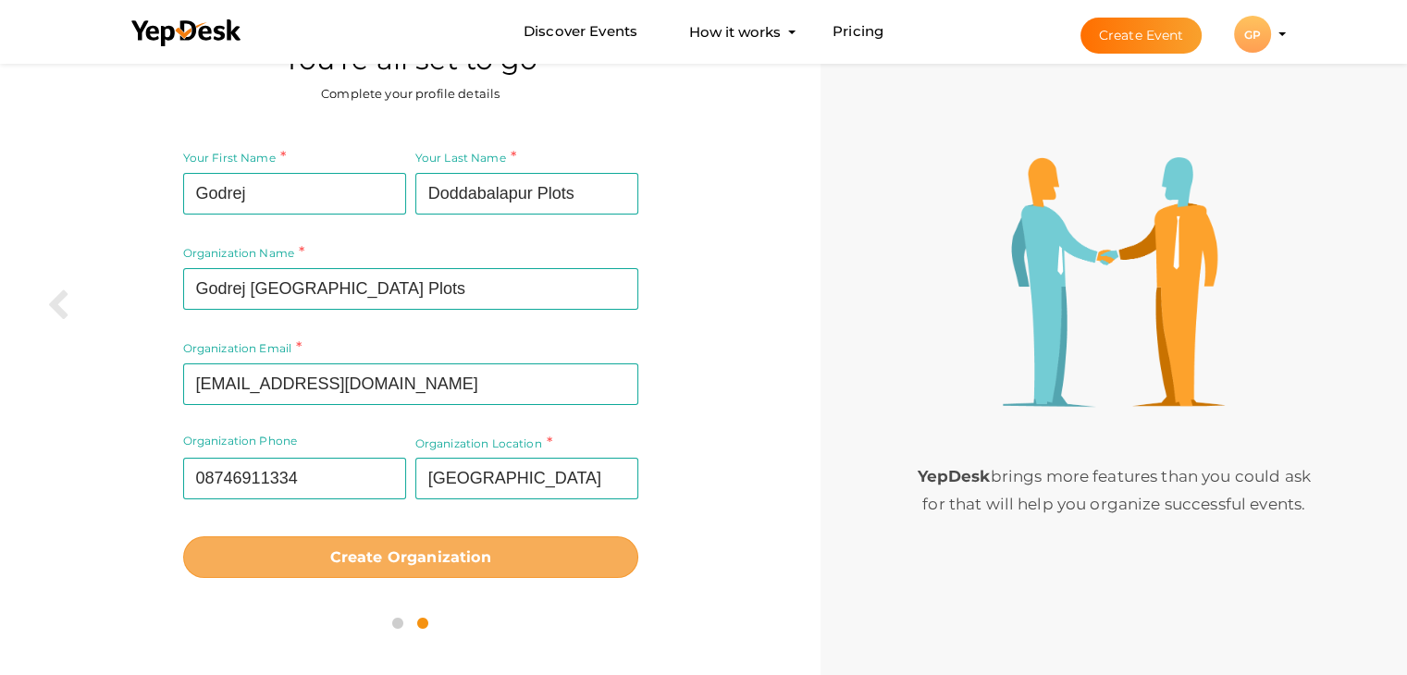
click at [459, 543] on button "Create Organization" at bounding box center [410, 557] width 455 height 42
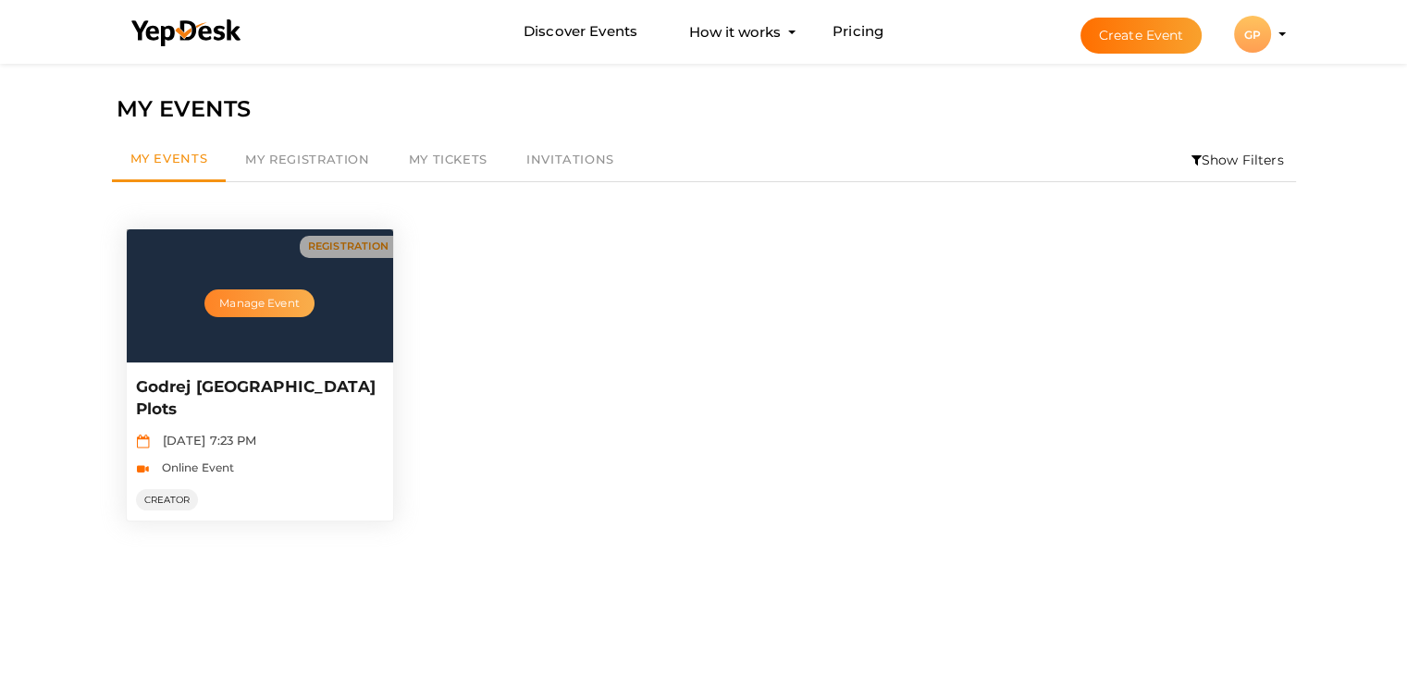
click at [277, 304] on button "Manage Event" at bounding box center [258, 304] width 109 height 28
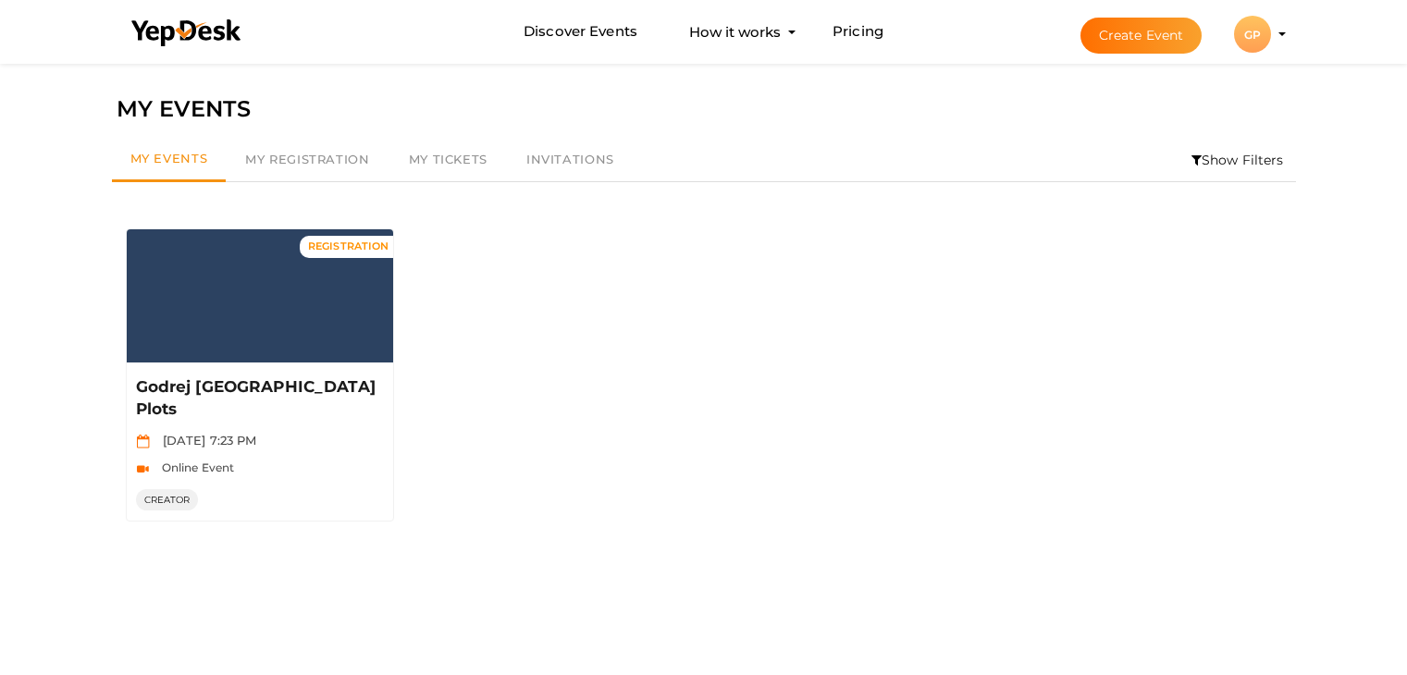
scroll to position [59, 0]
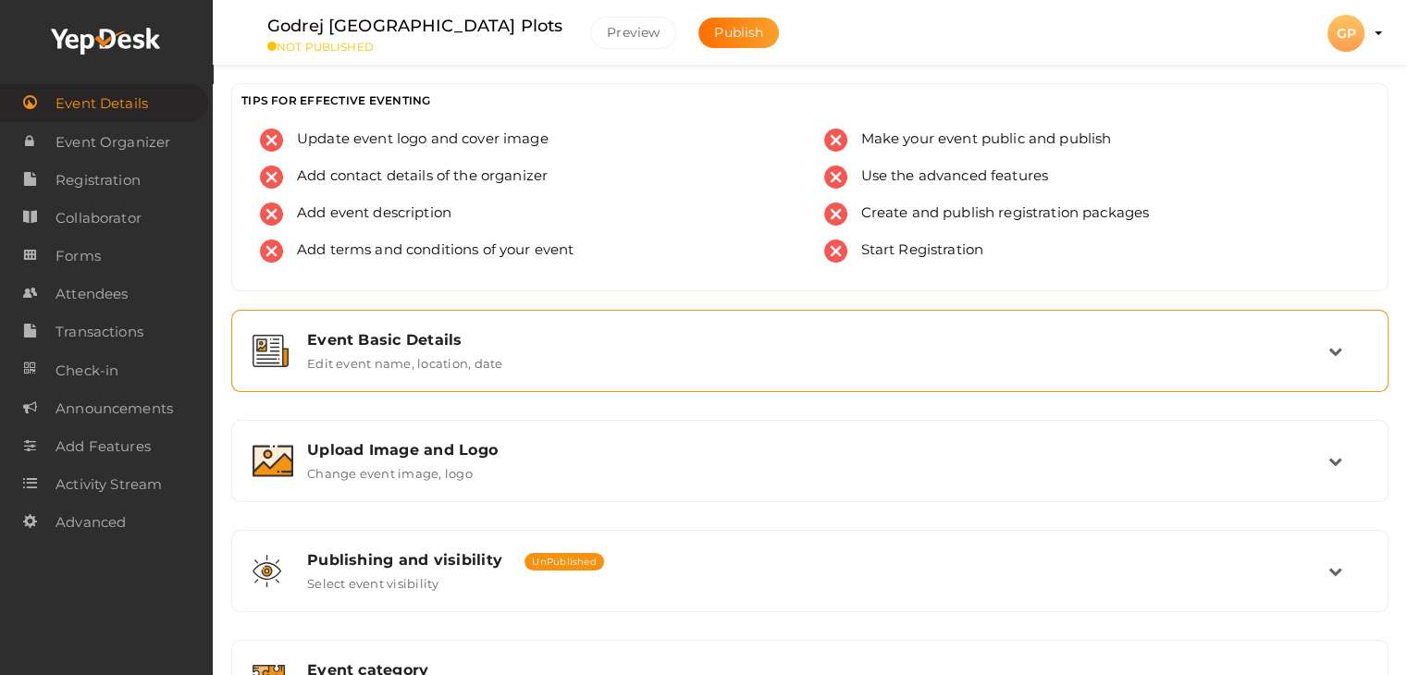
click at [352, 349] on label "Edit event name, location, date" at bounding box center [404, 360] width 195 height 22
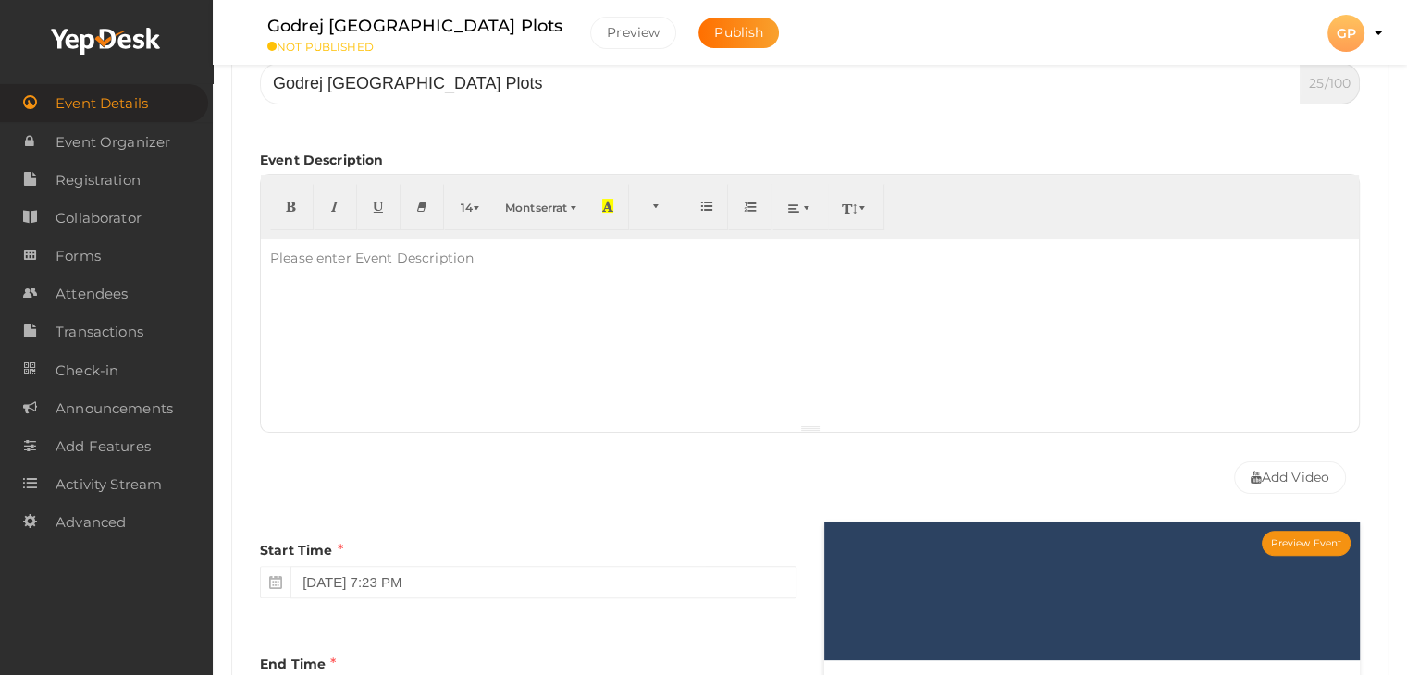
scroll to position [370, 0]
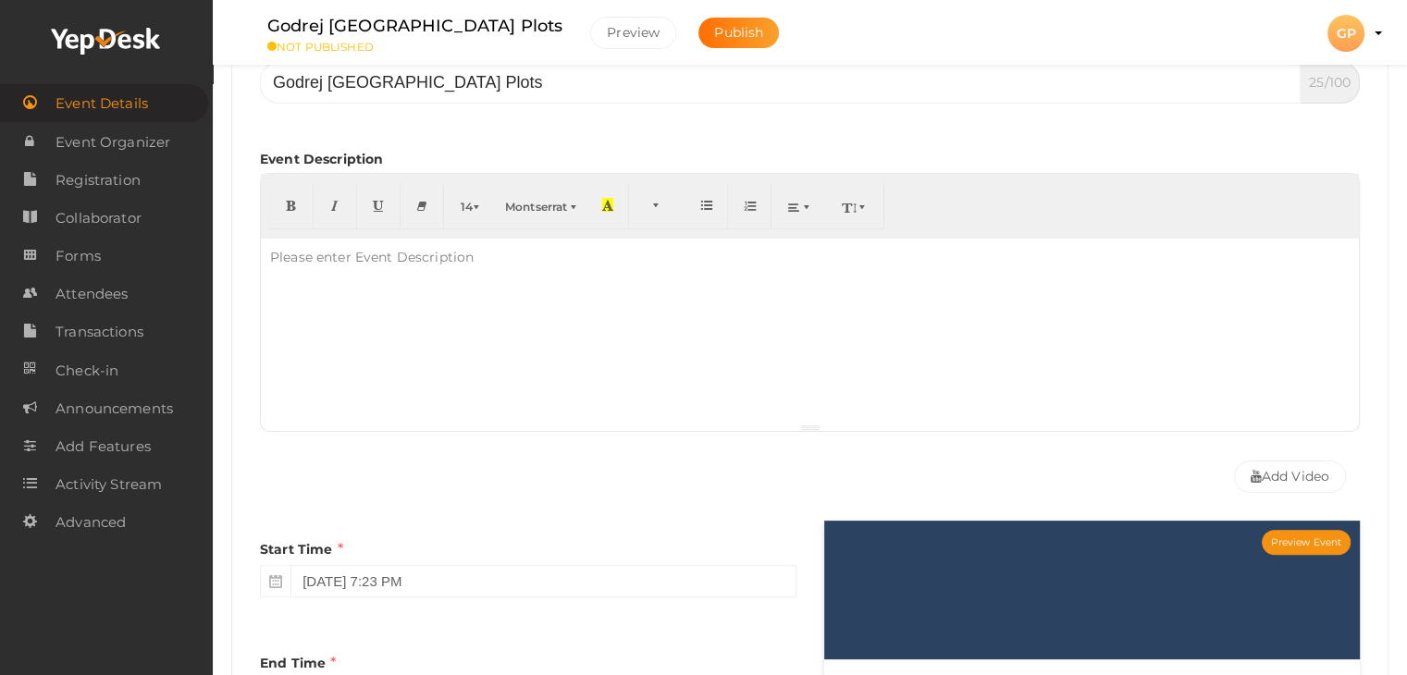
click at [361, 334] on div at bounding box center [810, 331] width 1098 height 185
paste div
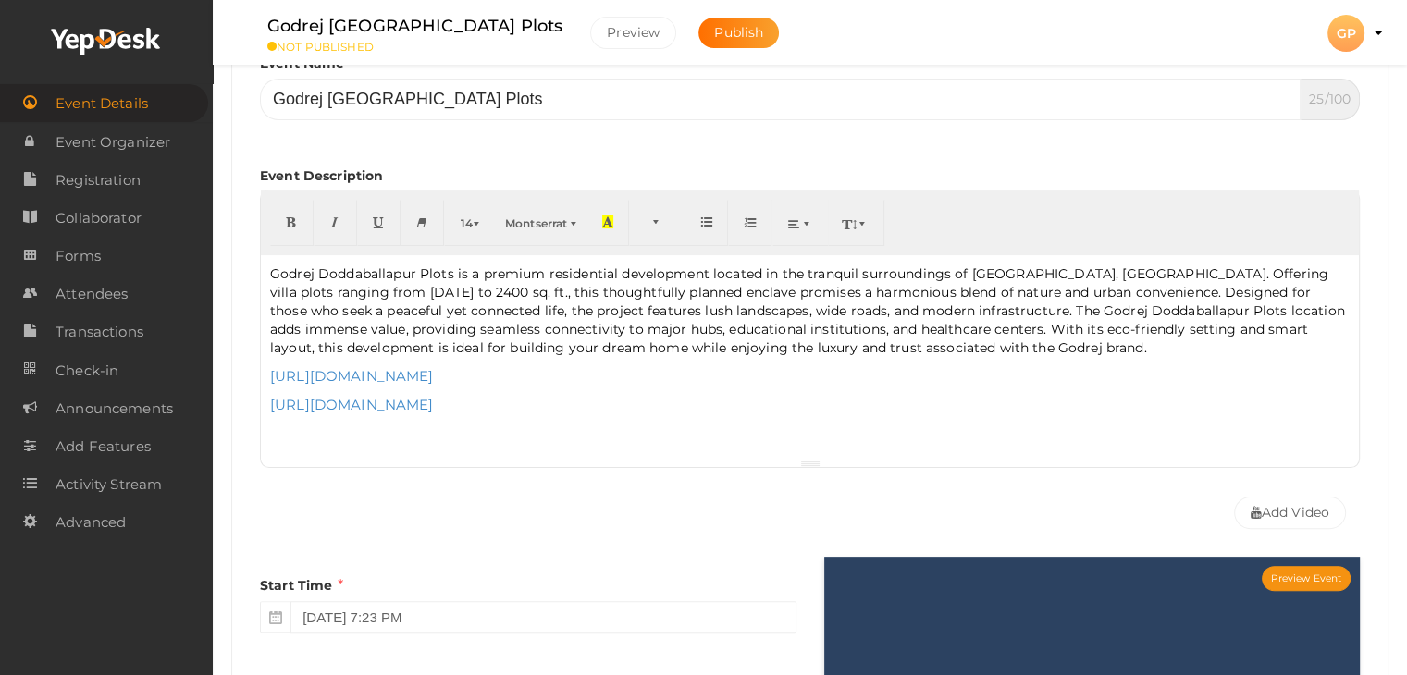
scroll to position [92, 0]
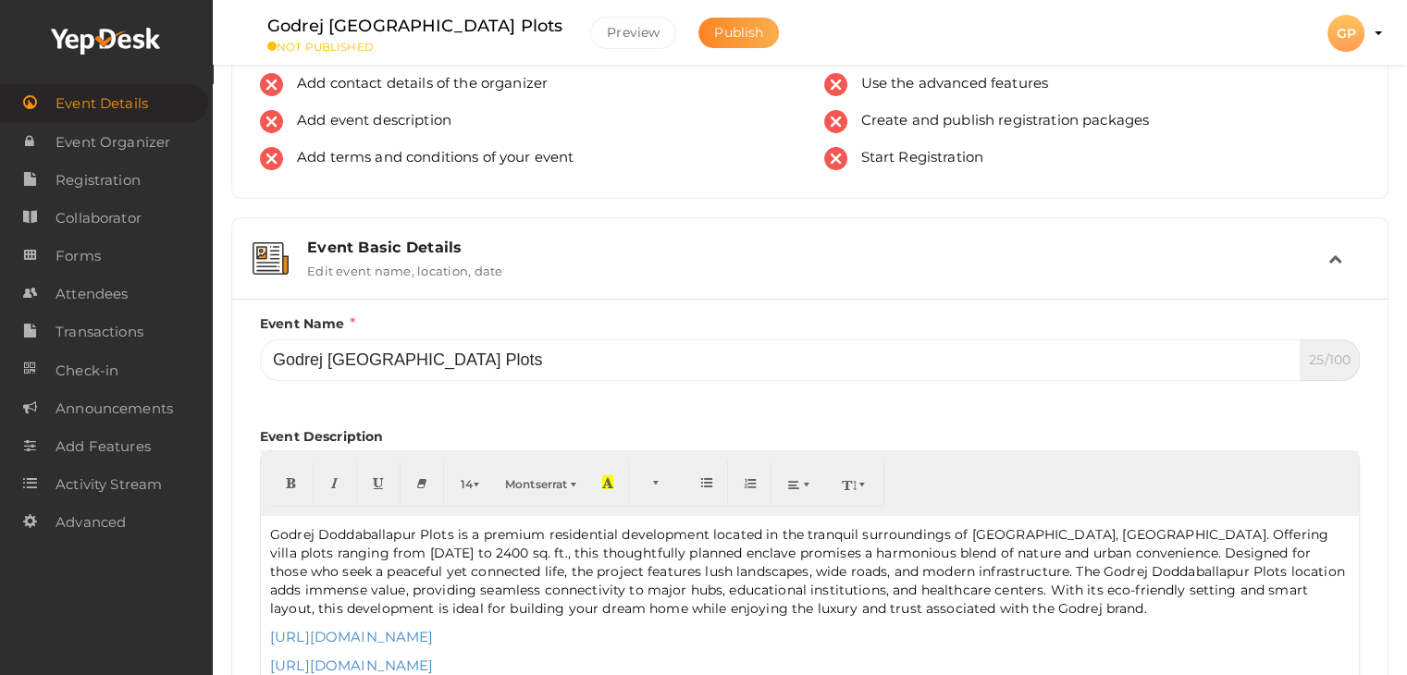
click at [714, 31] on span "Publish" at bounding box center [738, 32] width 49 height 17
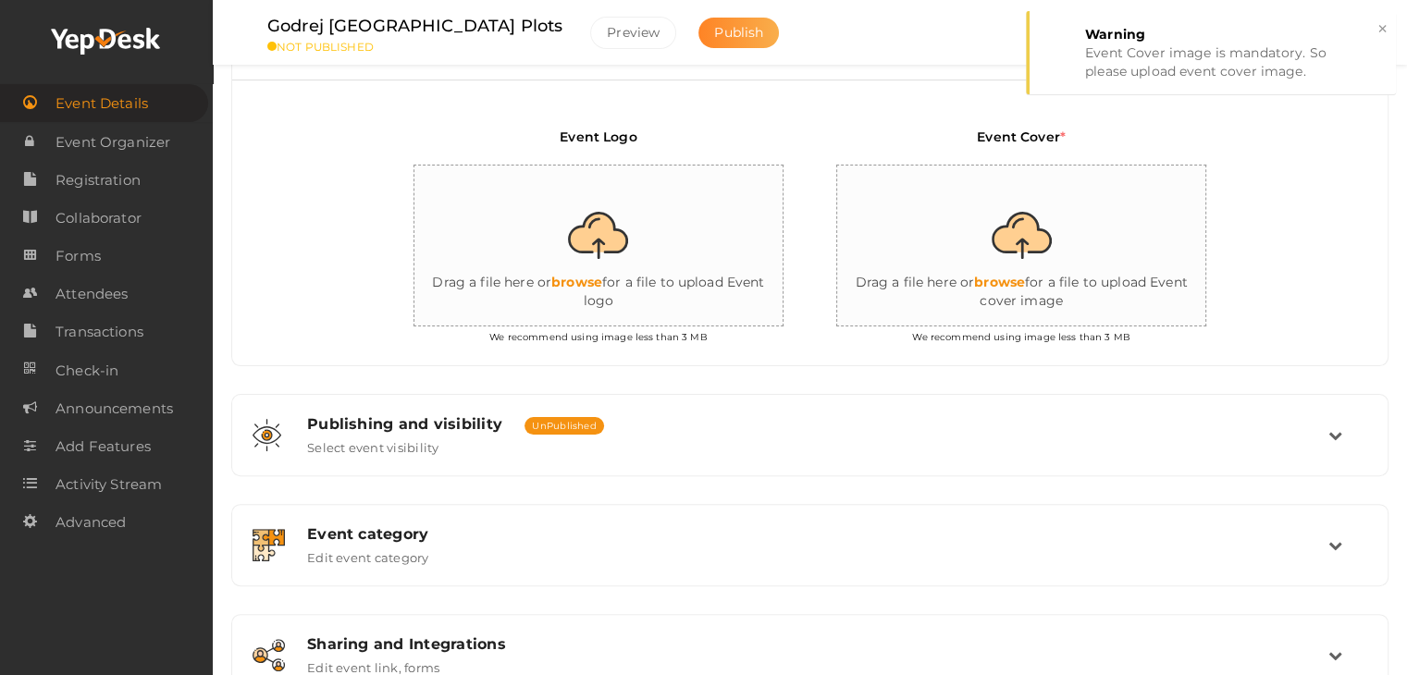
scroll to position [421, 0]
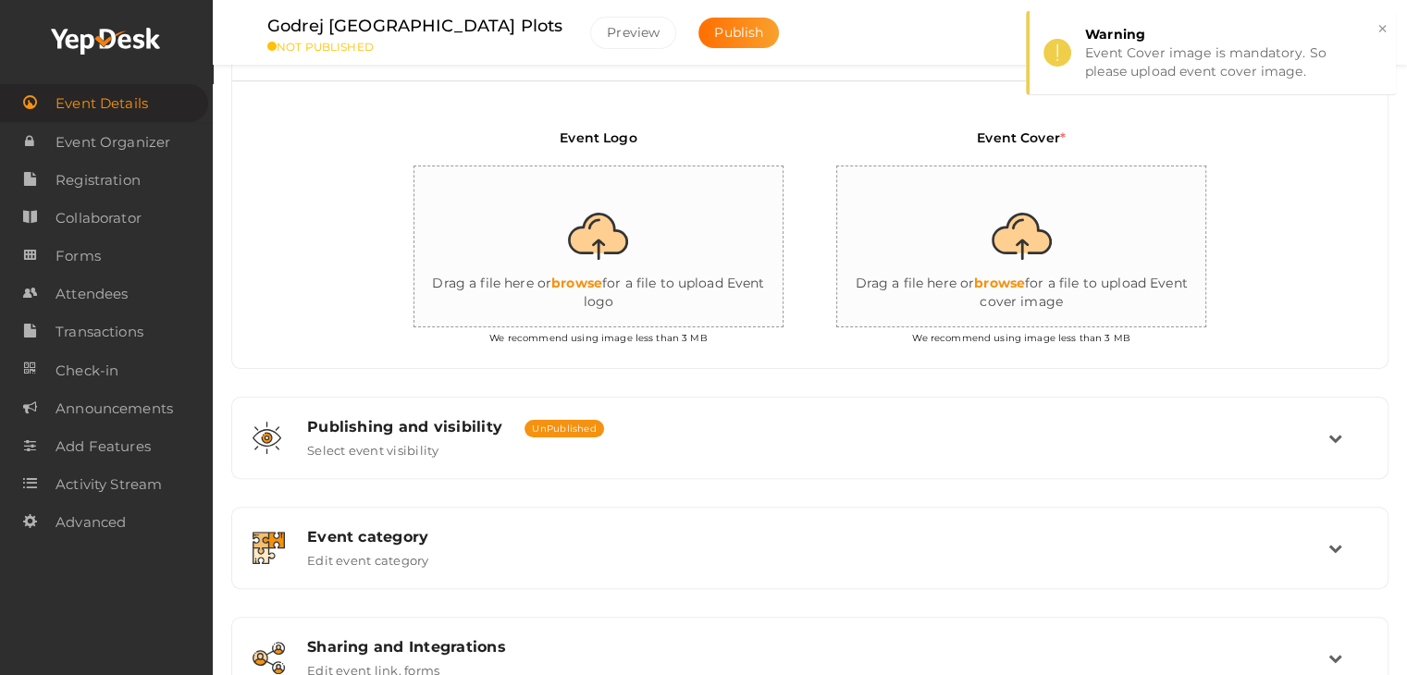
click at [590, 239] on input "file" at bounding box center [599, 247] width 370 height 162
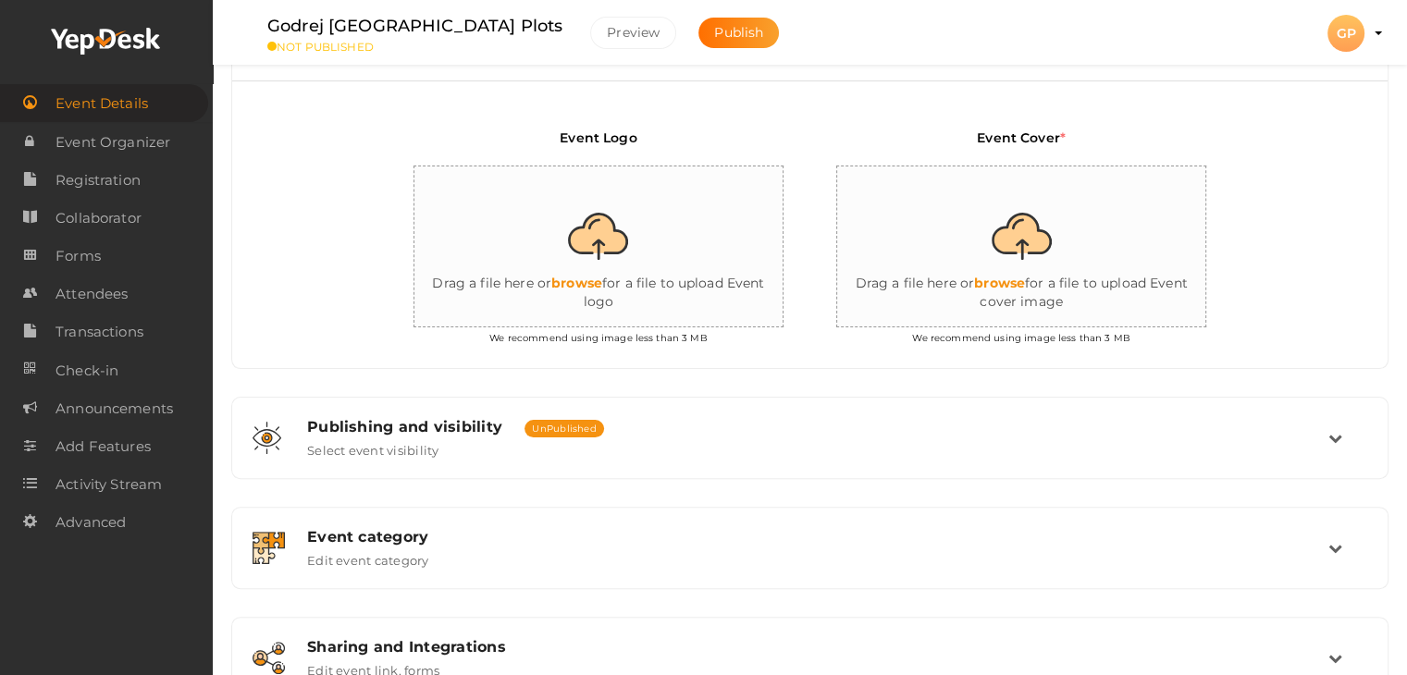
type input "C:\fakepath\imresizer-1727678533491.jpg"
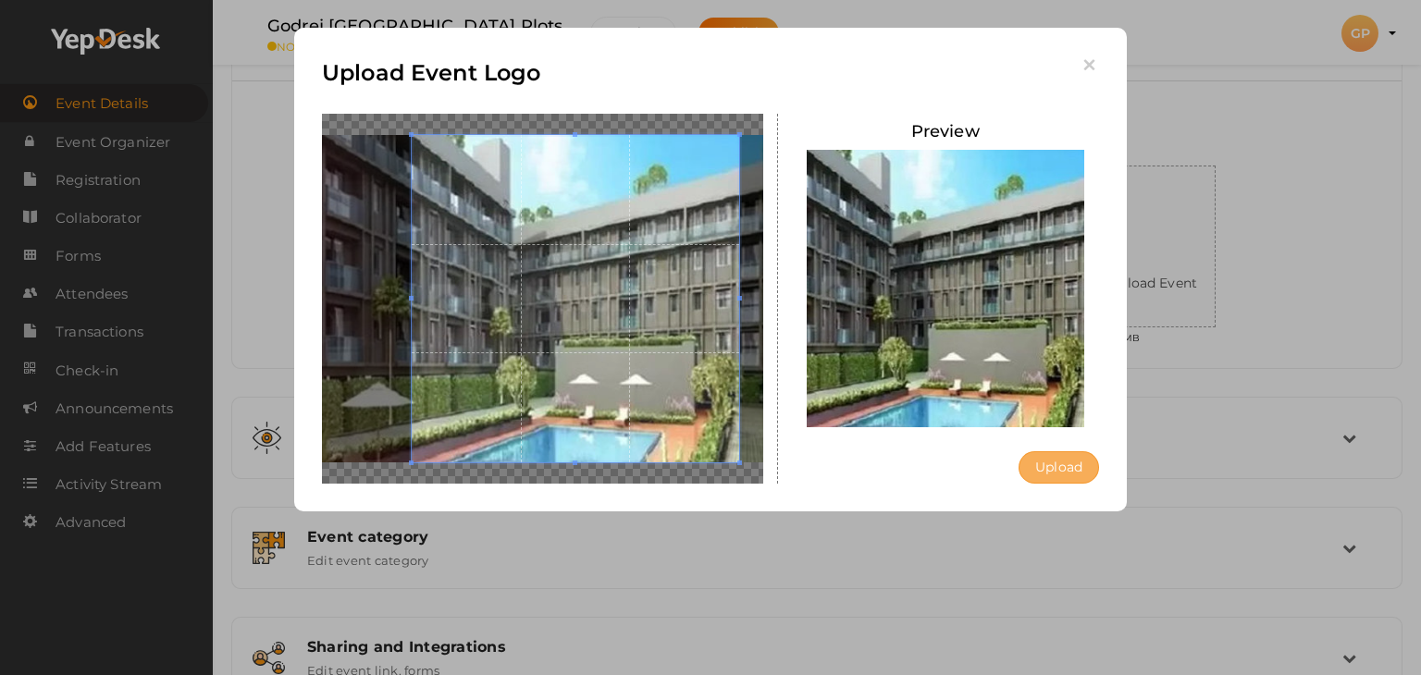
click at [1086, 471] on button "Upload" at bounding box center [1058, 467] width 80 height 32
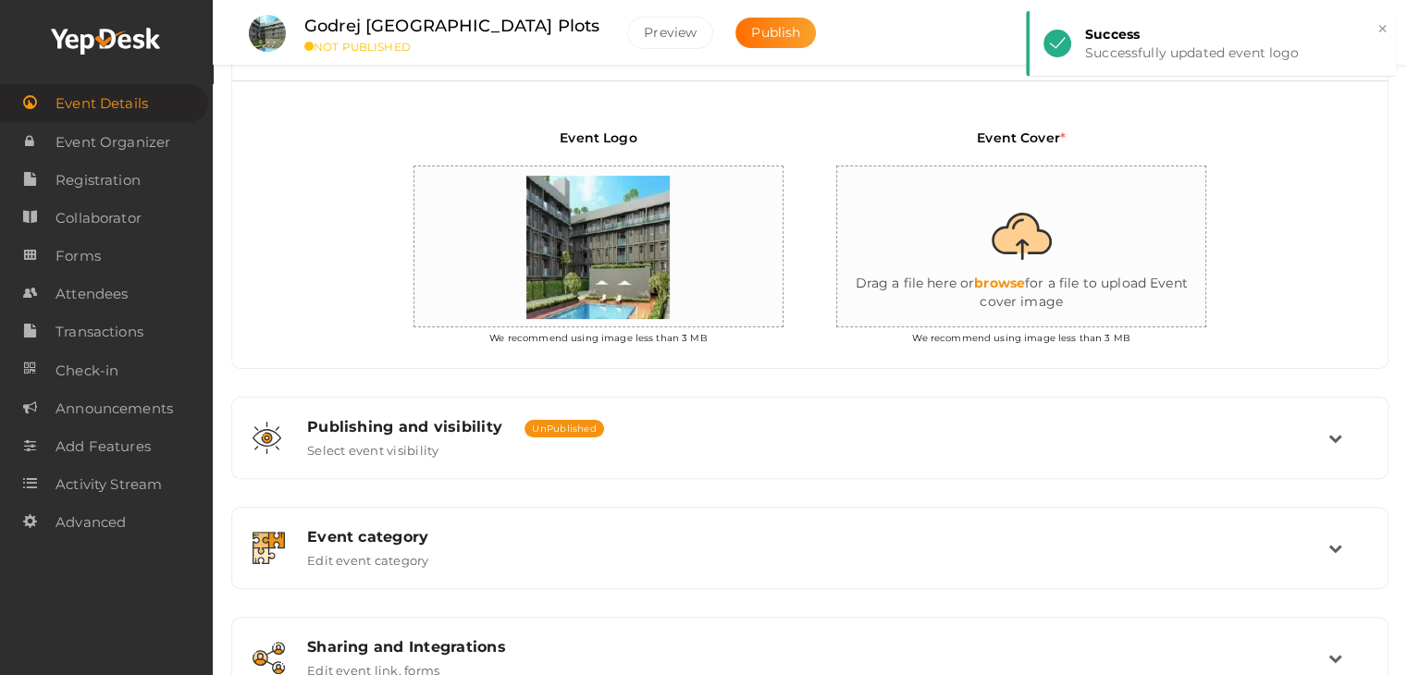
click at [984, 246] on input "file" at bounding box center [1022, 247] width 370 height 162
type input "C:\fakepath\imresizer-1727678533491.jpg"
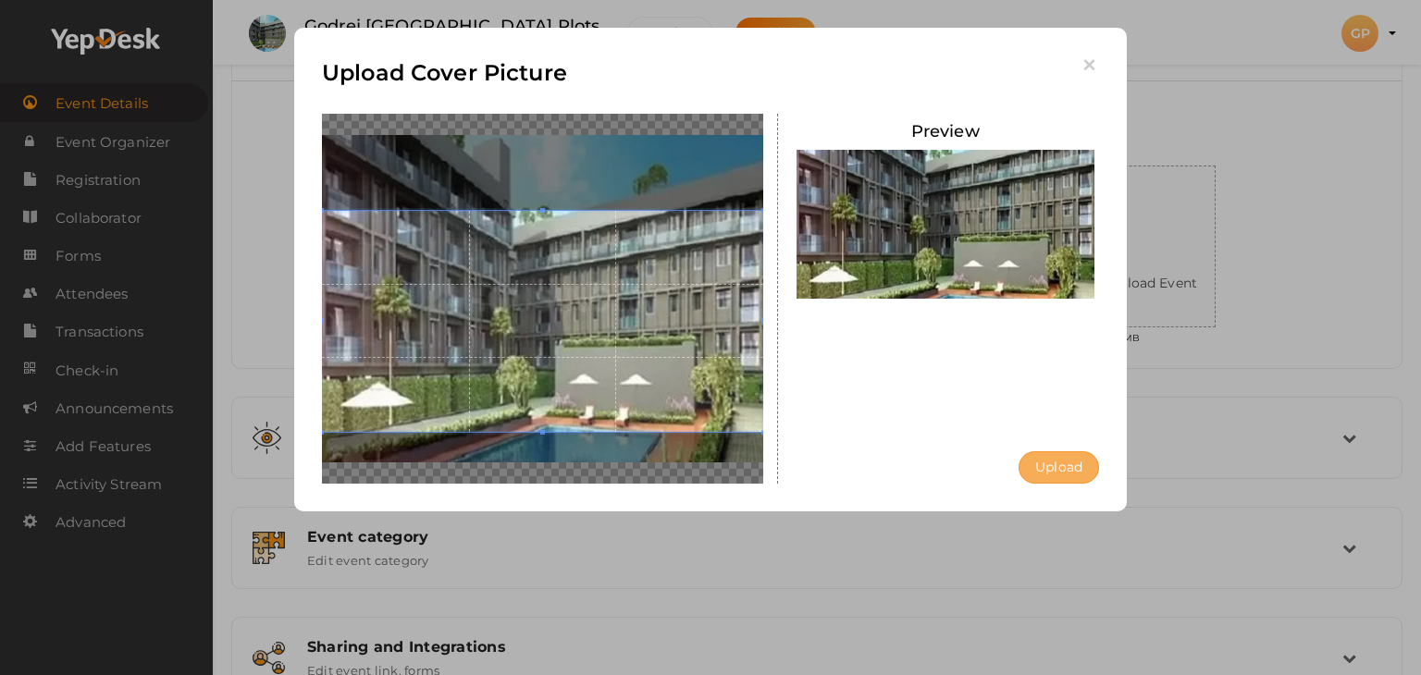
click at [1061, 473] on button "Upload" at bounding box center [1058, 467] width 80 height 32
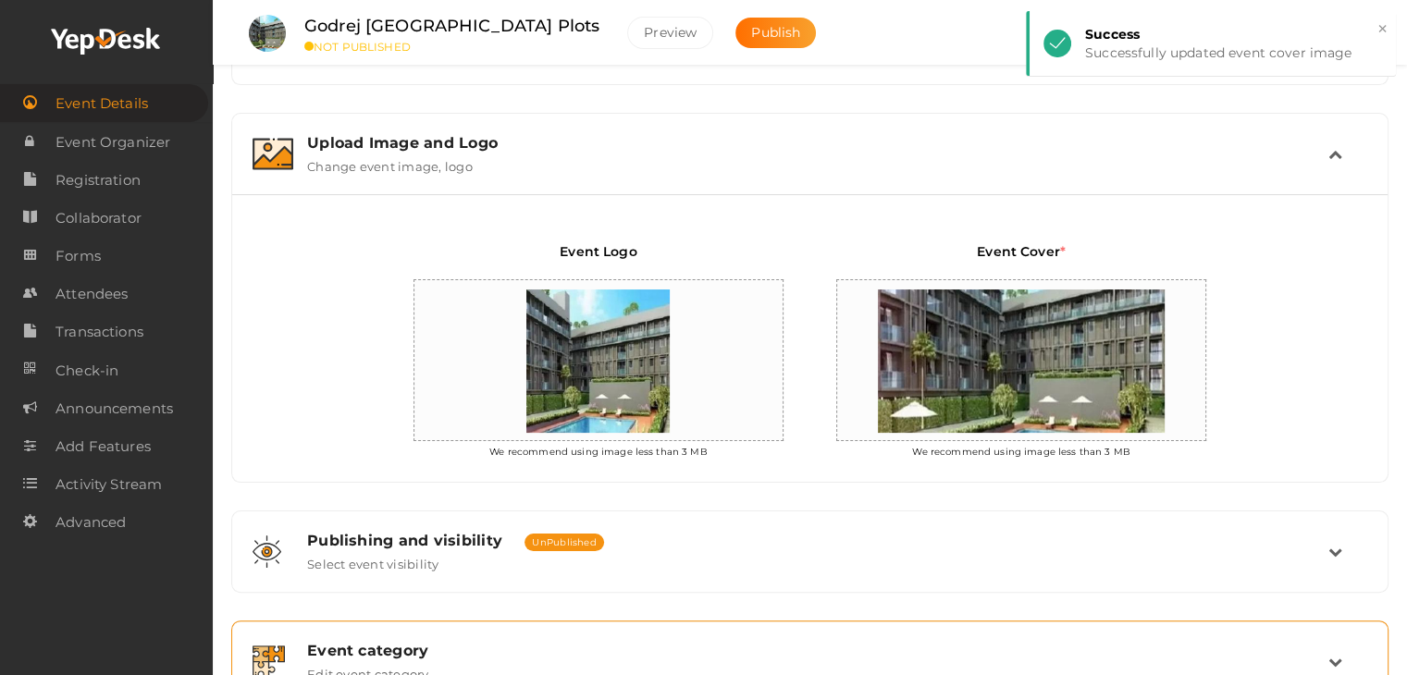
scroll to position [0, 0]
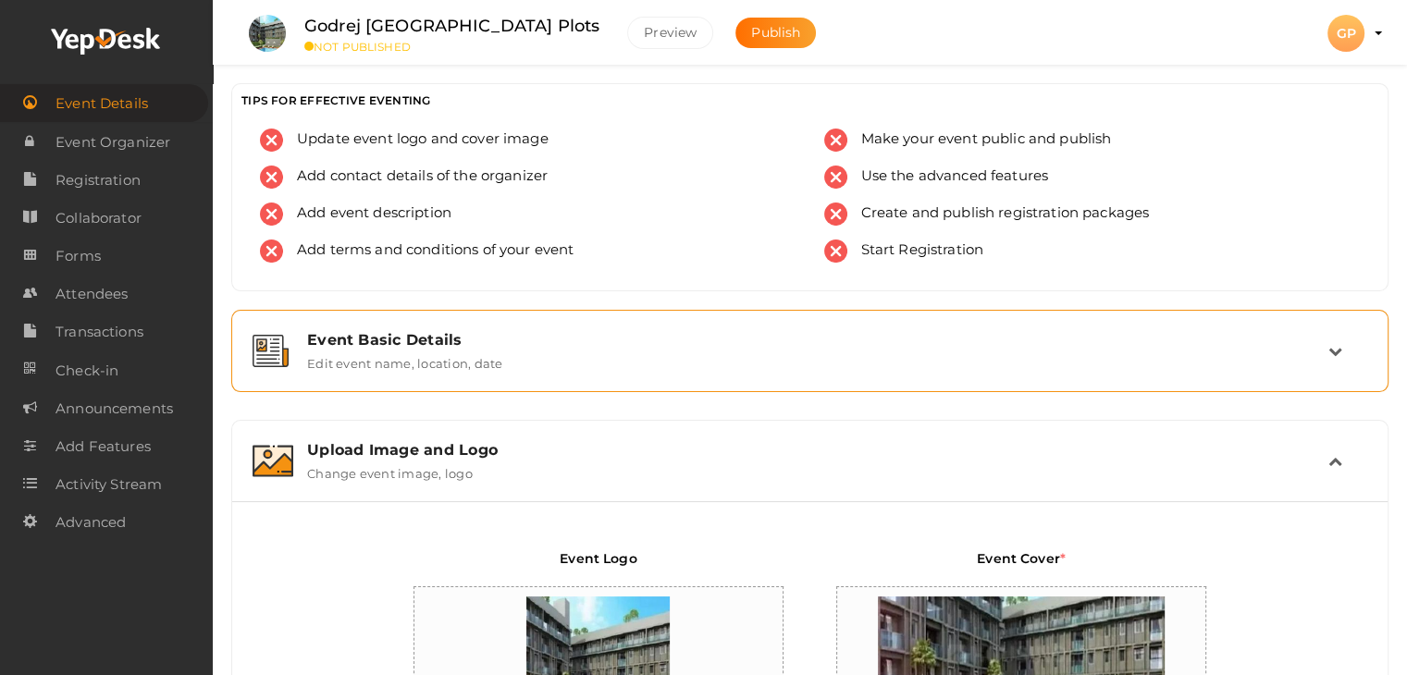
click at [451, 347] on div "Event Basic Details" at bounding box center [817, 340] width 1021 height 18
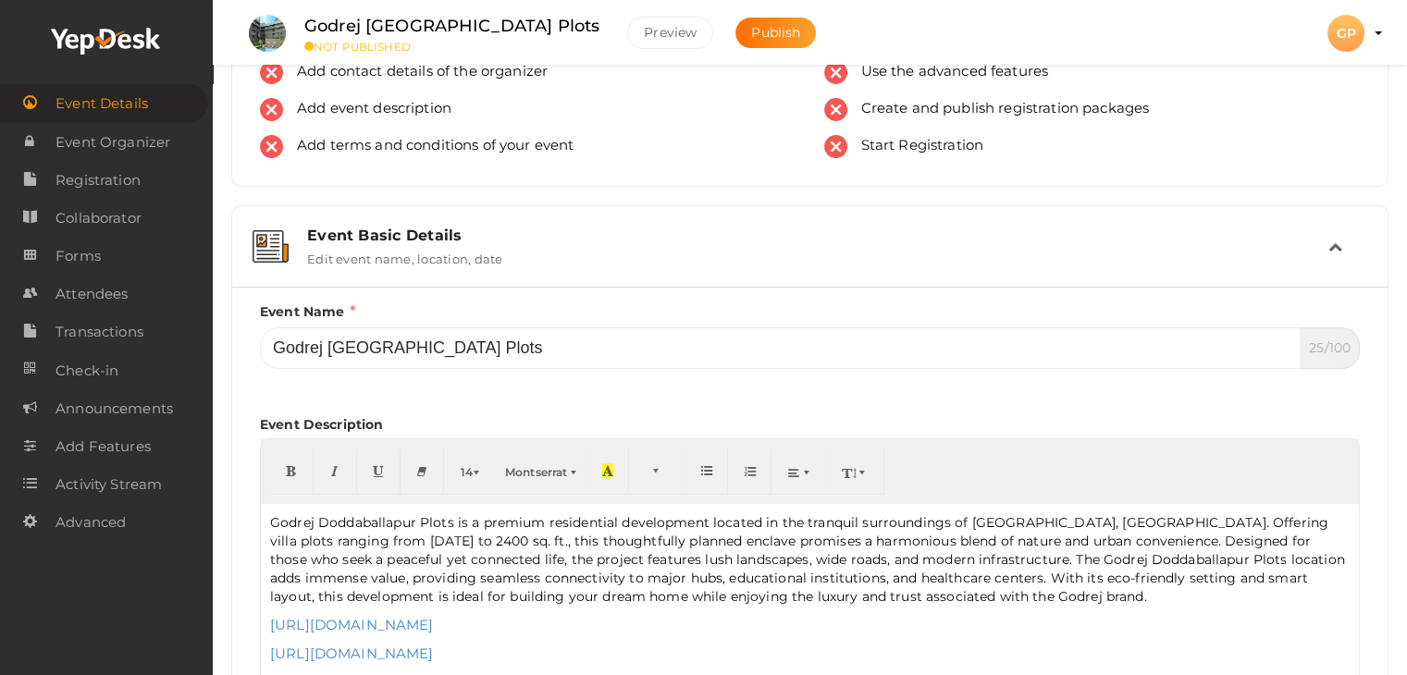
scroll to position [185, 0]
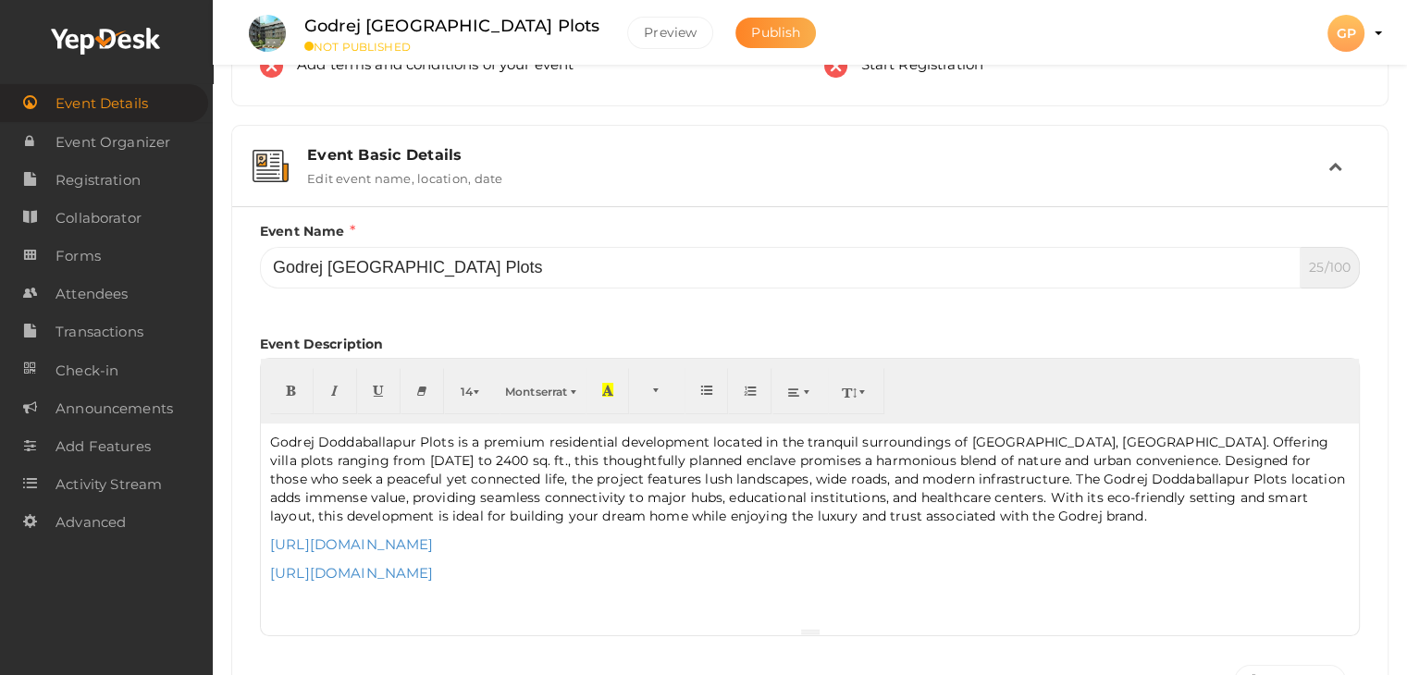
click at [751, 34] on span "Publish" at bounding box center [775, 32] width 49 height 17
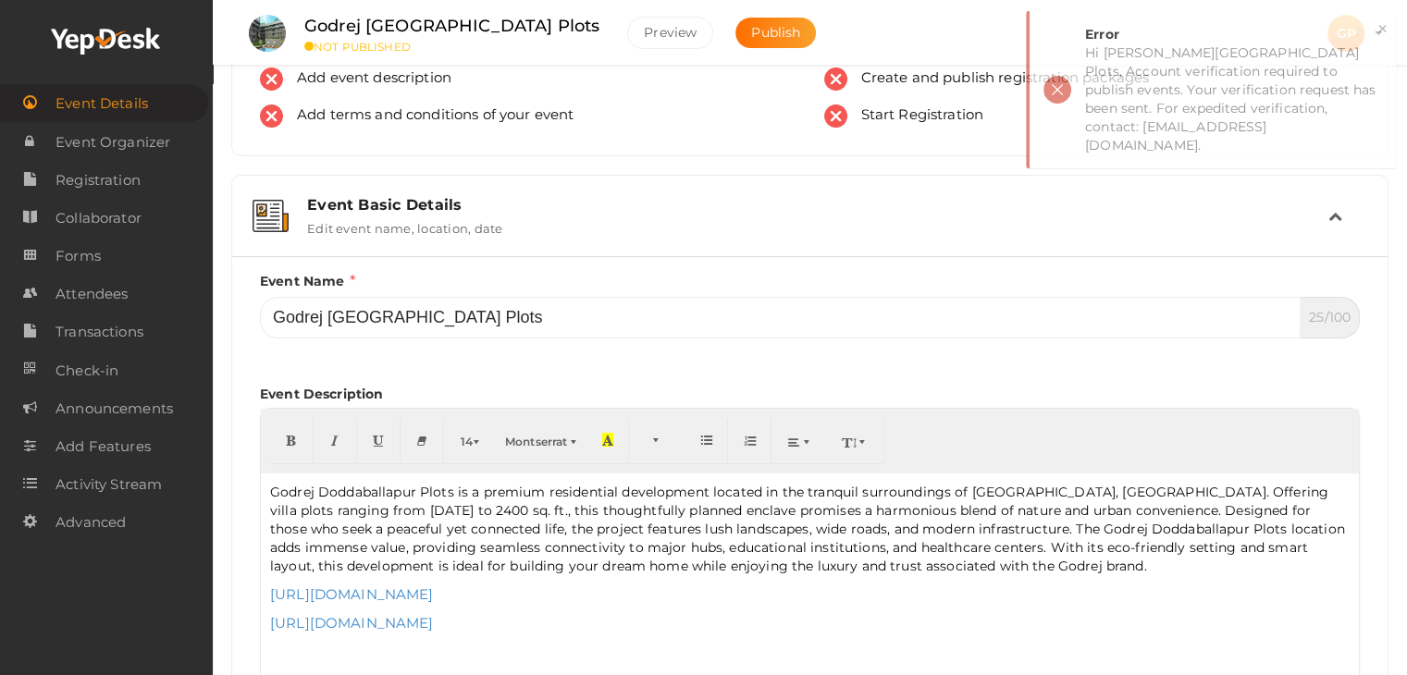
scroll to position [0, 0]
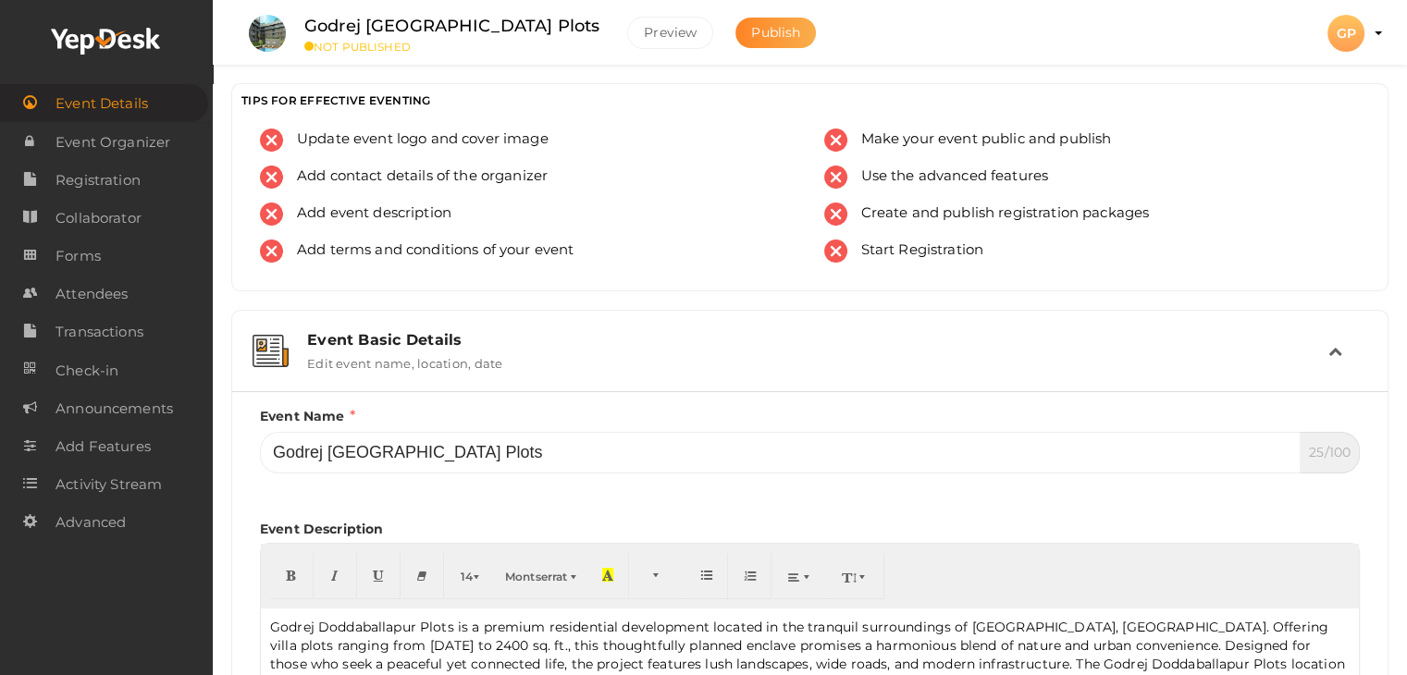
click at [751, 29] on span "Publish" at bounding box center [775, 32] width 49 height 17
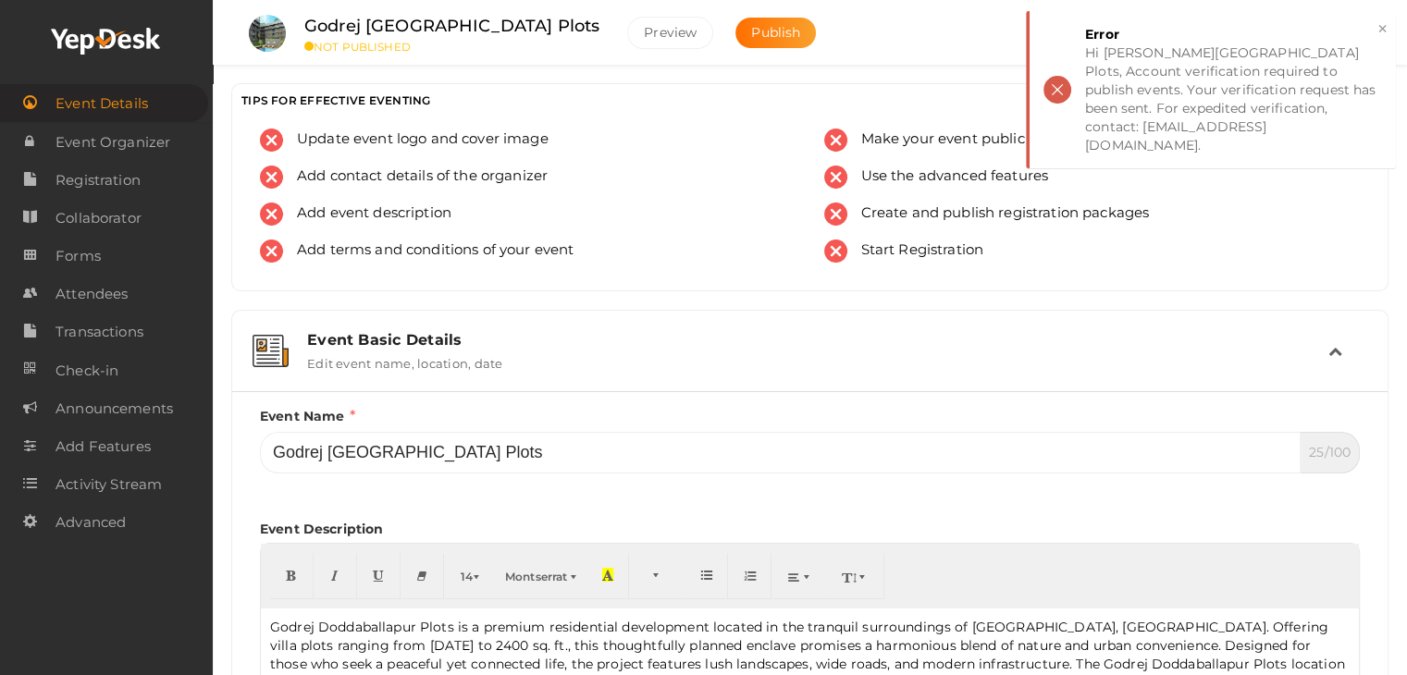
click at [782, 33] on ul "Godrej [GEOGRAPHIC_DATA] Plots NOT PUBLISHED [GEOGRAPHIC_DATA] Publish [GEOGRAP…" at bounding box center [810, 23] width 1148 height 46
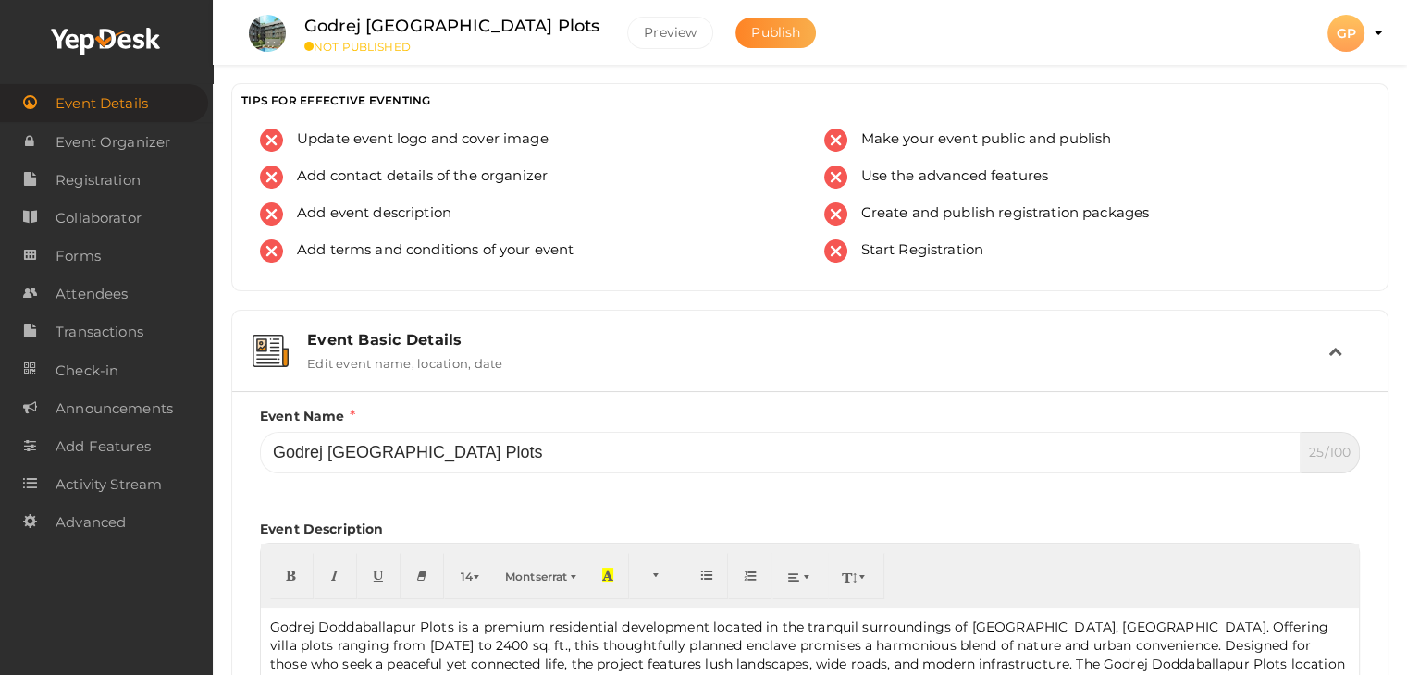
click at [751, 28] on span "Publish" at bounding box center [775, 32] width 49 height 17
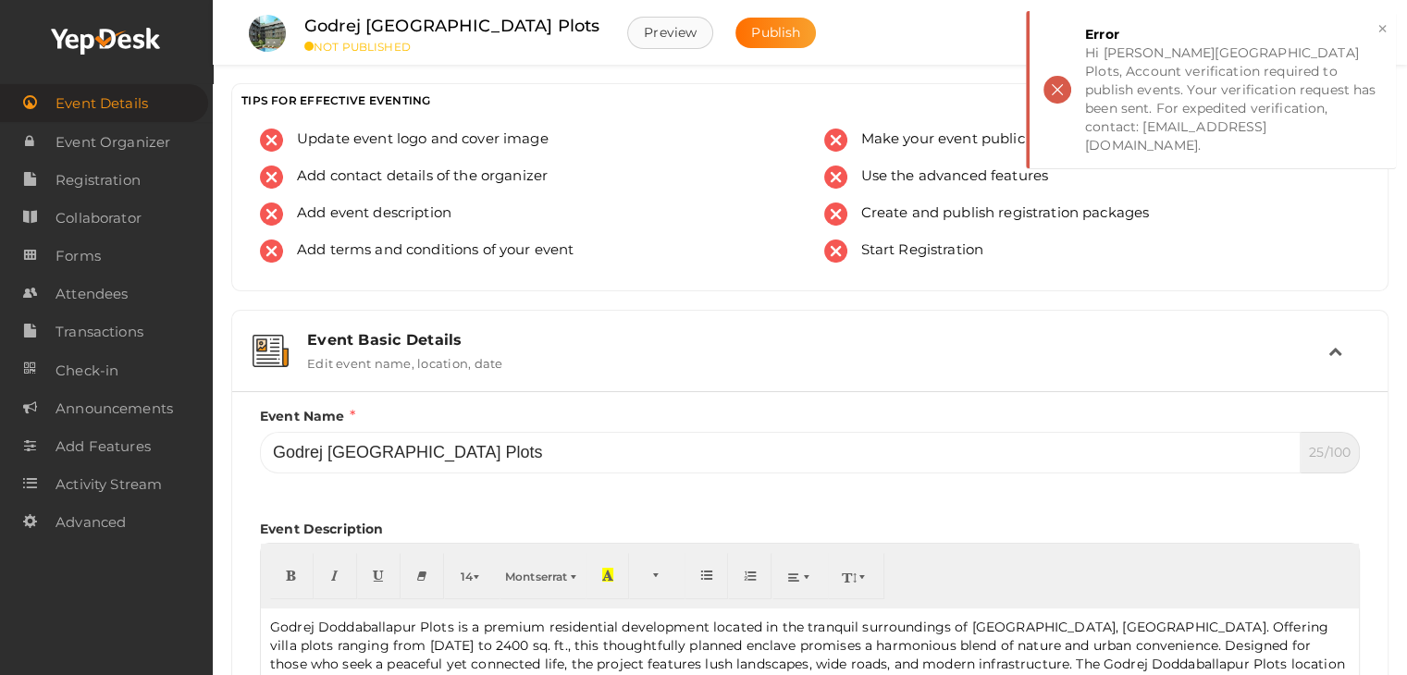
click at [627, 38] on button "Preview" at bounding box center [670, 33] width 86 height 32
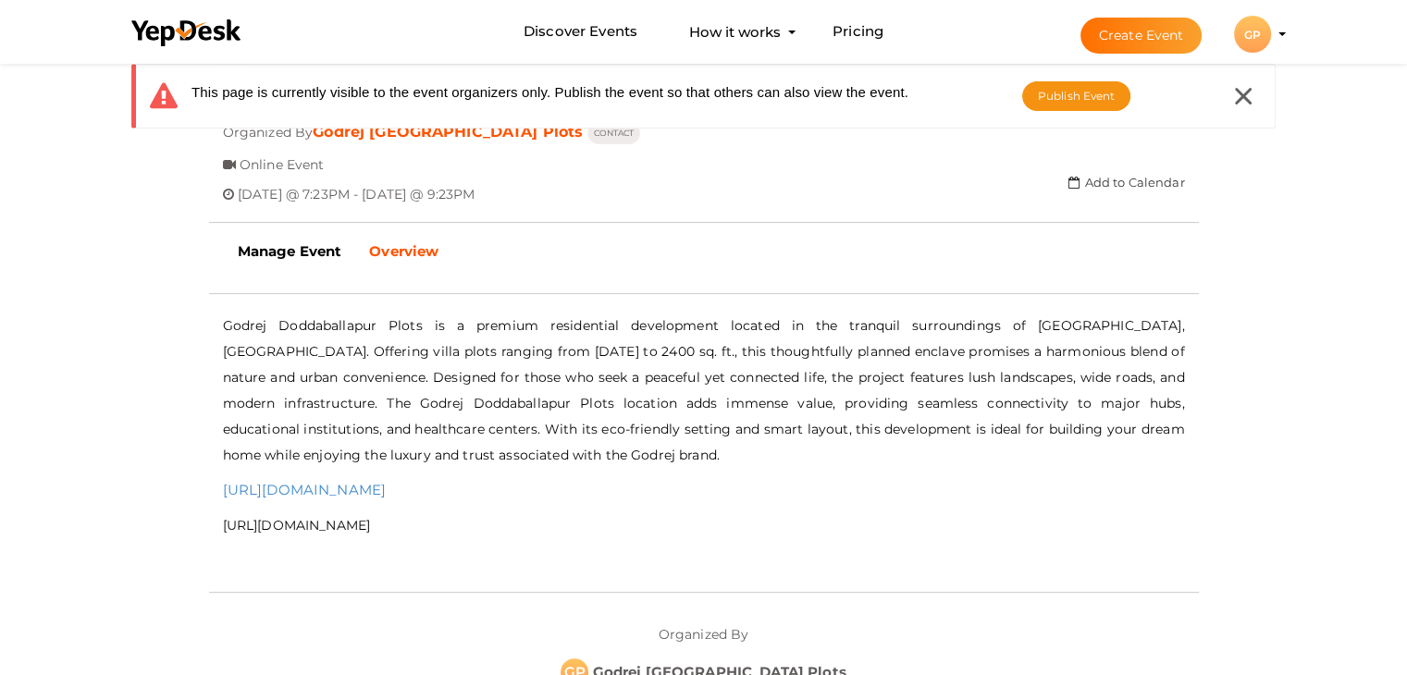
scroll to position [447, 0]
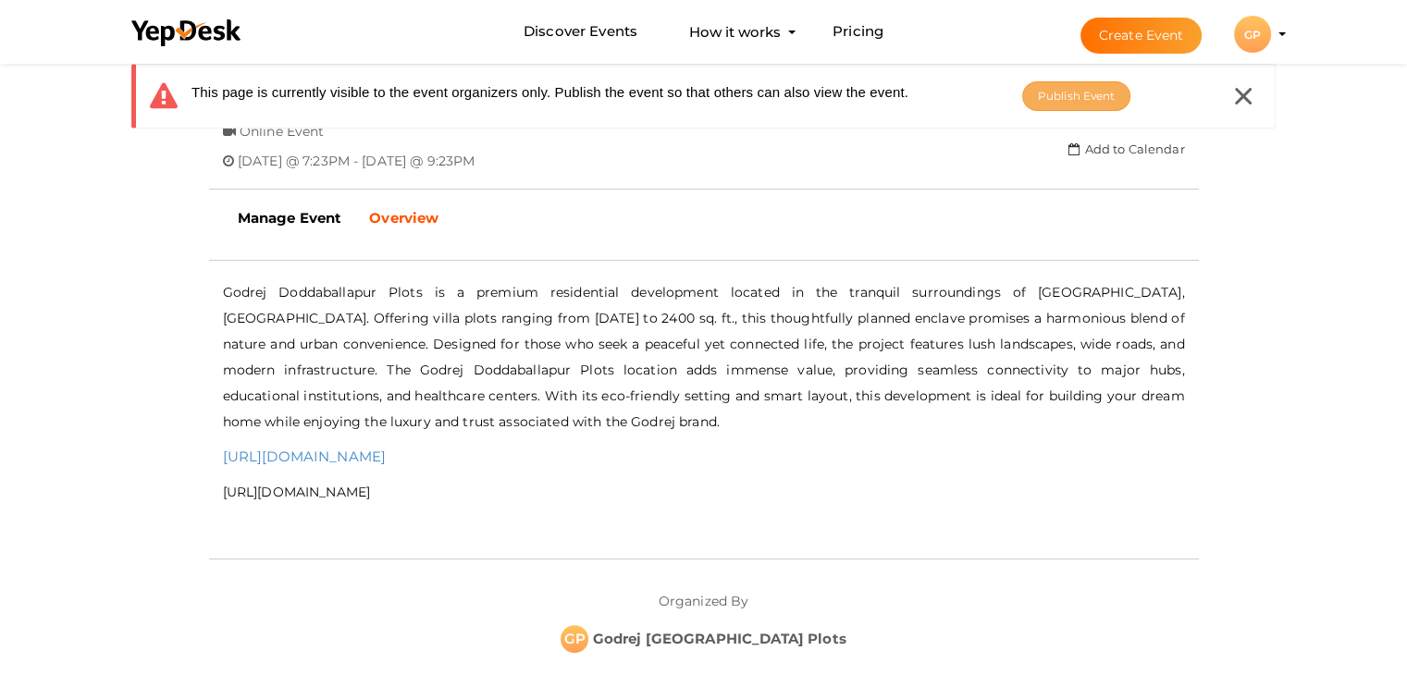
click at [1091, 90] on span "Publish Event" at bounding box center [1077, 96] width 78 height 14
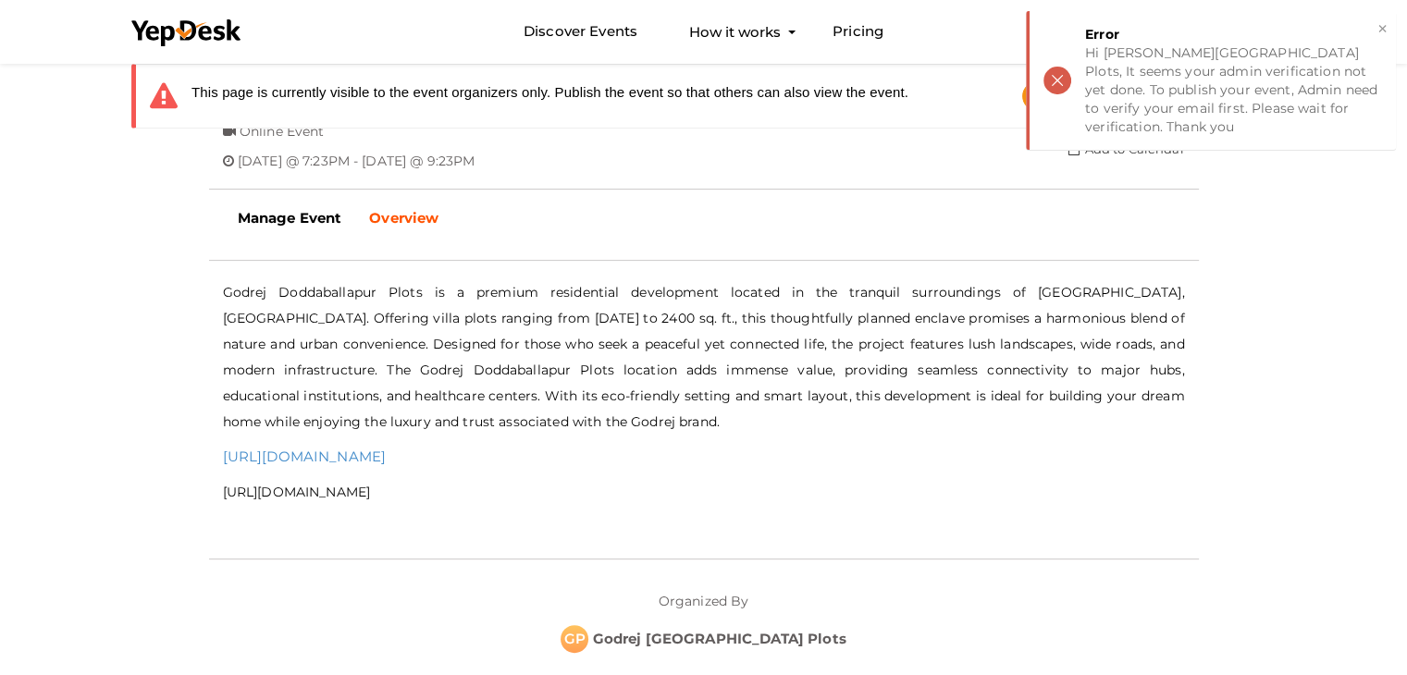
click at [1237, 186] on div "close Your present response to the invite is You can change your response below…" at bounding box center [703, 156] width 1407 height 1088
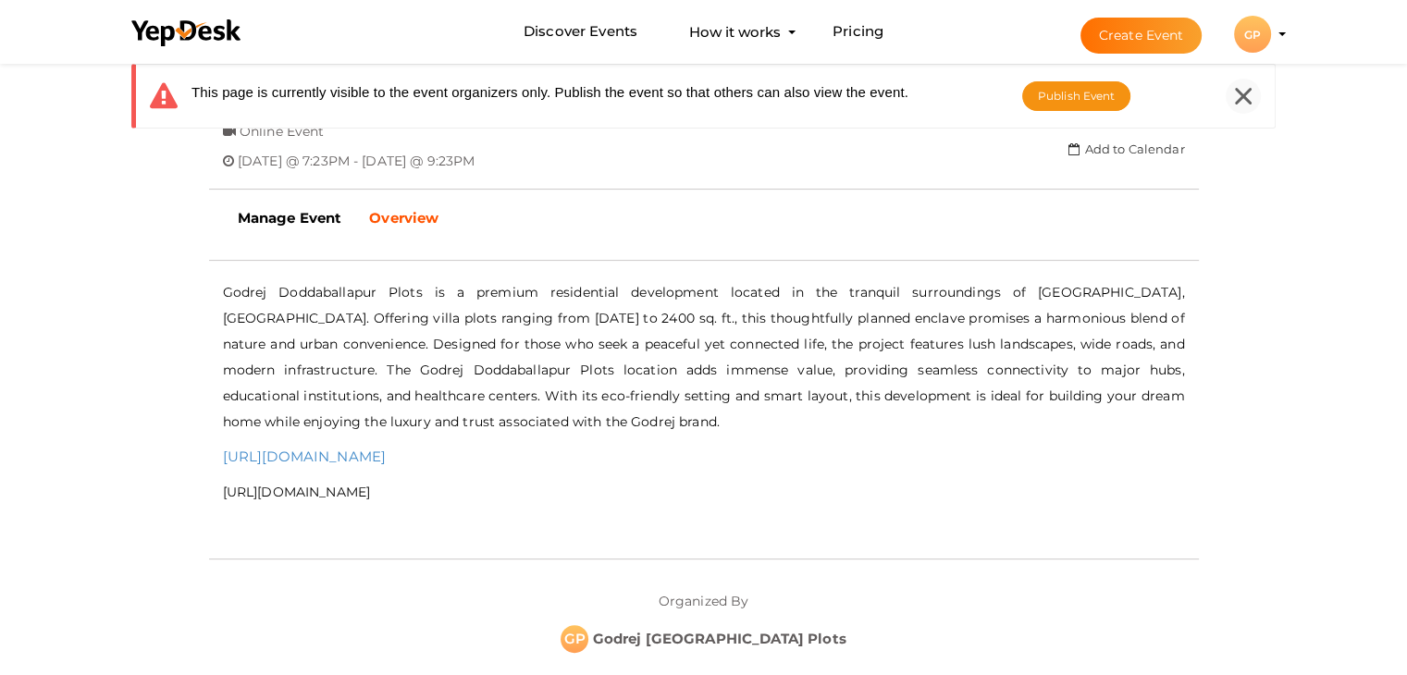
click at [1246, 105] on div at bounding box center [1243, 96] width 35 height 35
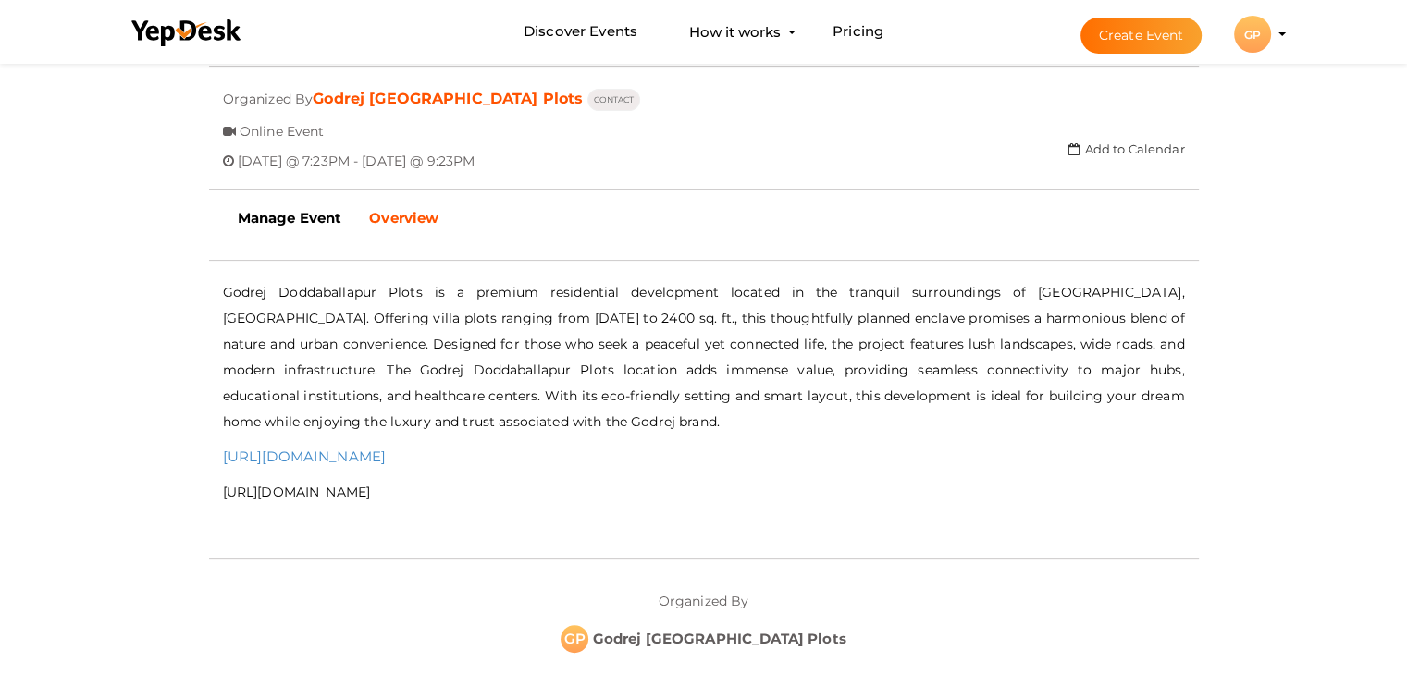
click at [444, 104] on link "Godrej [GEOGRAPHIC_DATA] Plots" at bounding box center [448, 99] width 270 height 18
